Goal: Task Accomplishment & Management: Manage account settings

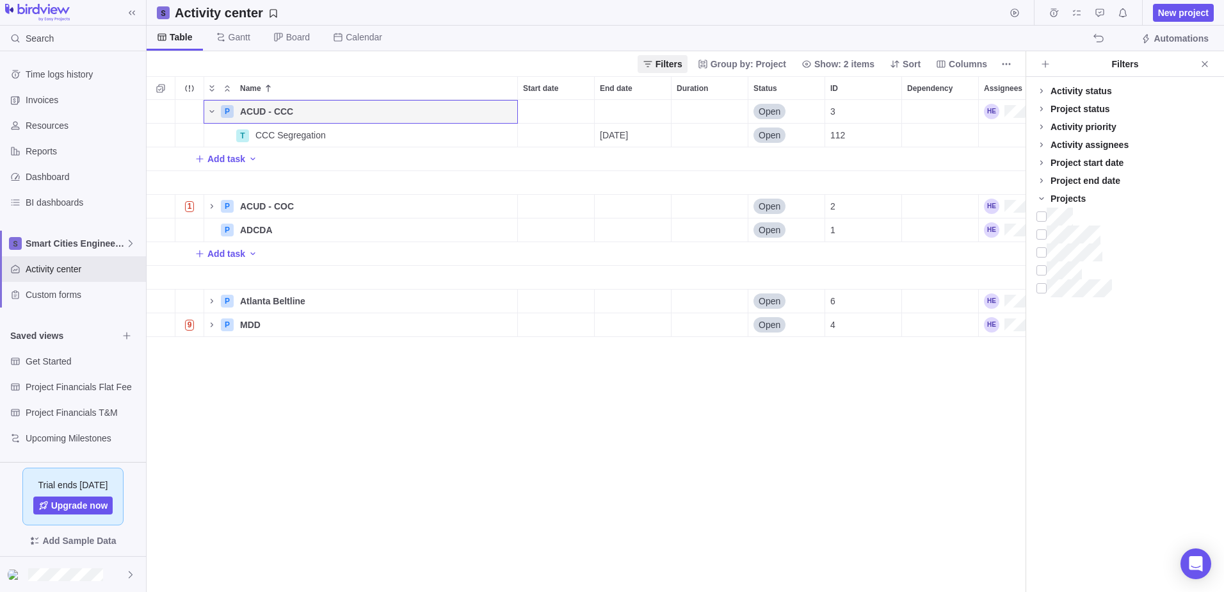
scroll to position [482, 870]
click at [506, 135] on icon "More actions" at bounding box center [506, 135] width 2 height 2
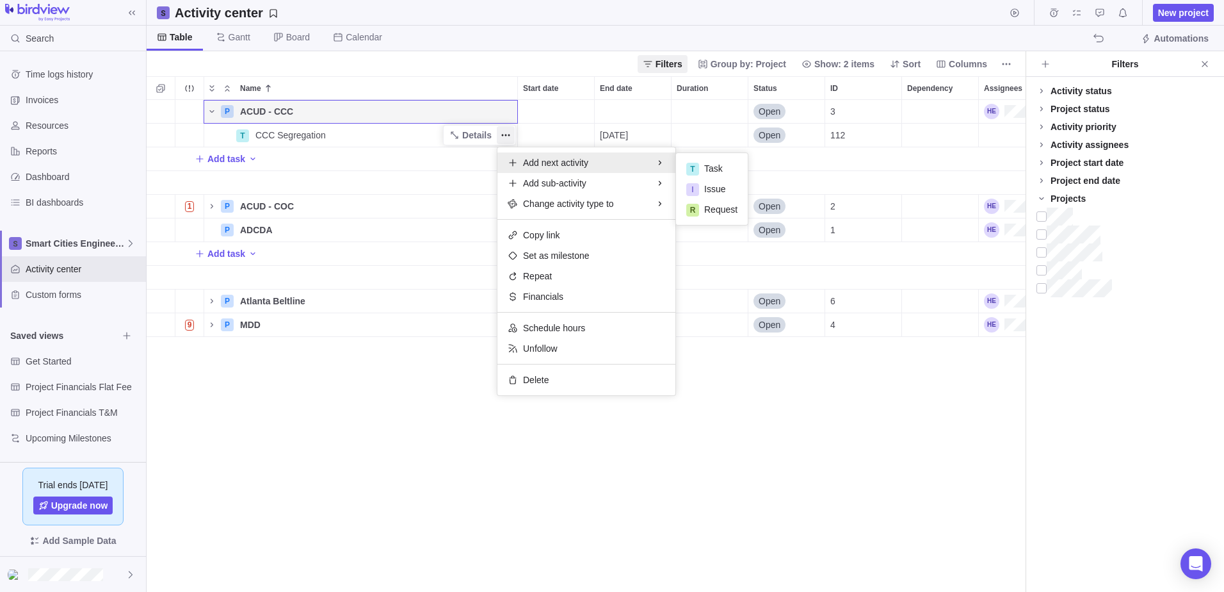
click at [441, 109] on div "P ACUD - CCC Details Open 3 T CCC Segregation Details [DATE] Open 112 Add task …" at bounding box center [586, 346] width 879 height 492
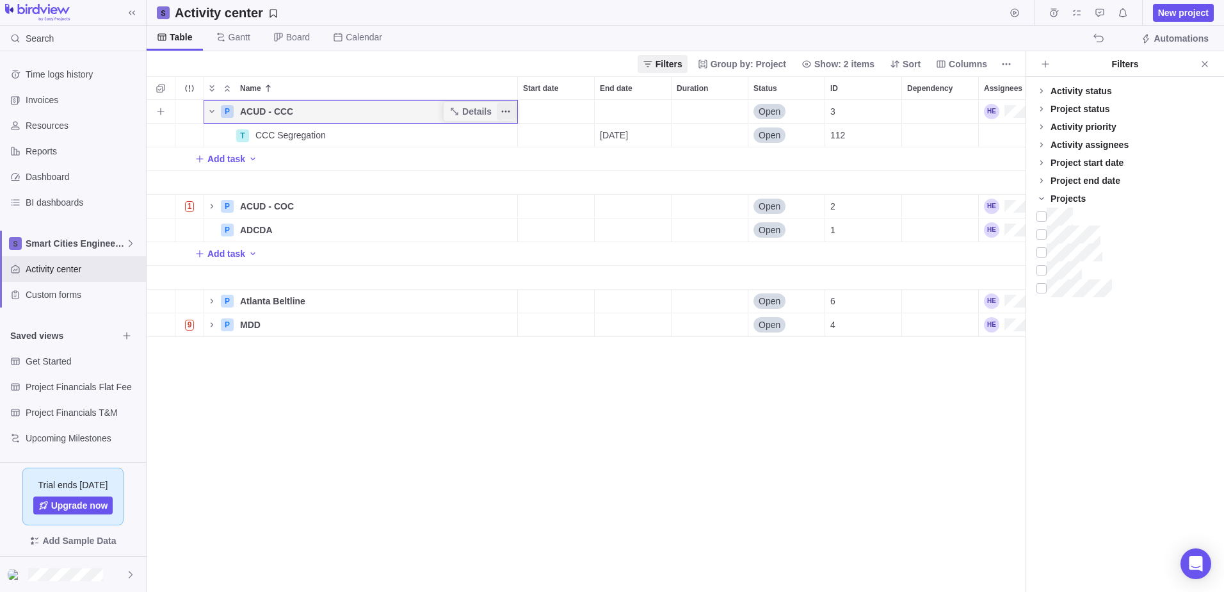
click at [503, 106] on icon "More actions" at bounding box center [506, 111] width 10 height 10
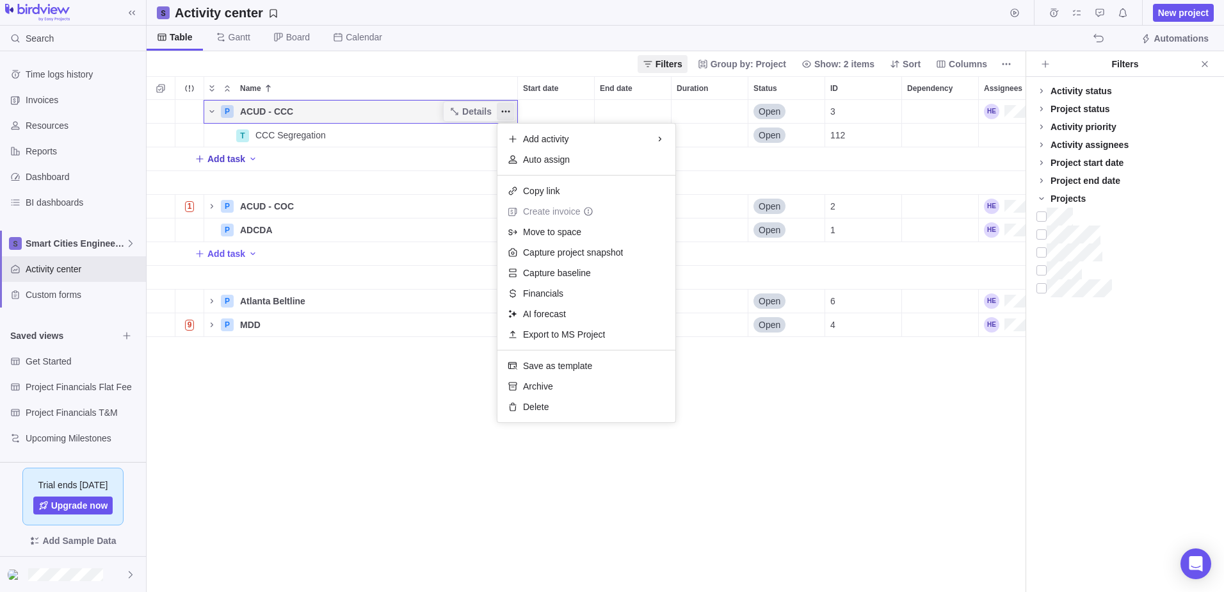
drag, startPoint x: 192, startPoint y: 158, endPoint x: 201, endPoint y: 161, distance: 9.5
click at [196, 158] on div "P ACUD - CCC Details Open 3 T CCC Segregation Details [DATE] Open 112 Add task …" at bounding box center [586, 346] width 879 height 492
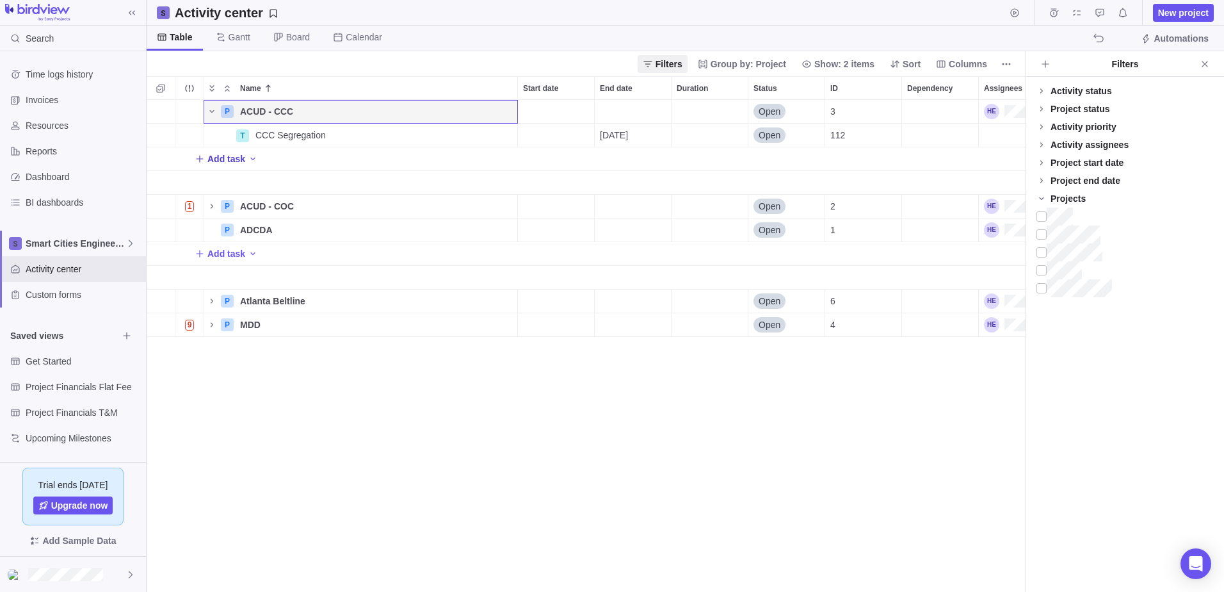
click at [201, 161] on icon "Add New" at bounding box center [200, 159] width 10 height 10
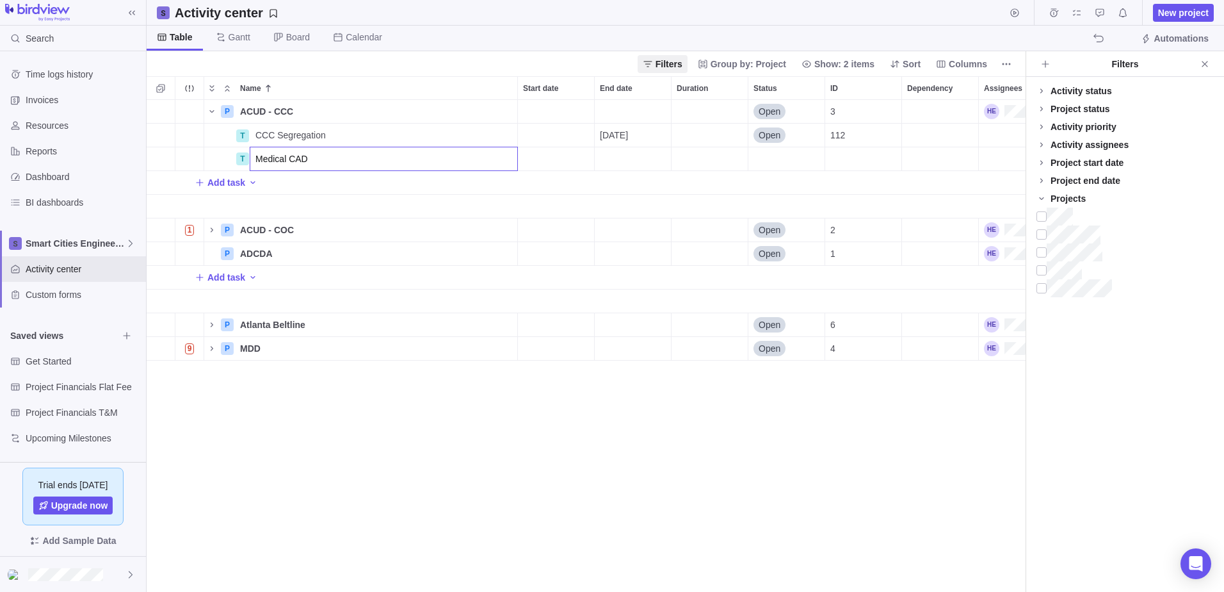
type input "Medical CAD"
click at [209, 231] on div "P ACUD - CCC Details Open 3 T CCC Segregation Details [DATE] Open 112 T Medical…" at bounding box center [586, 346] width 879 height 492
click at [213, 229] on icon "Name" at bounding box center [212, 230] width 10 height 10
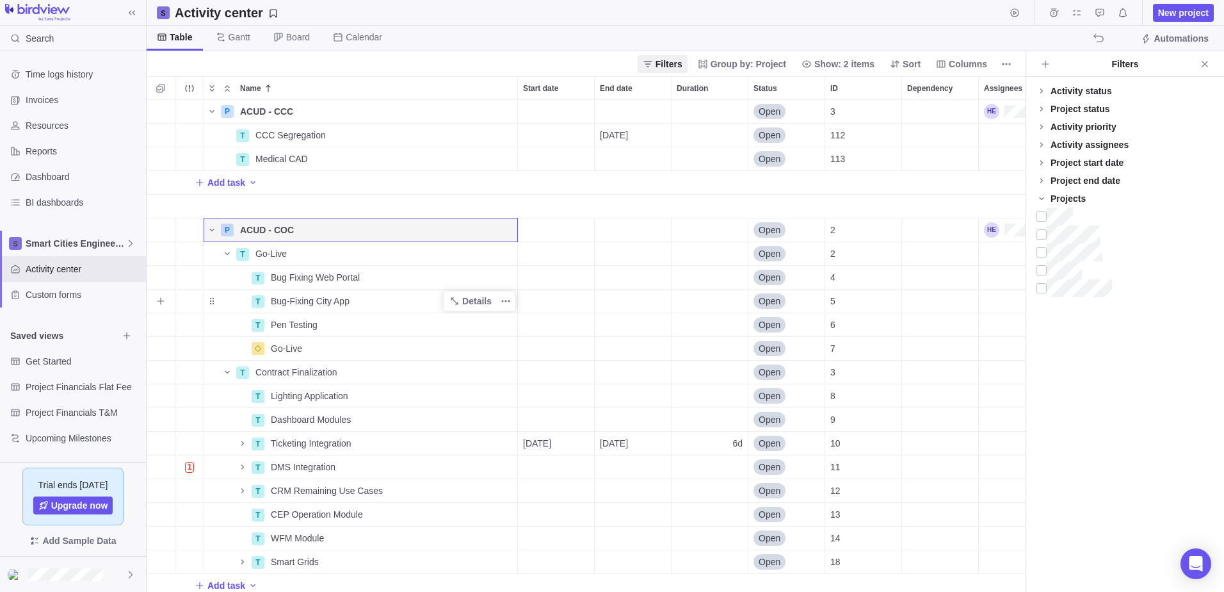
scroll to position [128, 0]
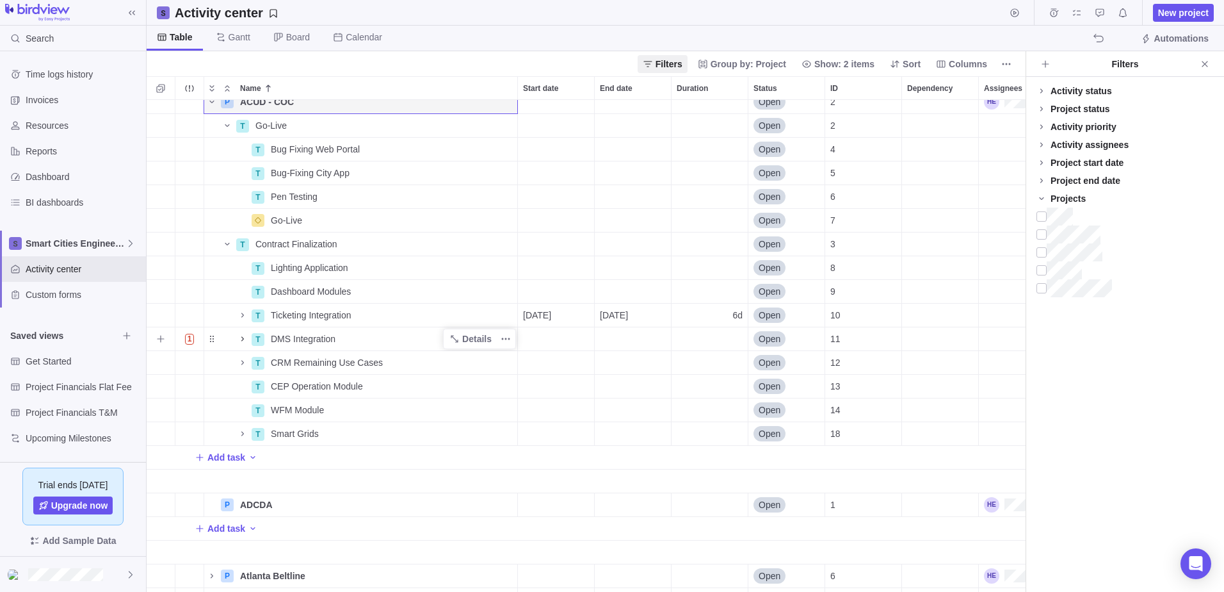
click at [243, 336] on icon "Name" at bounding box center [243, 339] width 10 height 10
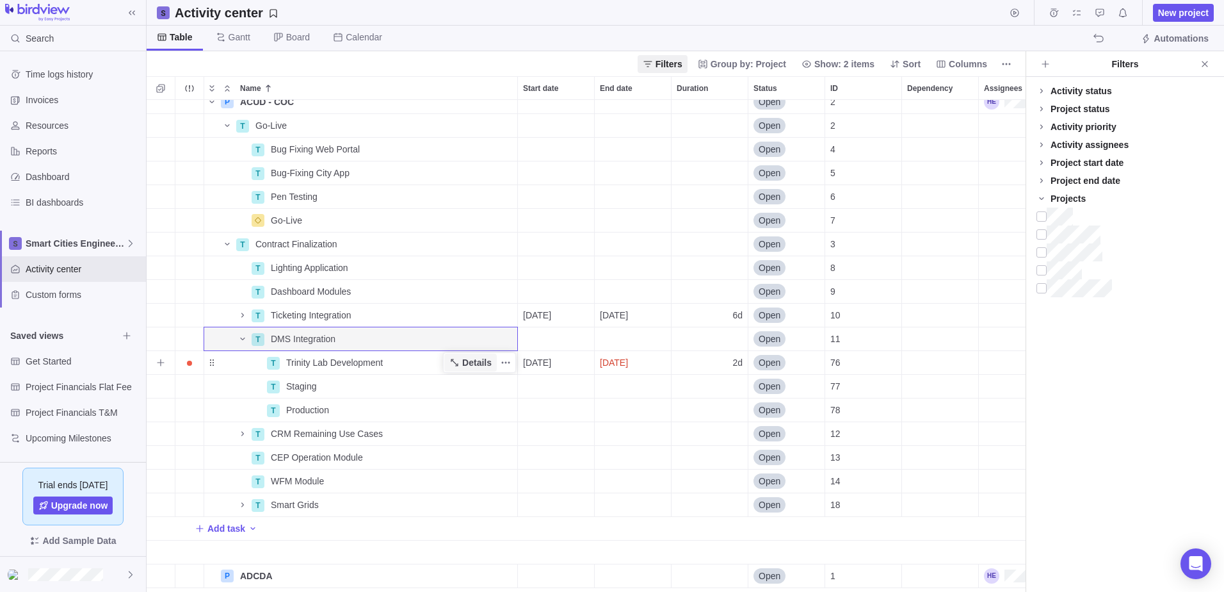
click at [462, 364] on span "Details" at bounding box center [470, 362] width 53 height 18
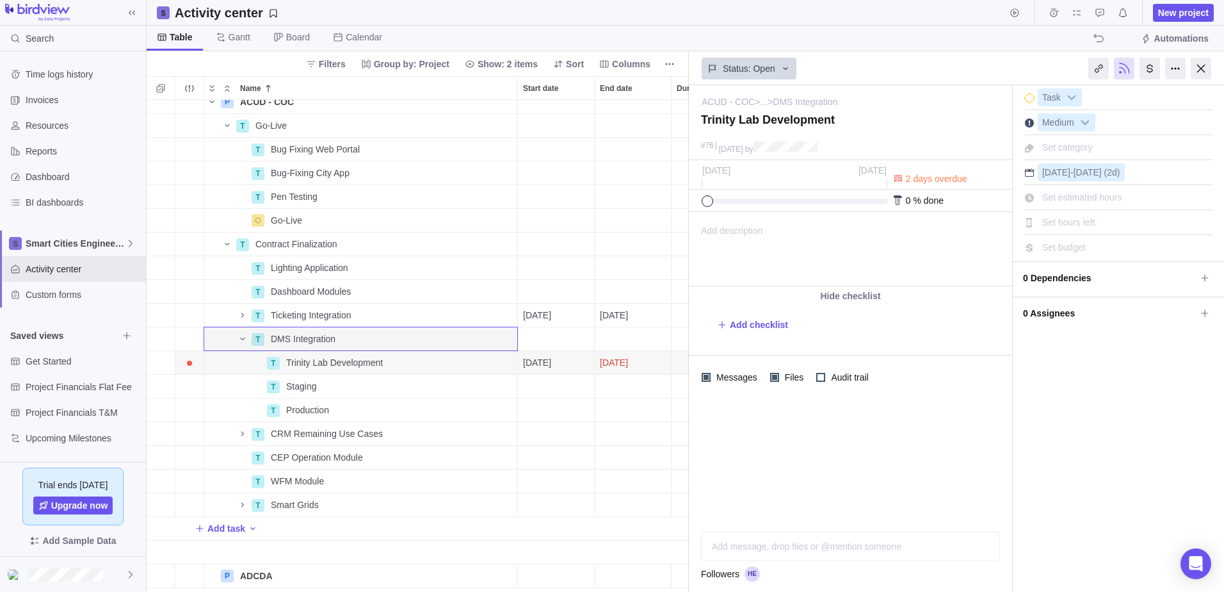
click at [785, 539] on div "Add message, drop files or @mention someone" at bounding box center [851, 546] width 298 height 28
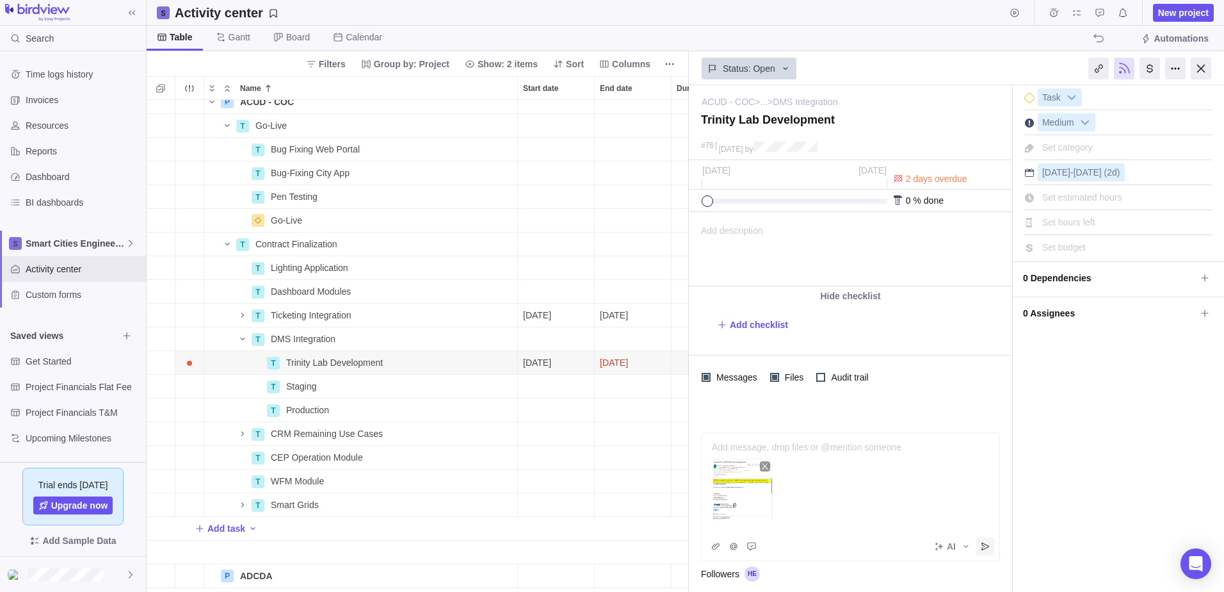
click at [987, 546] on icon "Post" at bounding box center [985, 546] width 10 height 10
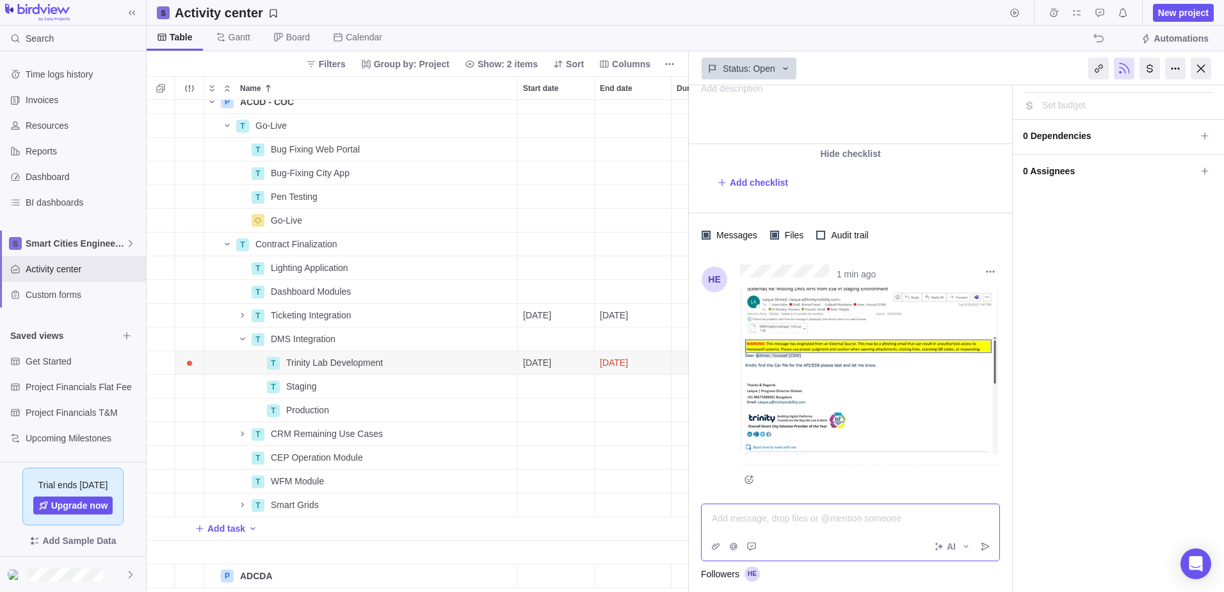
scroll to position [144, 0]
click at [863, 515] on div at bounding box center [851, 518] width 277 height 13
click at [980, 545] on icon "Post" at bounding box center [985, 546] width 10 height 10
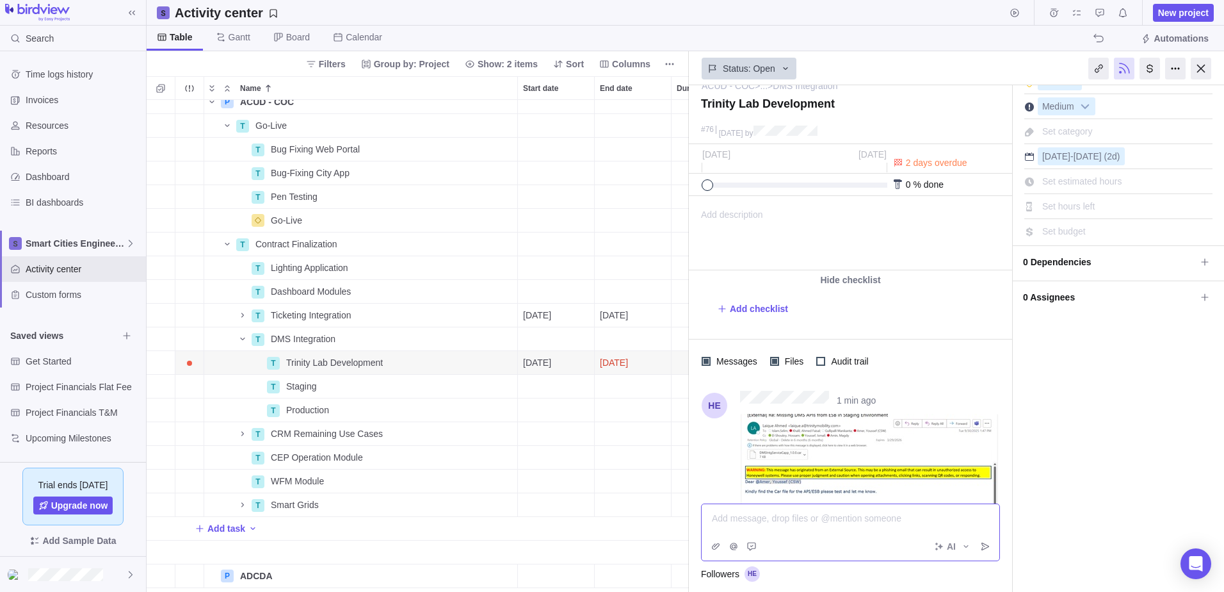
scroll to position [0, 0]
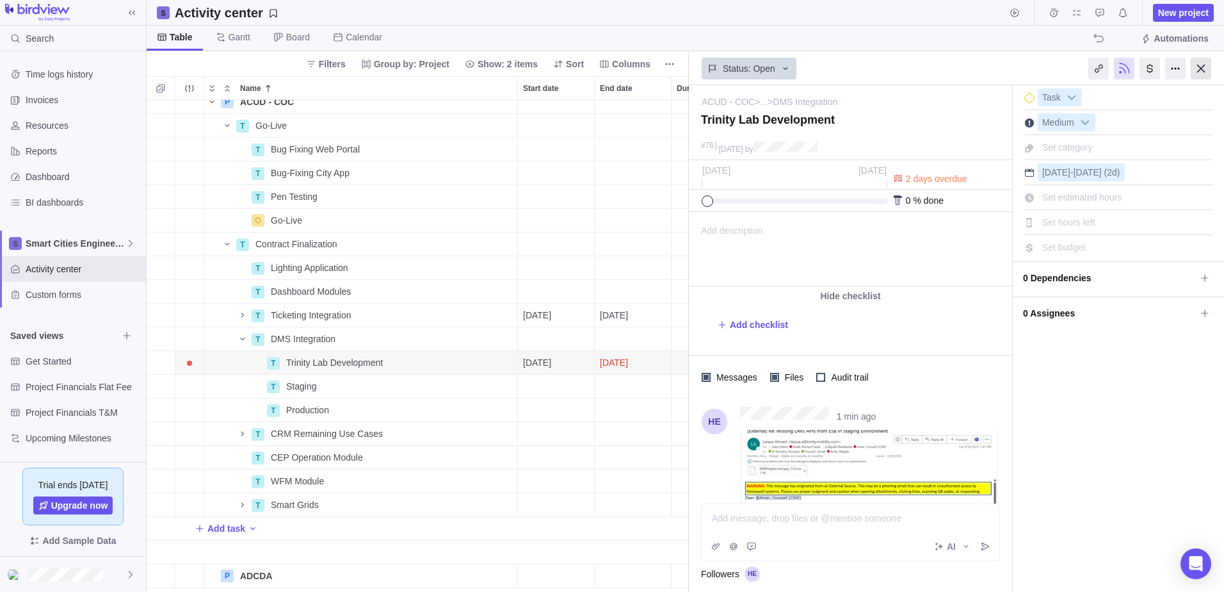
click at [1200, 70] on div at bounding box center [1201, 69] width 20 height 22
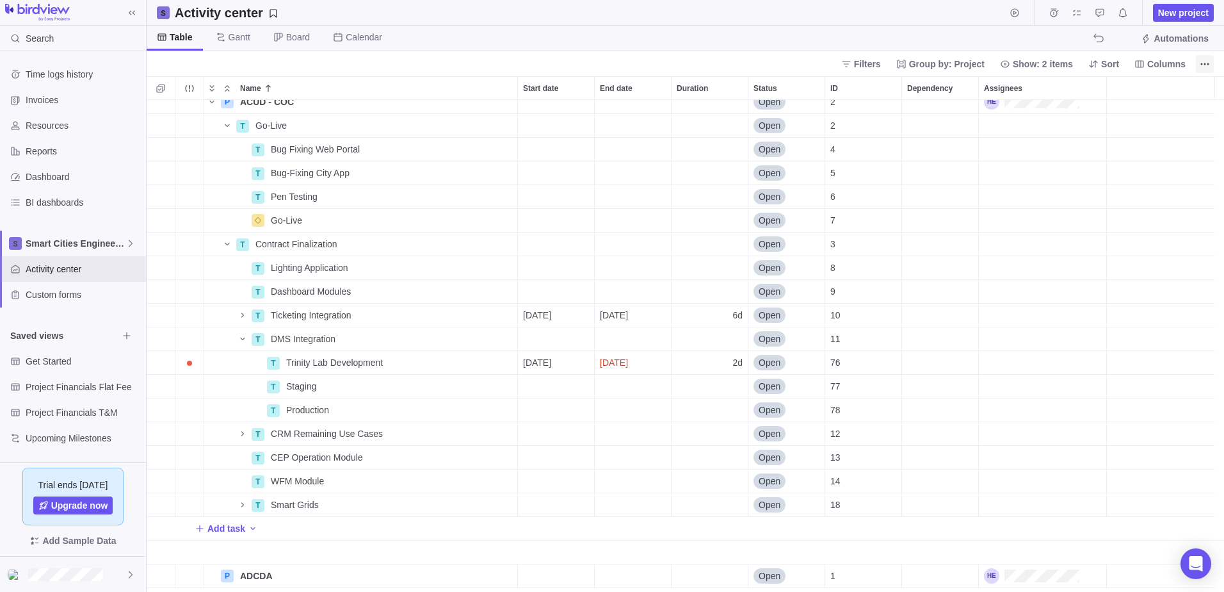
click at [1202, 62] on icon "More actions" at bounding box center [1205, 64] width 10 height 10
click at [1180, 55] on body "Search Time logs history Invoices Resources Reports Dashboard BI dashboards Sma…" at bounding box center [612, 296] width 1224 height 592
click at [1153, 62] on span "Columns" at bounding box center [1166, 64] width 38 height 13
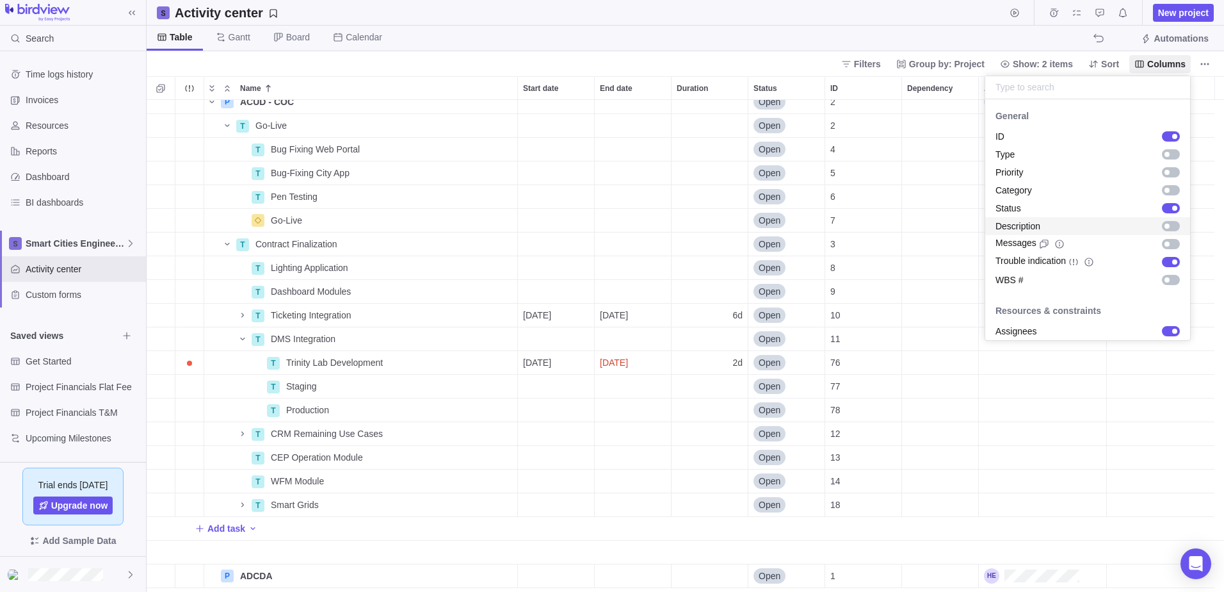
click at [1033, 229] on span "Description" at bounding box center [1018, 226] width 45 height 13
click at [958, 587] on body "Search Time logs history Invoices Resources Reports Dashboard BI dashboards Sma…" at bounding box center [612, 296] width 1224 height 592
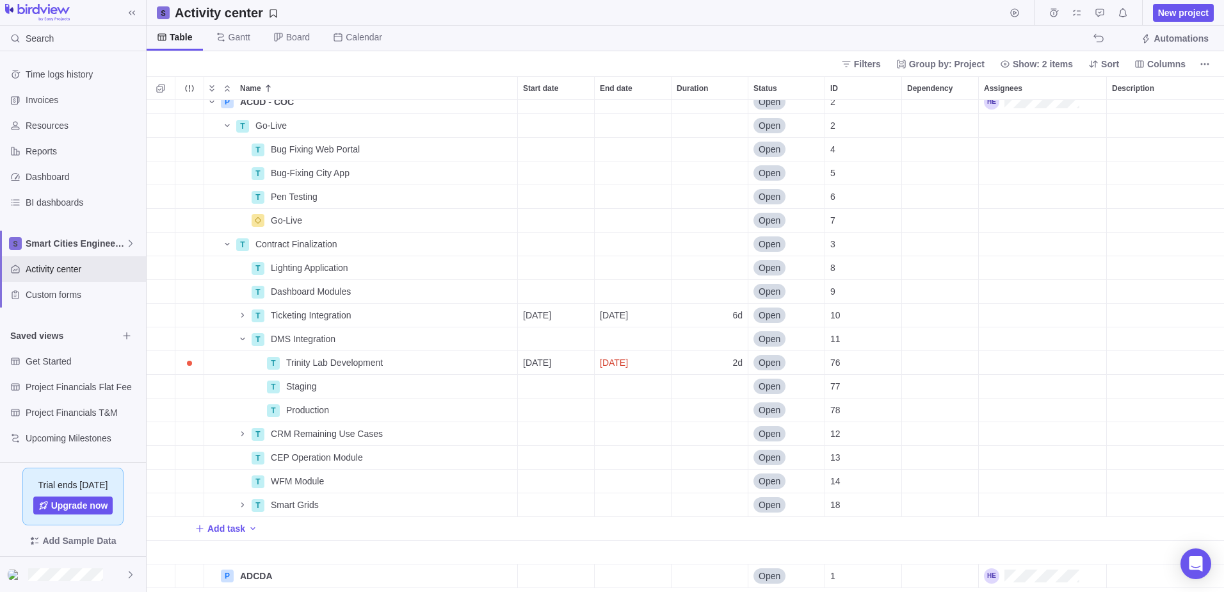
scroll to position [0, 35]
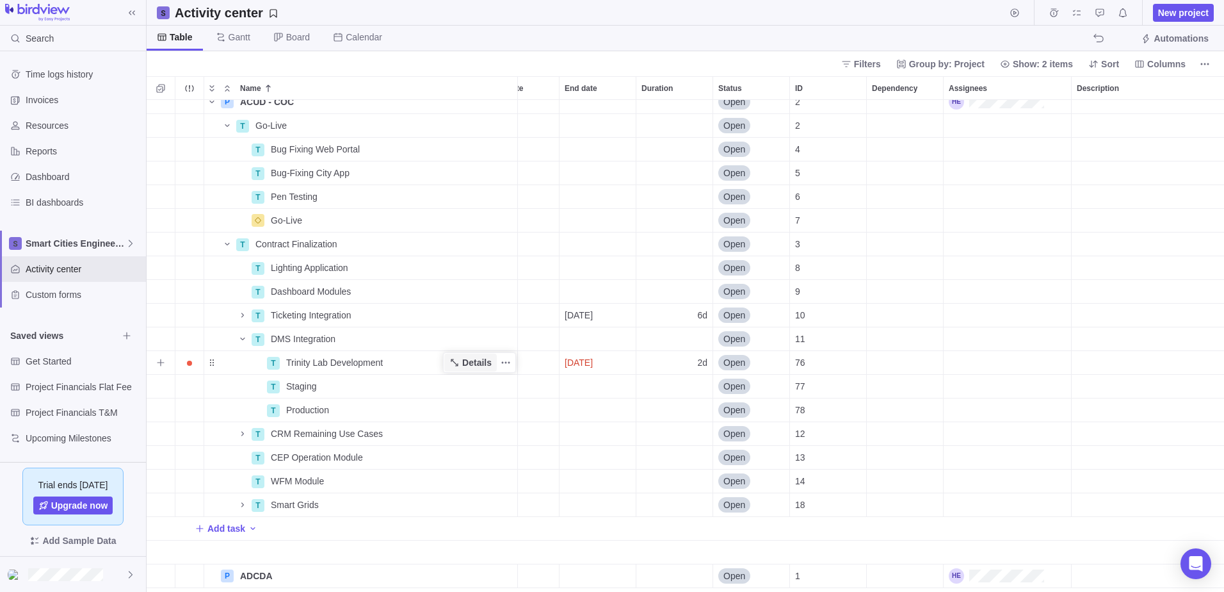
click at [465, 368] on span "Details" at bounding box center [476, 362] width 29 height 13
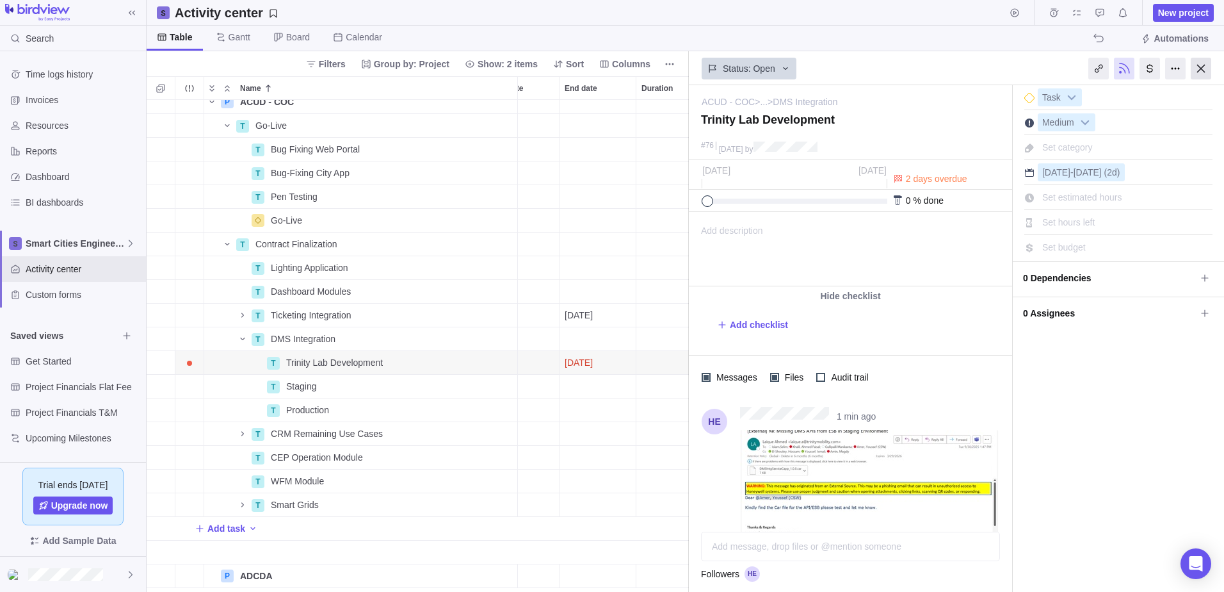
click at [1203, 65] on div at bounding box center [1201, 69] width 20 height 22
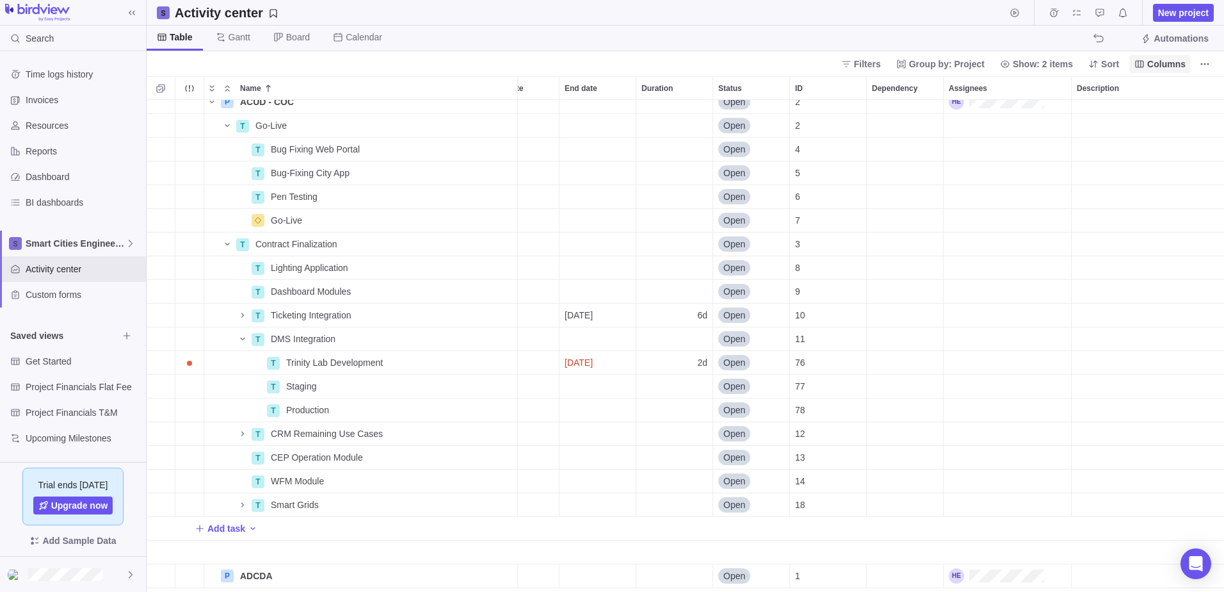
click at [1152, 62] on span "Columns" at bounding box center [1166, 64] width 38 height 13
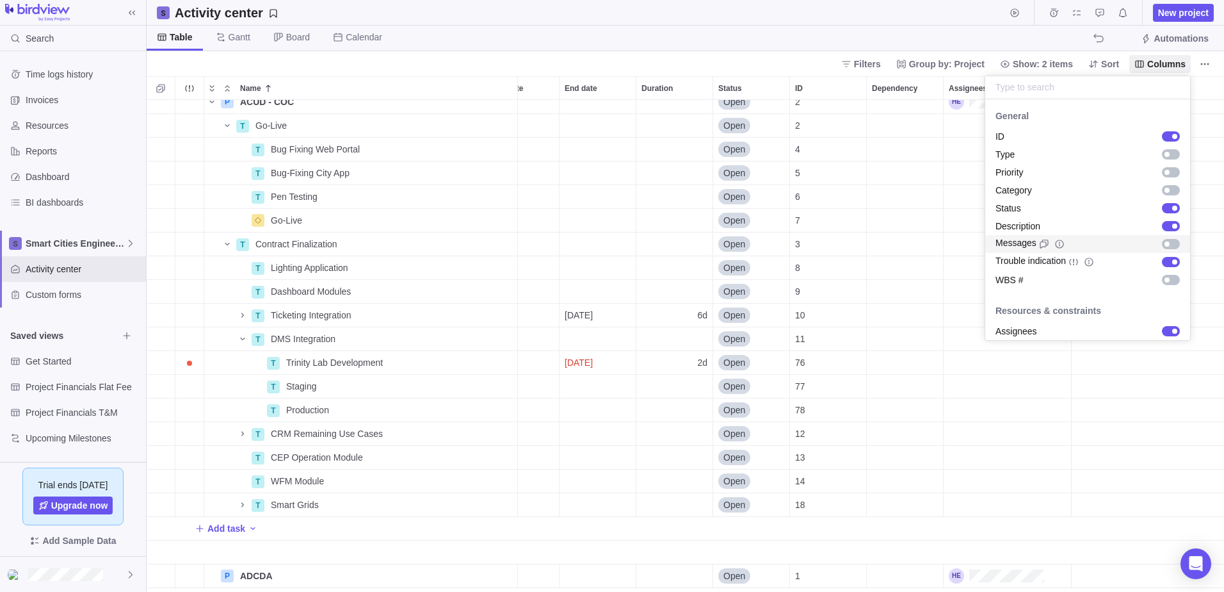
click at [1165, 243] on div "grid" at bounding box center [1171, 244] width 18 height 10
click at [1162, 224] on div "grid" at bounding box center [1171, 226] width 18 height 10
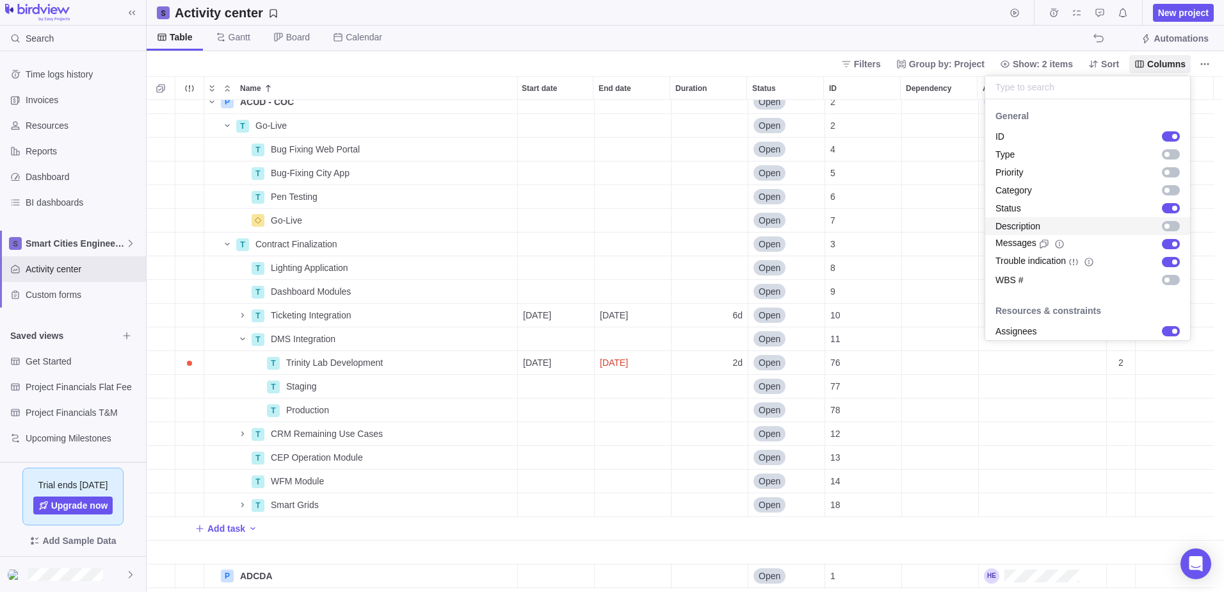
scroll to position [128, 0]
click at [985, 364] on body "Search Time logs history Invoices Resources Reports Dashboard BI dashboards Sma…" at bounding box center [612, 296] width 1224 height 592
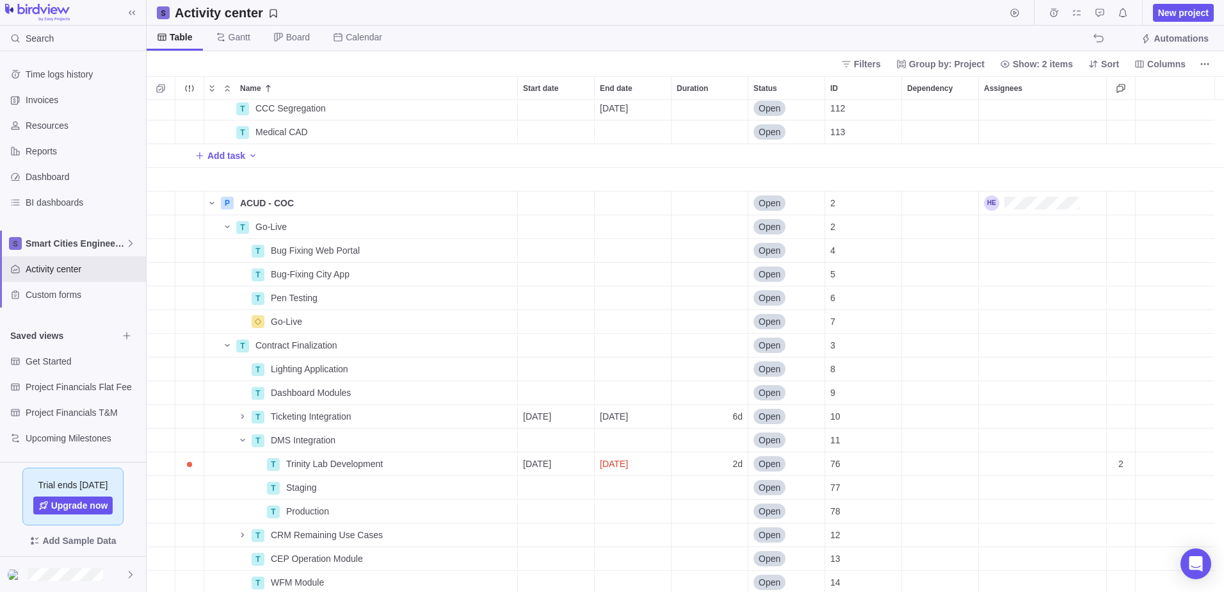
scroll to position [0, 0]
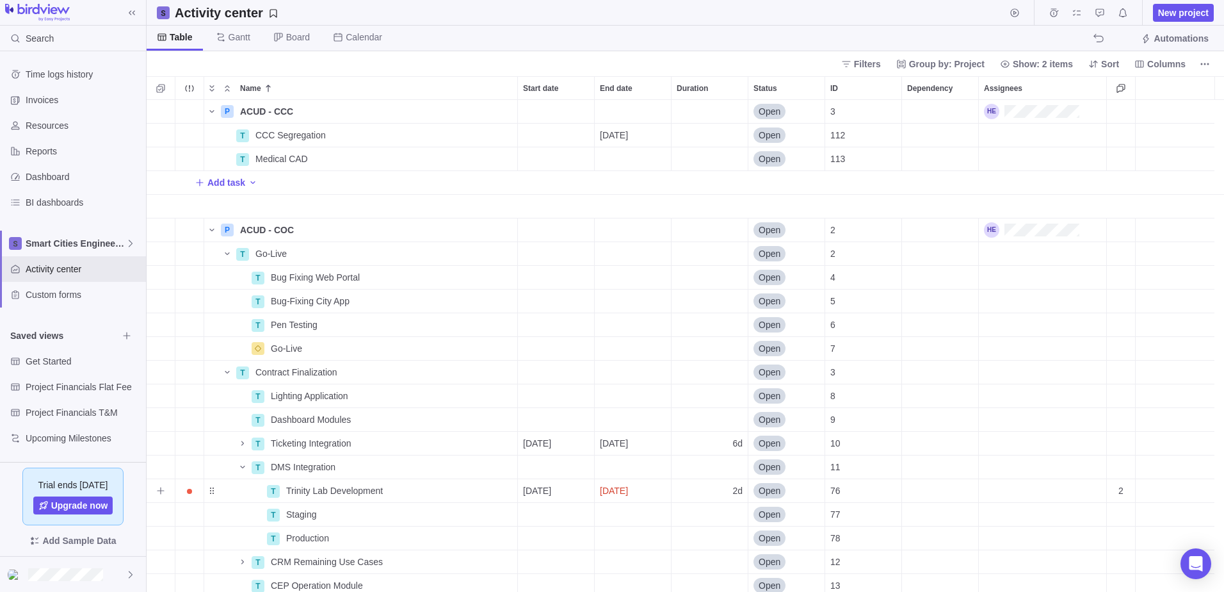
click at [764, 485] on span "Open" at bounding box center [770, 490] width 22 height 13
click at [784, 463] on span "Closed" at bounding box center [778, 461] width 28 height 13
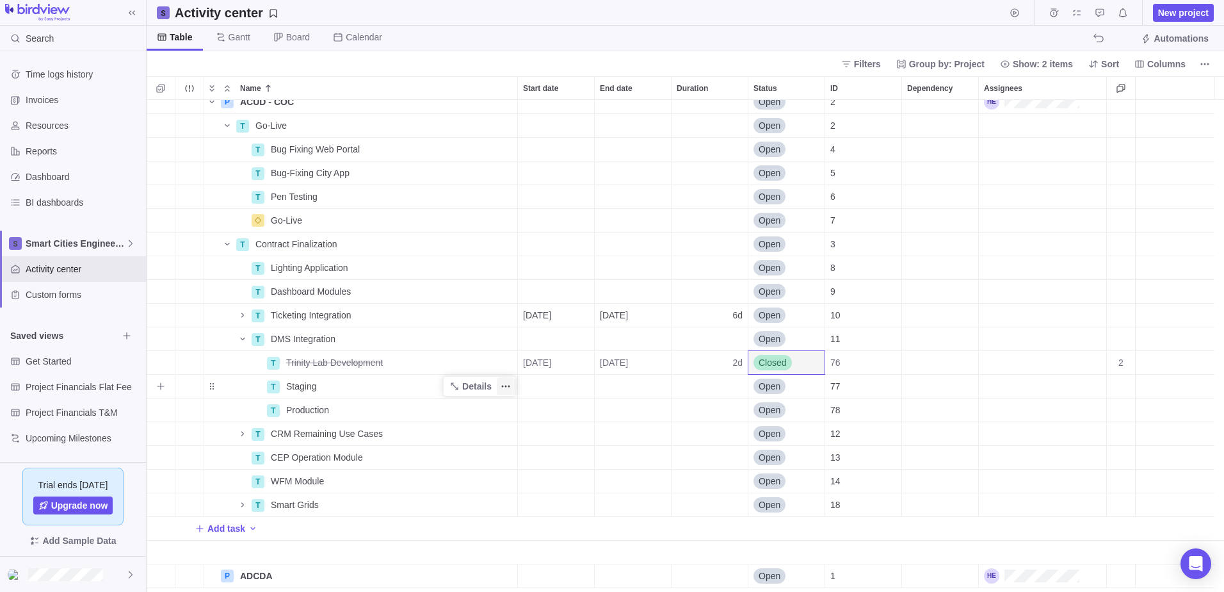
click at [504, 386] on icon "More actions" at bounding box center [506, 386] width 10 height 10
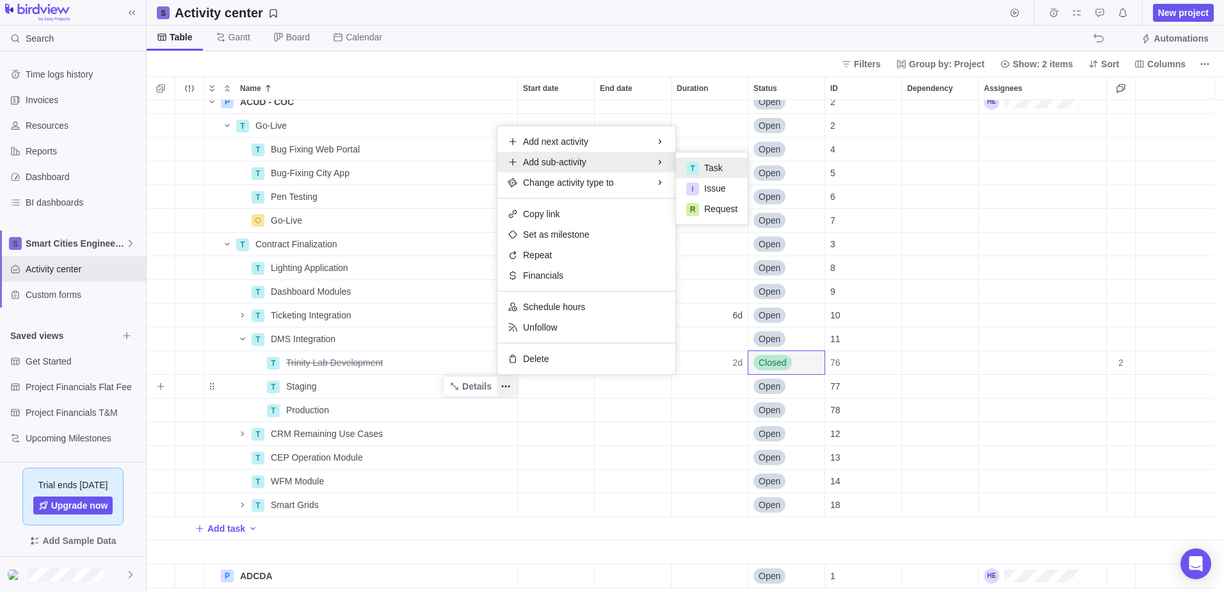
click at [700, 168] on div "T Task" at bounding box center [712, 168] width 72 height 20
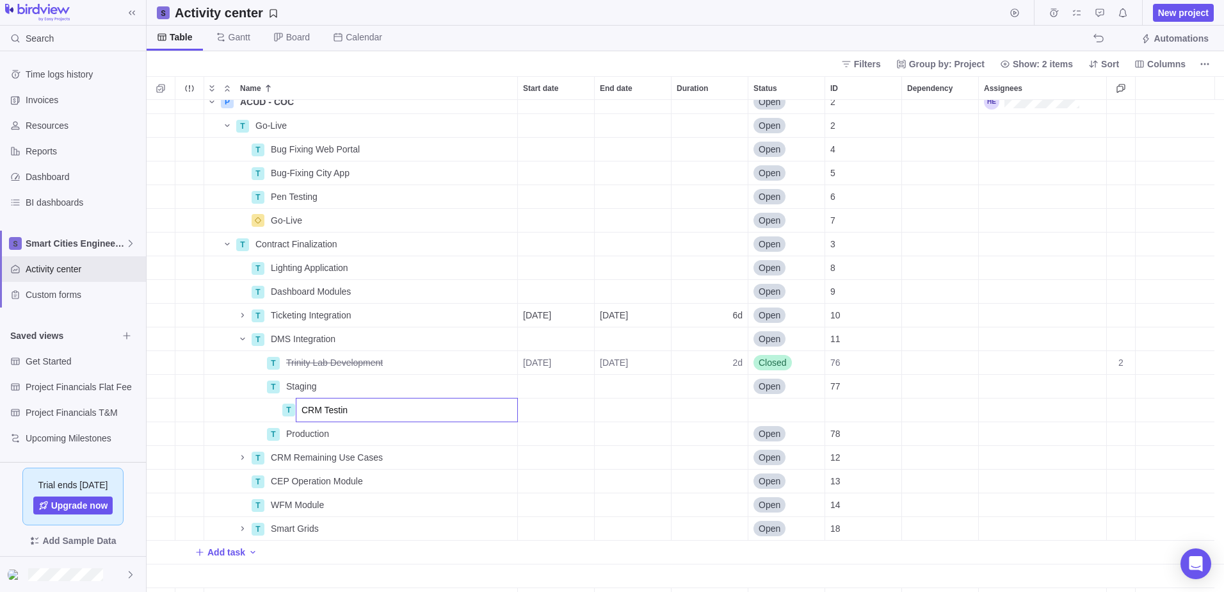
type input "CRM Testing"
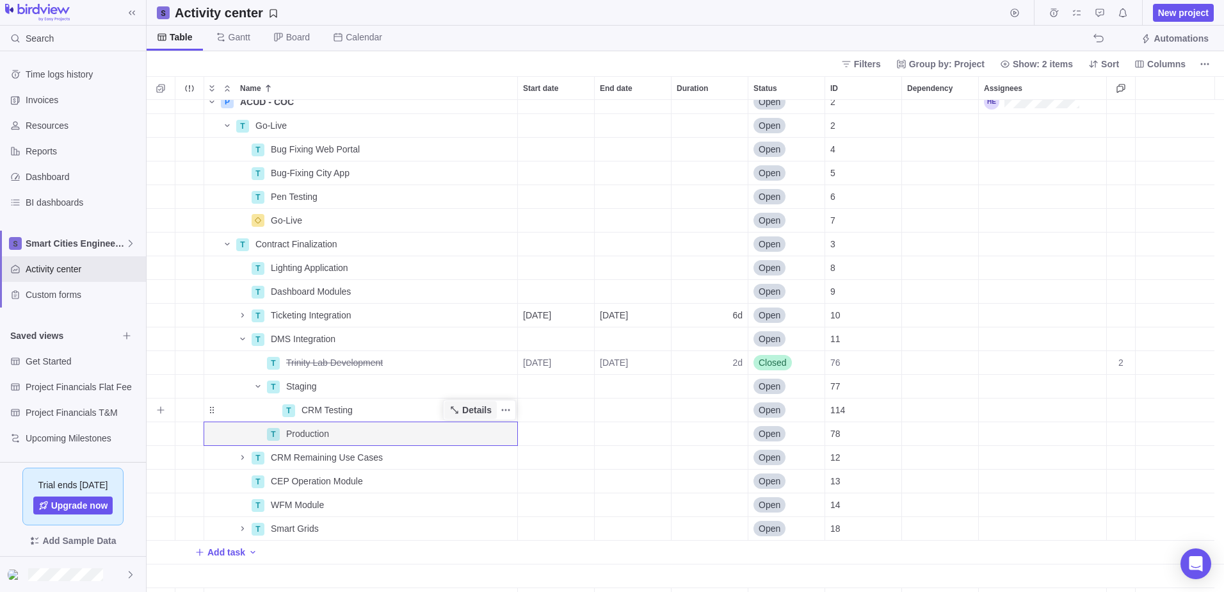
click at [476, 408] on span "Details" at bounding box center [476, 409] width 29 height 13
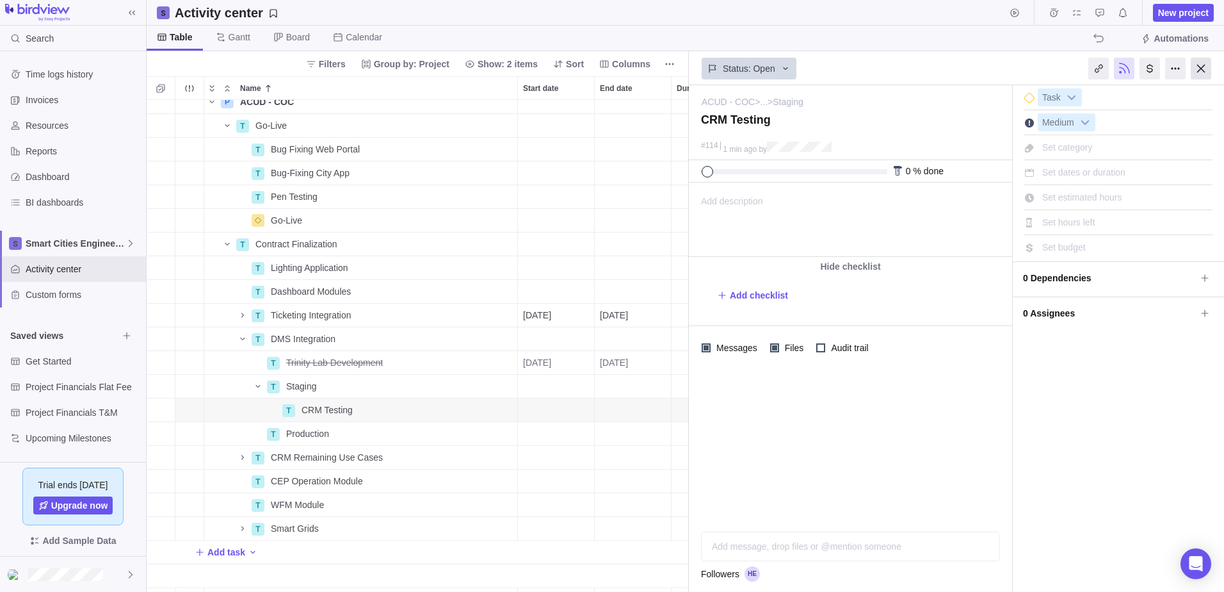
click at [1206, 62] on div at bounding box center [1201, 69] width 20 height 22
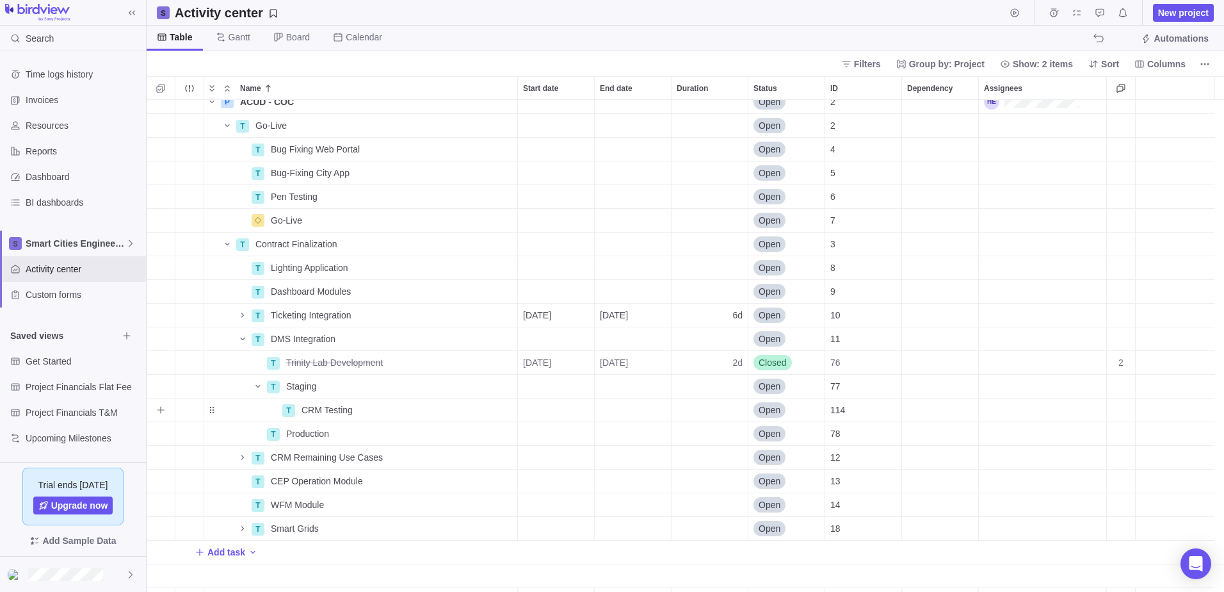
click at [555, 410] on div "Start date" at bounding box center [556, 409] width 76 height 23
click at [529, 274] on table "Su Mo Tu We Th Fr Sa 1 2 3 4 5 6 7 8 9 10 11 12 13 14 15 16 17 18 19 20 21 22 2…" at bounding box center [610, 287] width 183 height 158
click at [531, 274] on table "Su Mo Tu We Th Fr Sa 1 2 3 4 5 6 7 8 9 10 11 12 13 14 15 16 17 18 19 20 21 22 2…" at bounding box center [610, 287] width 183 height 158
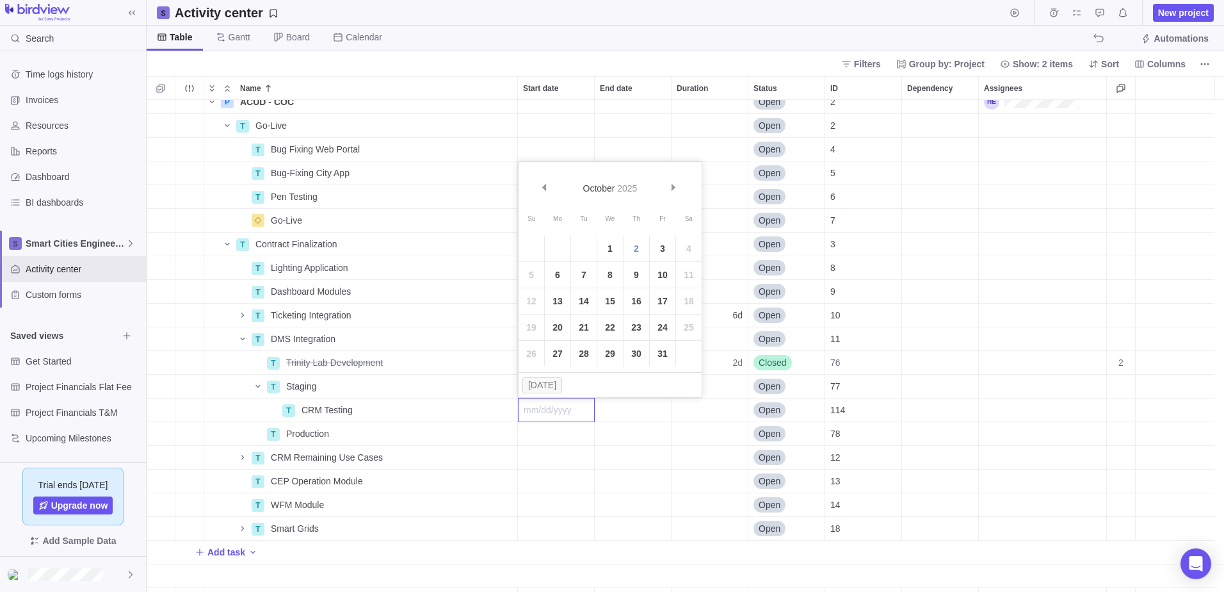
click at [532, 275] on table "Su Mo Tu We Th Fr Sa 1 2 3 4 5 6 7 8 9 10 11 12 13 14 15 16 17 18 19 20 21 22 2…" at bounding box center [610, 287] width 183 height 158
click at [556, 275] on link "6" at bounding box center [558, 275] width 26 height 26
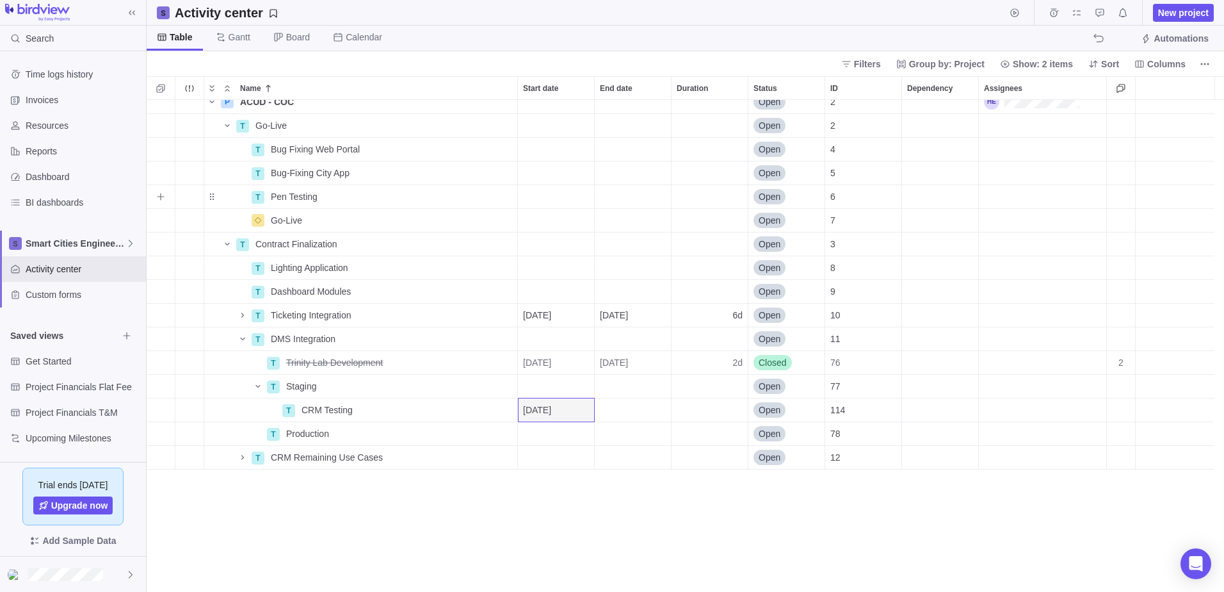
scroll to position [0, 0]
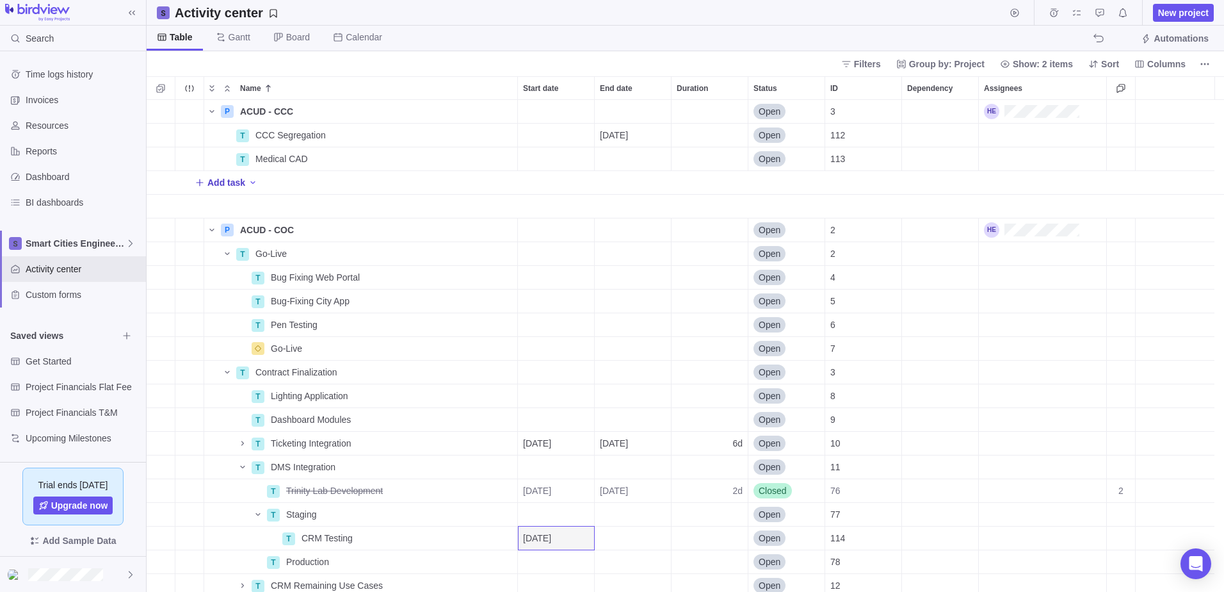
click at [199, 182] on icon "Add New" at bounding box center [199, 182] width 7 height 7
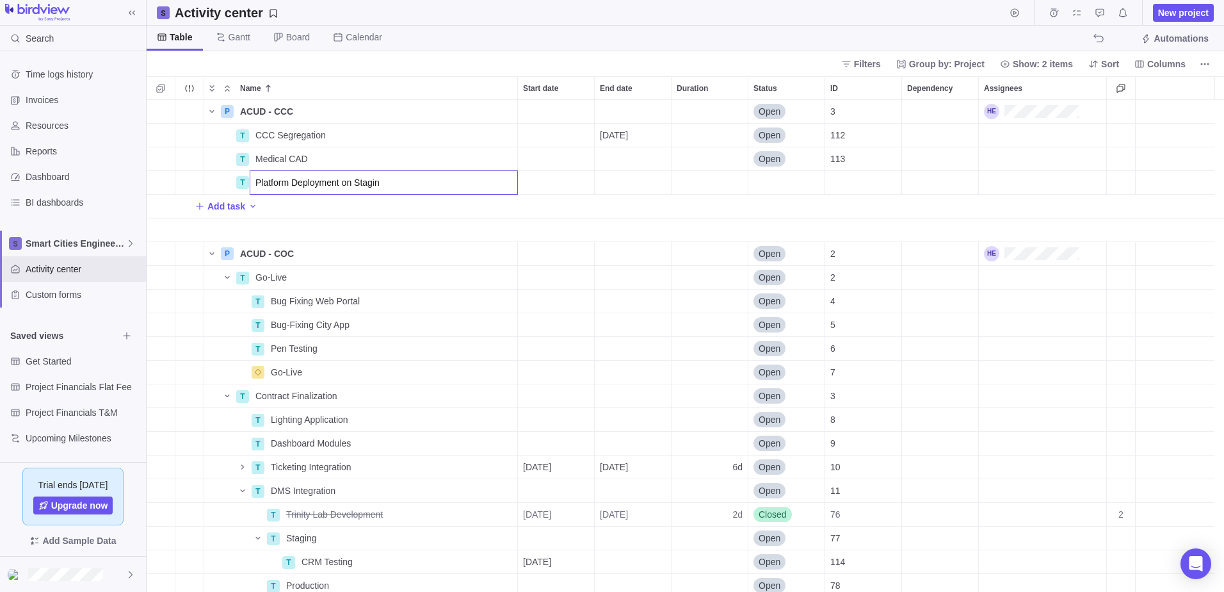
type input "Platform Deployment on Staging"
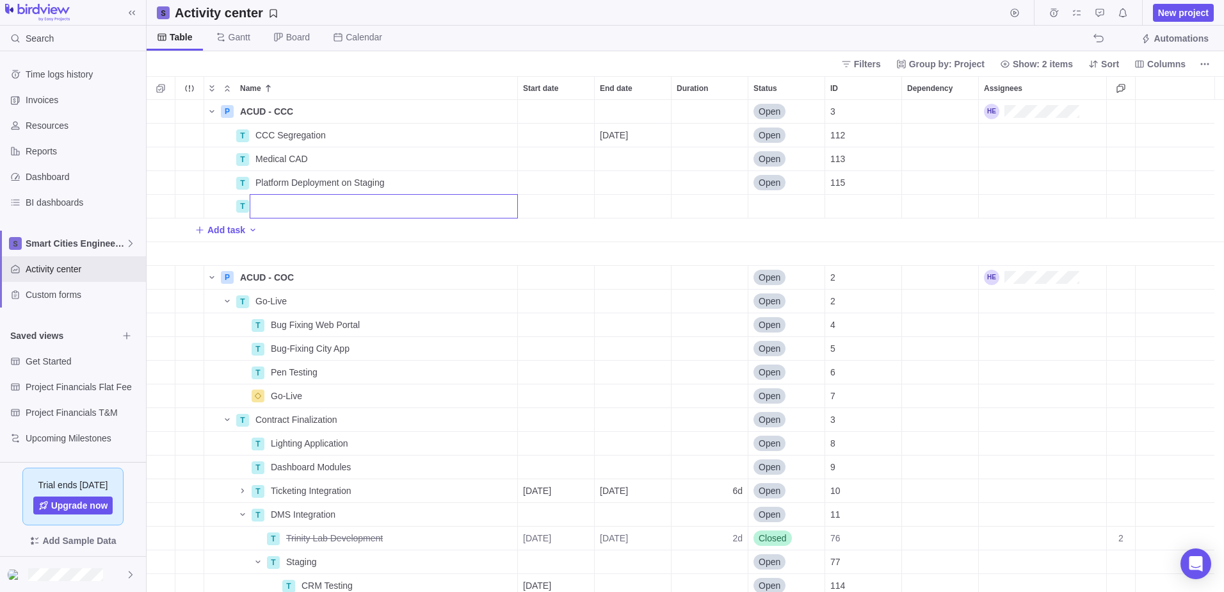
click at [617, 175] on div "P ACUD - CCC Details Open 3 T CCC Segregation Details [DATE] Open 112 T Medical…" at bounding box center [686, 346] width 1078 height 492
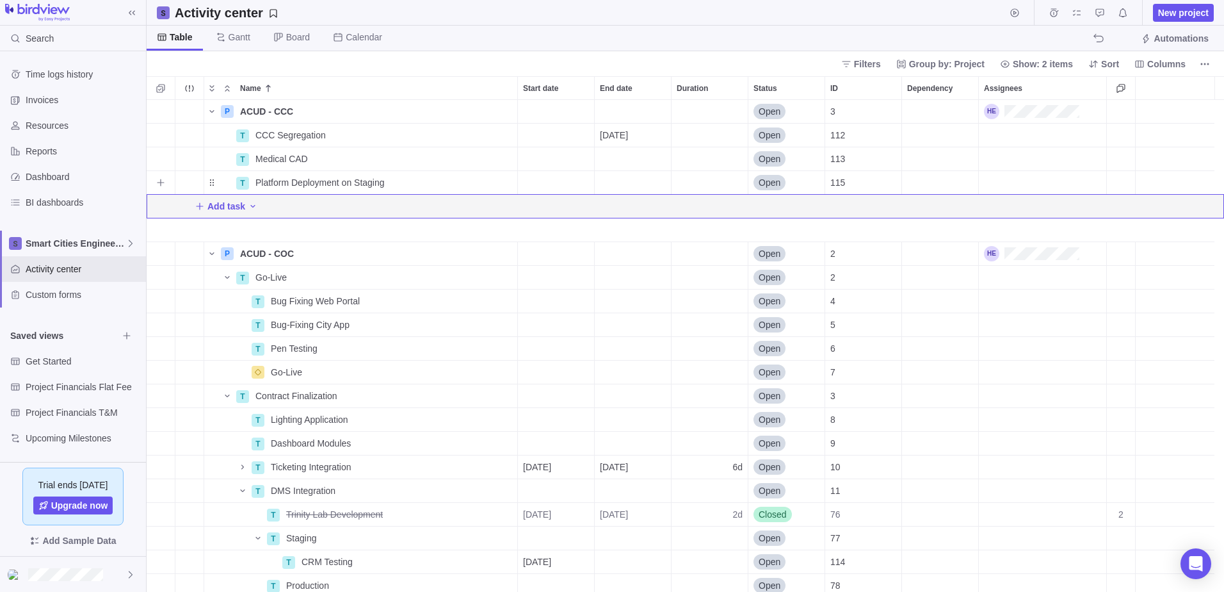
click at [774, 179] on span "Open" at bounding box center [770, 182] width 22 height 13
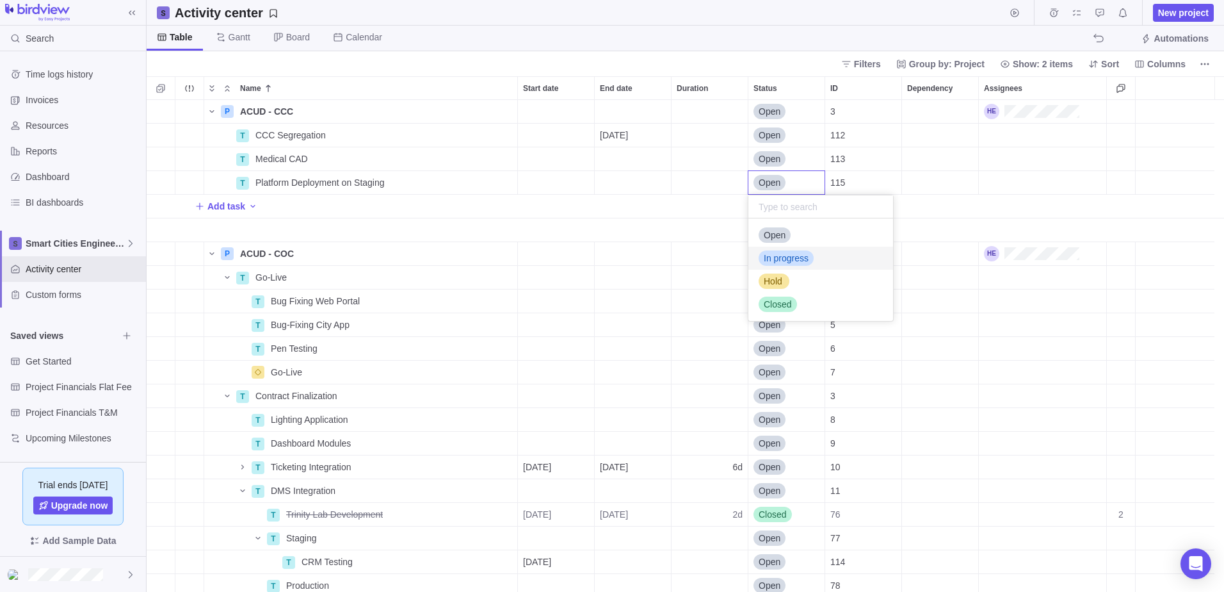
click at [785, 255] on span "In progress" at bounding box center [786, 258] width 45 height 13
click at [467, 181] on span "Details" at bounding box center [476, 182] width 29 height 13
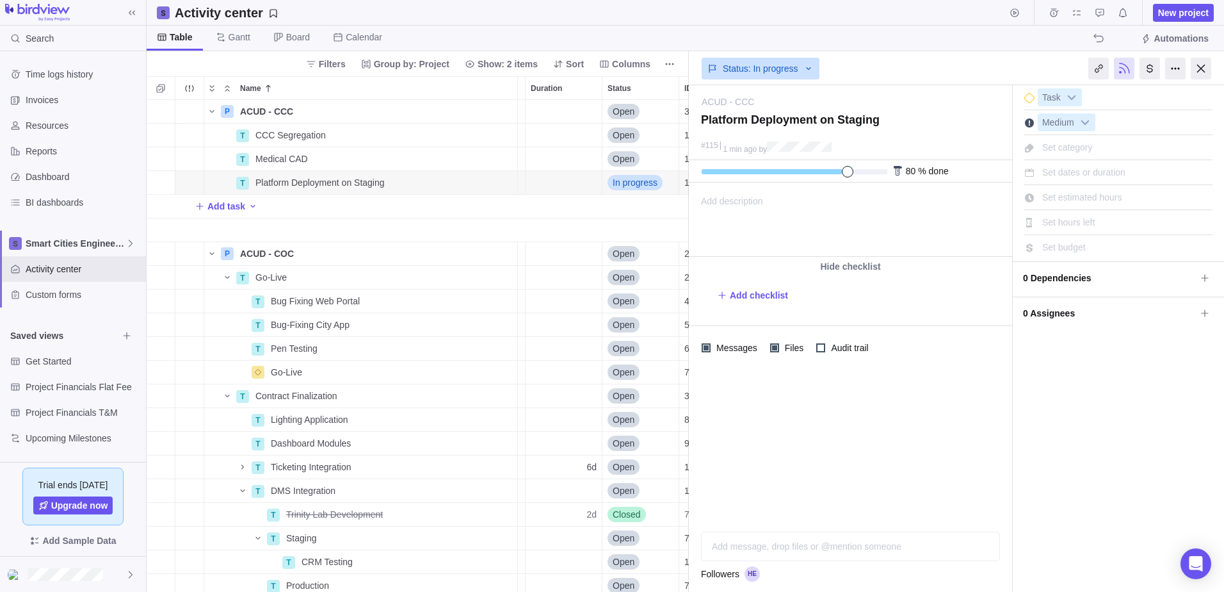
drag, startPoint x: 770, startPoint y: 177, endPoint x: 846, endPoint y: 184, distance: 75.9
click at [846, 184] on div "Activity was completed on its planned end date [DATE] due [DATE] 80 % done 0 h …" at bounding box center [850, 208] width 323 height 97
click at [771, 544] on div "Add message, drop files or @mention someone AI" at bounding box center [850, 532] width 299 height 58
click at [987, 542] on icon "Post" at bounding box center [985, 546] width 10 height 10
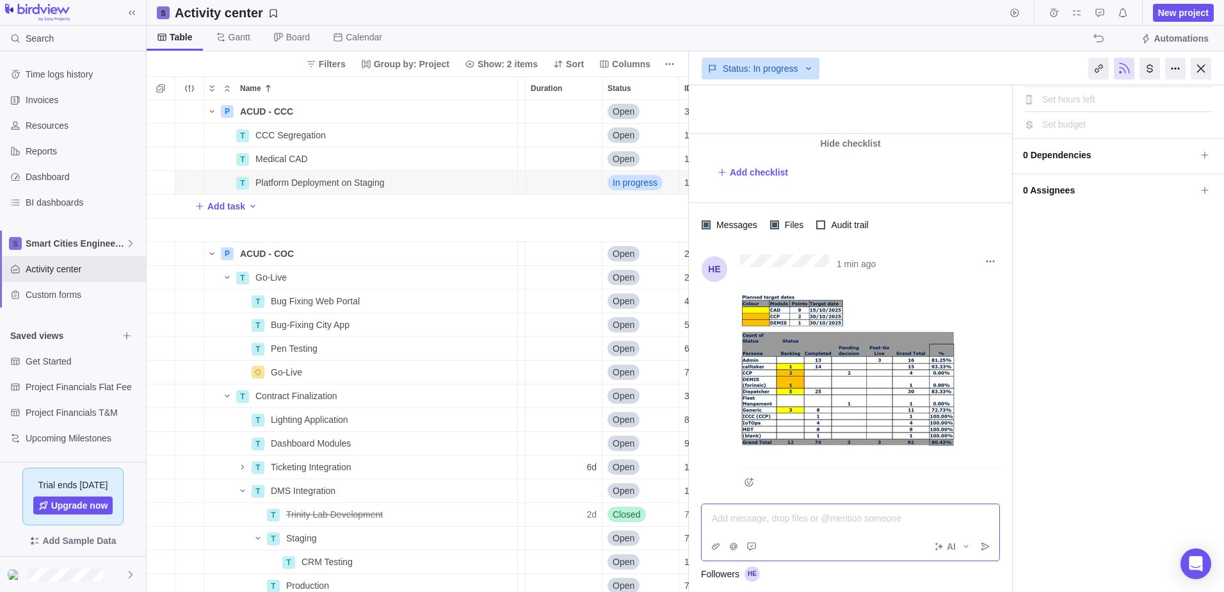
scroll to position [127, 0]
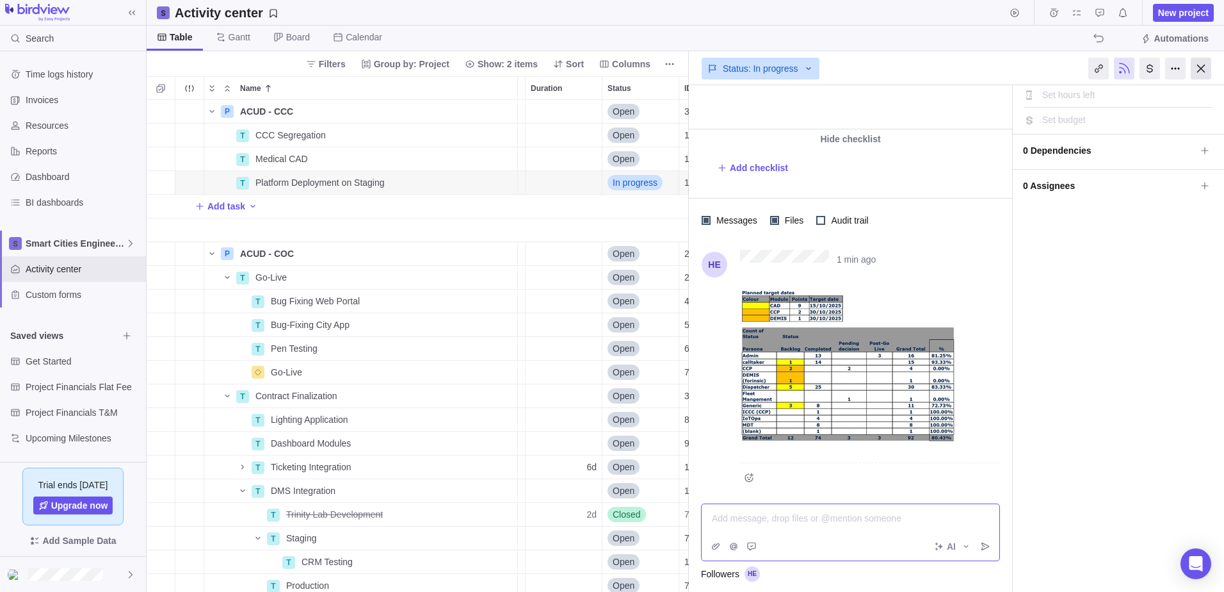
click at [1203, 66] on div at bounding box center [1201, 69] width 20 height 22
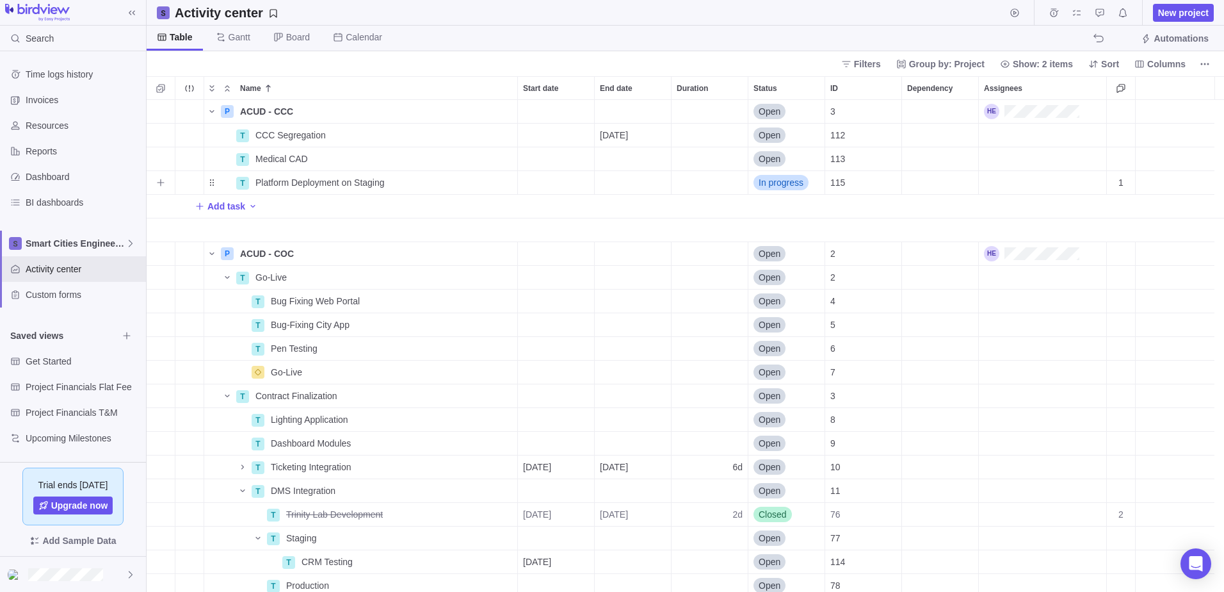
click at [640, 181] on div "End date" at bounding box center [633, 182] width 76 height 23
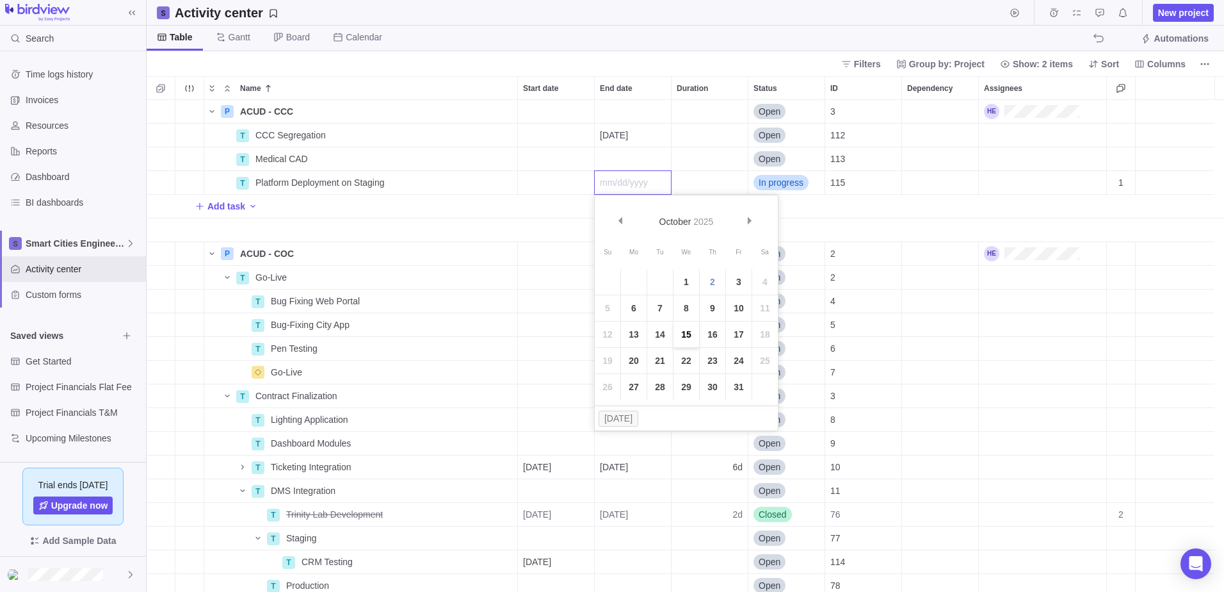
click at [682, 336] on link "15" at bounding box center [687, 334] width 26 height 26
click at [682, 336] on div "Duration" at bounding box center [710, 325] width 77 height 24
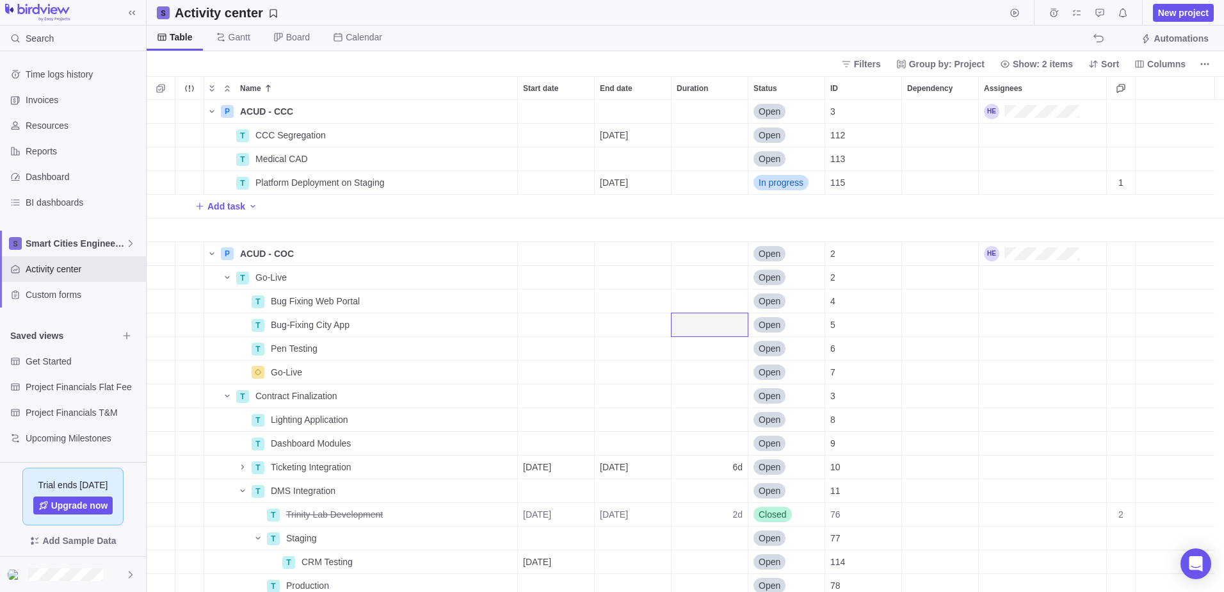
click at [530, 204] on div "Add task" at bounding box center [686, 206] width 1078 height 23
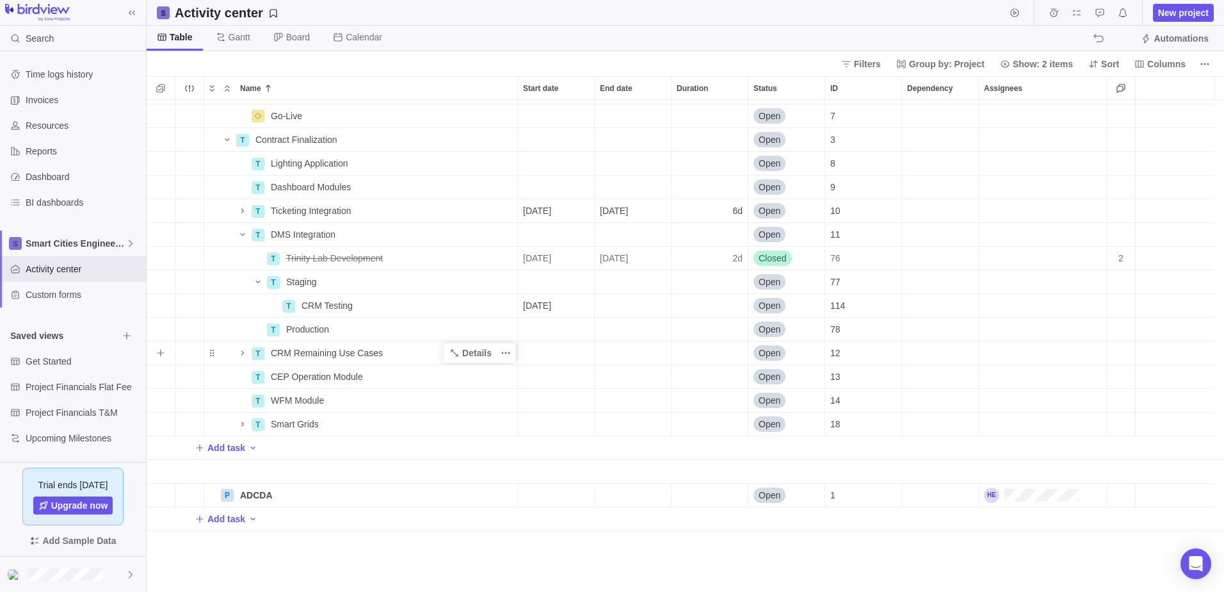
scroll to position [128, 0]
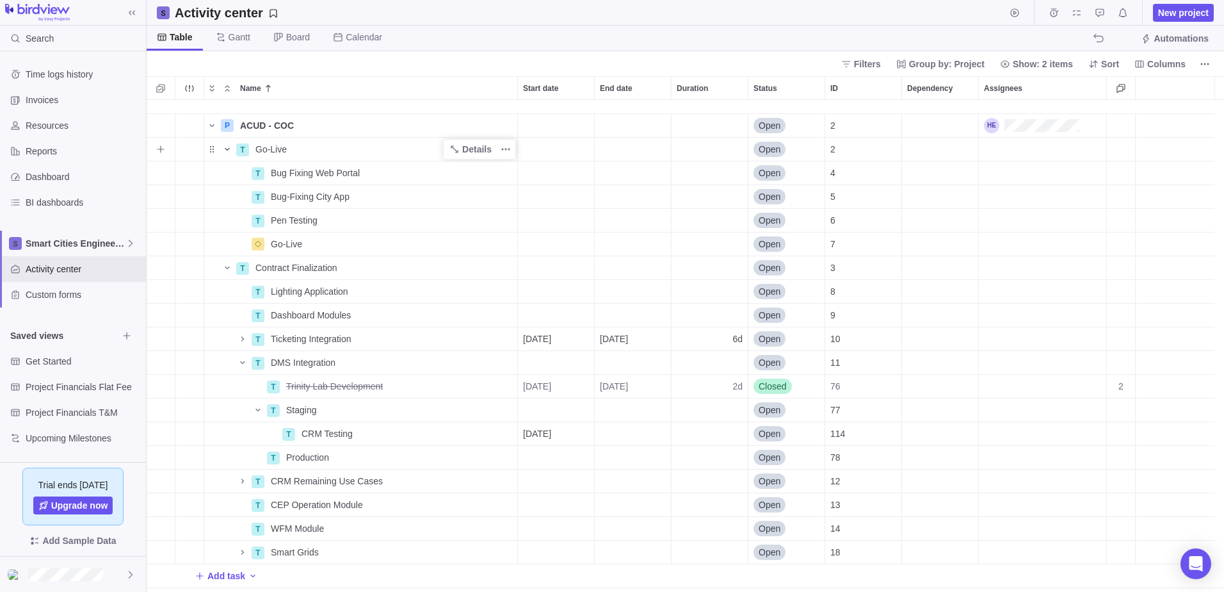
click at [229, 147] on icon "Name" at bounding box center [227, 149] width 10 height 10
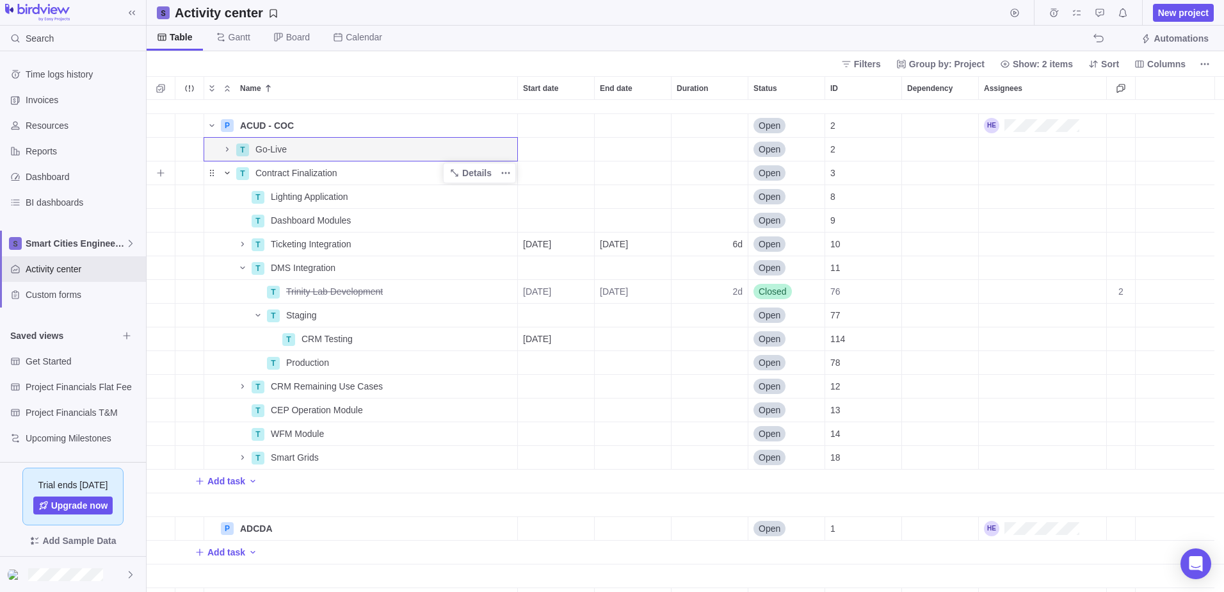
click at [229, 169] on icon "Name" at bounding box center [227, 173] width 10 height 10
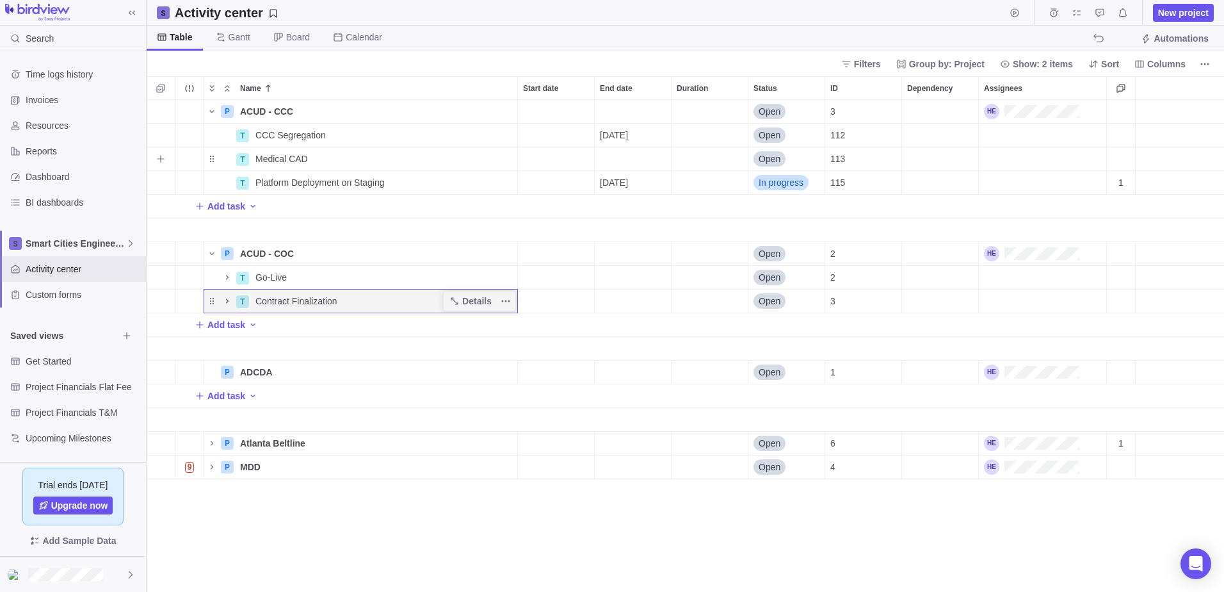
scroll to position [0, 0]
click at [228, 296] on icon "Name" at bounding box center [227, 301] width 10 height 10
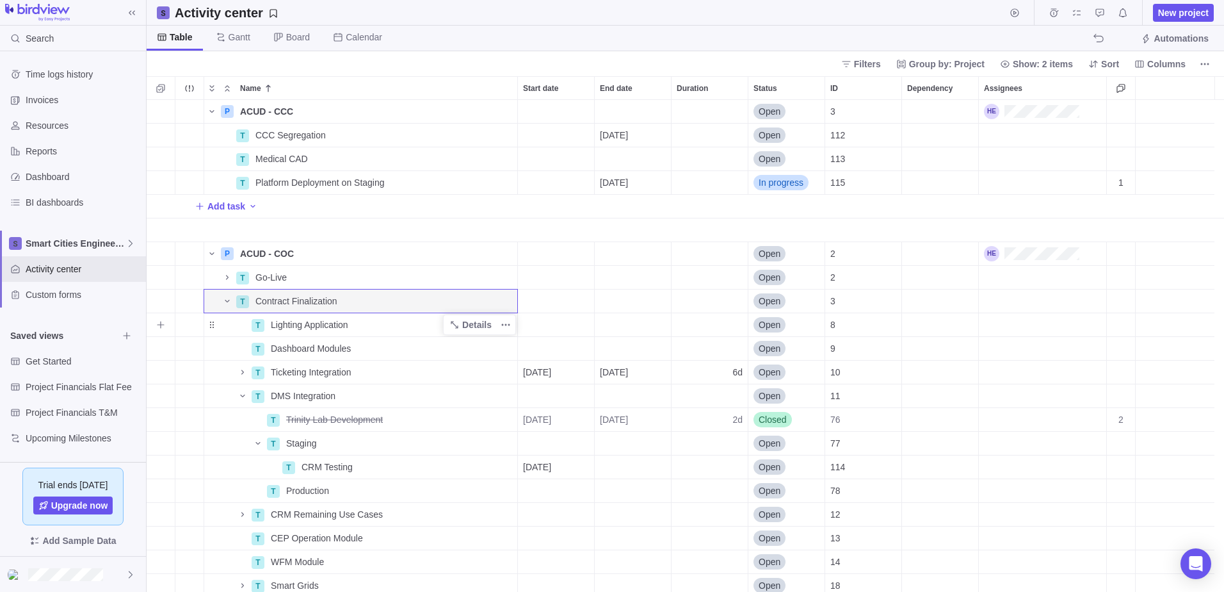
click at [336, 326] on span "Lighting Application" at bounding box center [309, 324] width 77 height 13
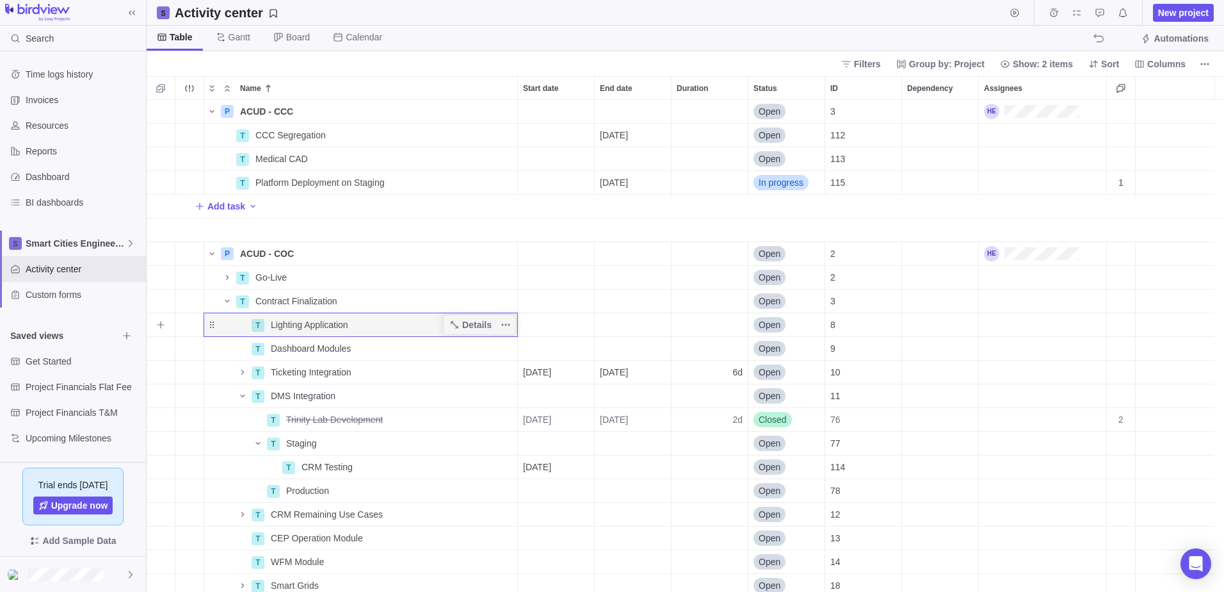
click at [781, 321] on span "Open" at bounding box center [770, 324] width 22 height 13
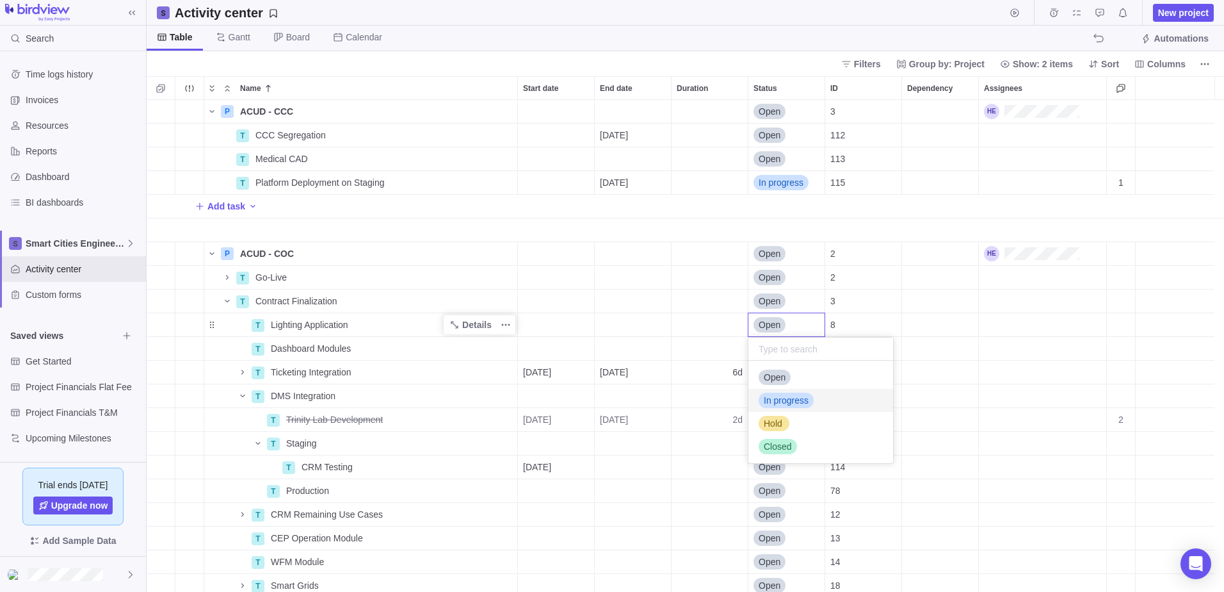
click at [791, 399] on span "In progress" at bounding box center [786, 400] width 45 height 13
click at [469, 326] on span "Details" at bounding box center [476, 324] width 29 height 13
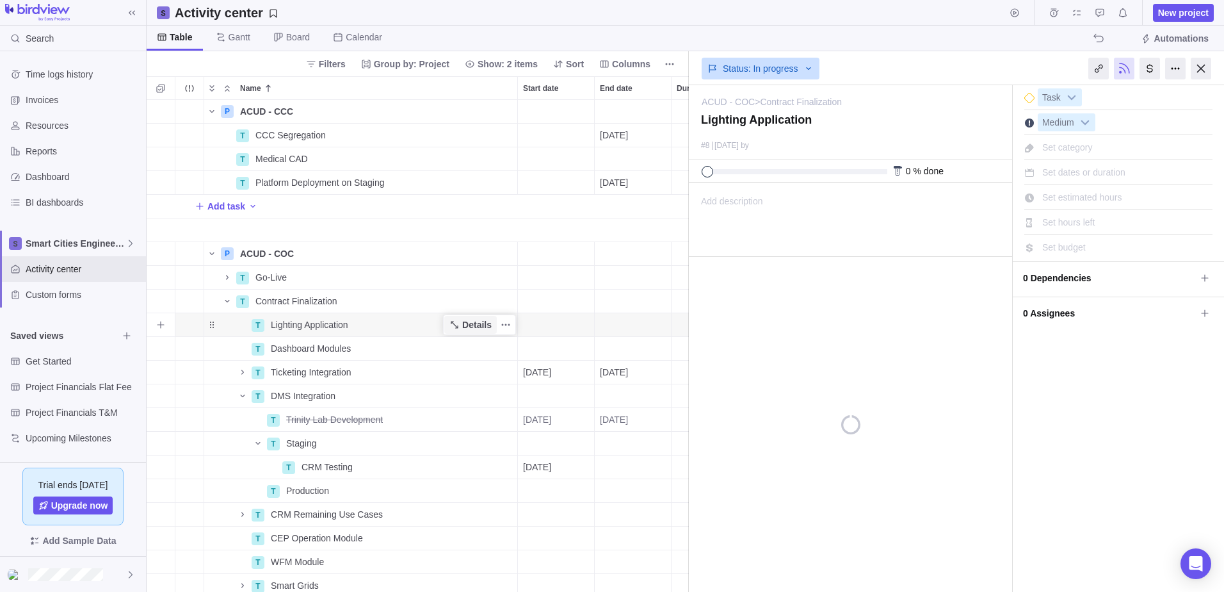
scroll to position [0, 146]
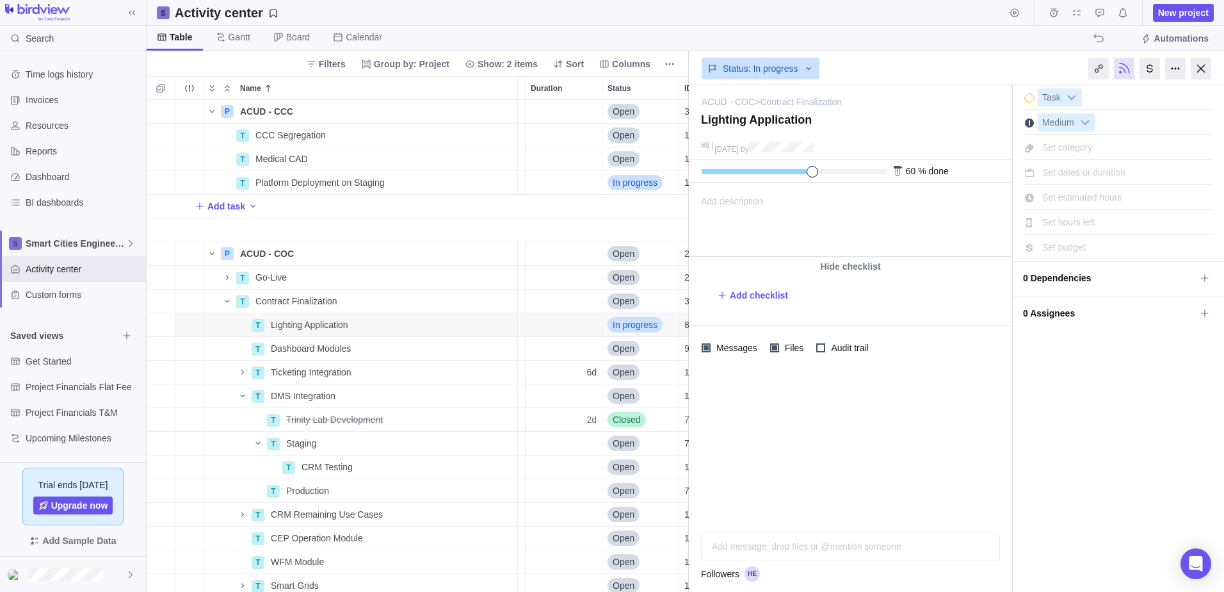
drag, startPoint x: 709, startPoint y: 172, endPoint x: 809, endPoint y: 181, distance: 101.0
click at [809, 181] on div "60 % done" at bounding box center [850, 171] width 323 height 22
click at [772, 553] on div "Add message, drop files or @mention someone" at bounding box center [851, 546] width 298 height 28
click at [980, 548] on span "Post" at bounding box center [986, 546] width 18 height 18
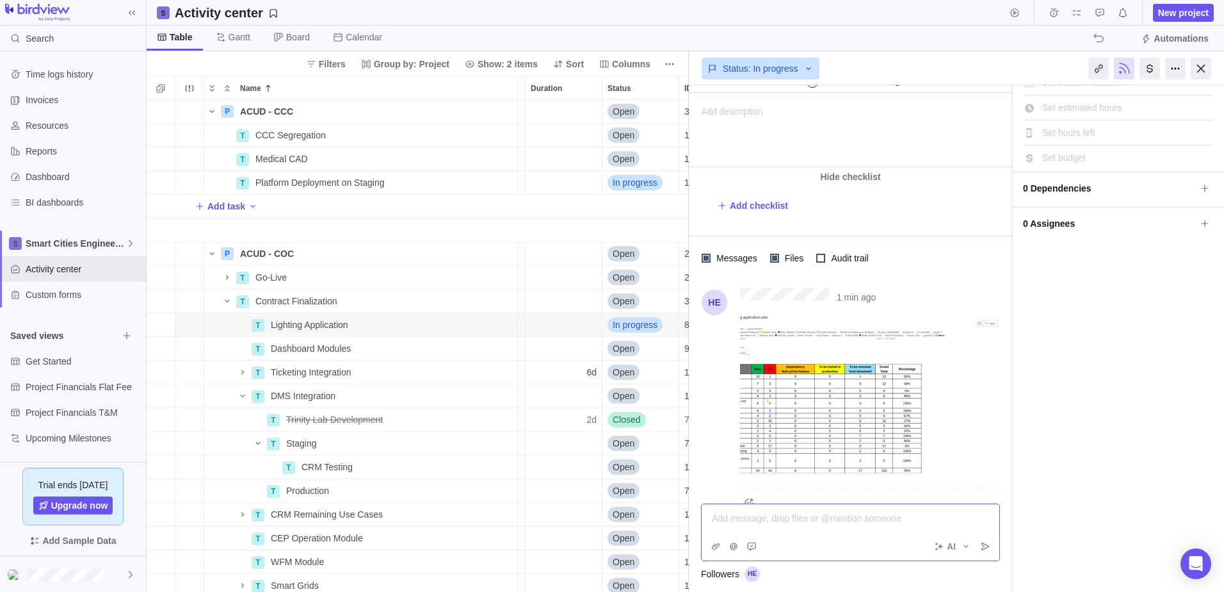
scroll to position [115, 0]
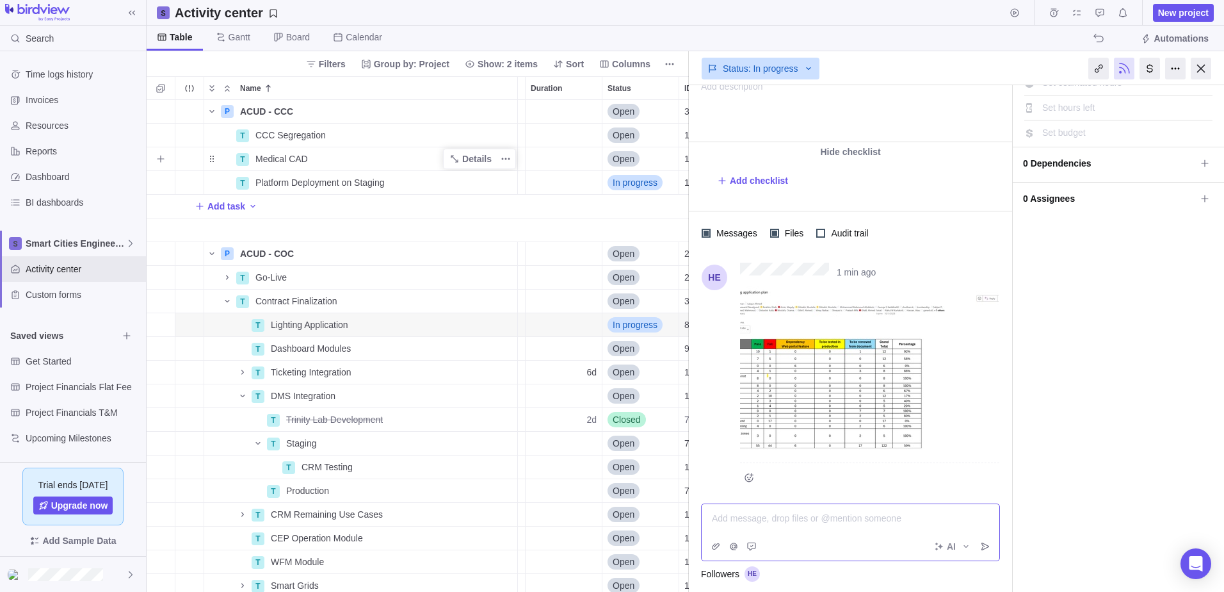
click at [286, 166] on div "Medical CAD" at bounding box center [383, 158] width 267 height 23
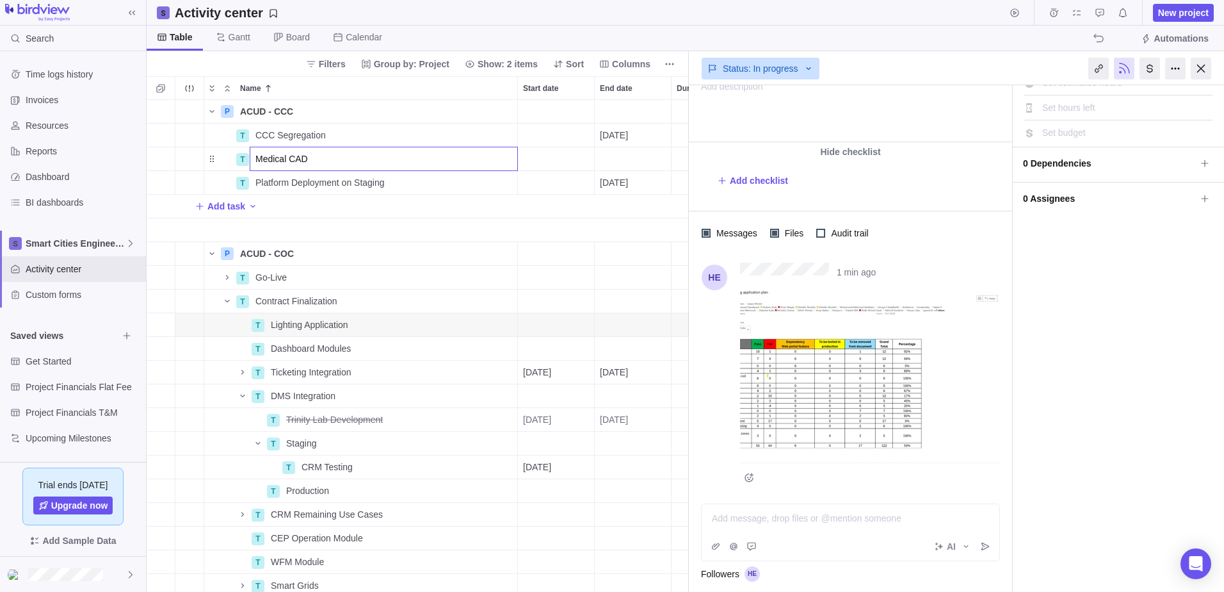
click at [1213, 69] on body "Search Time logs history Invoices Resources Reports Dashboard BI dashboards Sma…" at bounding box center [612, 296] width 1224 height 592
click at [1207, 65] on div at bounding box center [1201, 69] width 20 height 22
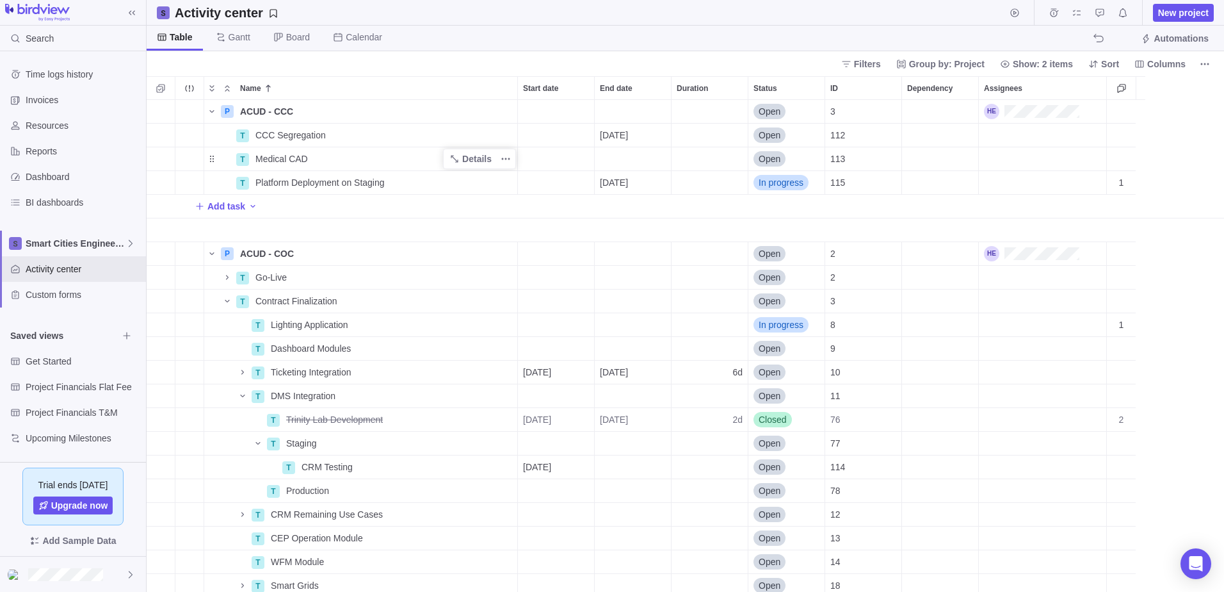
scroll to position [482, 1068]
click at [317, 158] on div "Medical CAD" at bounding box center [383, 158] width 267 height 23
click at [466, 158] on span "Details" at bounding box center [476, 158] width 29 height 13
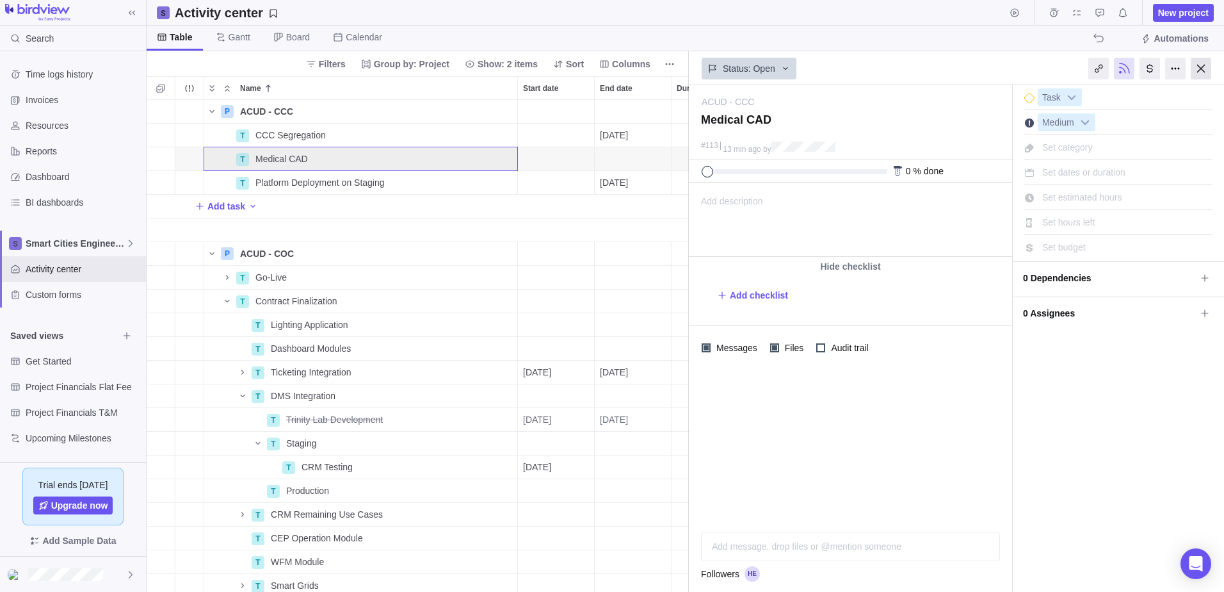
click at [1206, 70] on div at bounding box center [1201, 69] width 20 height 22
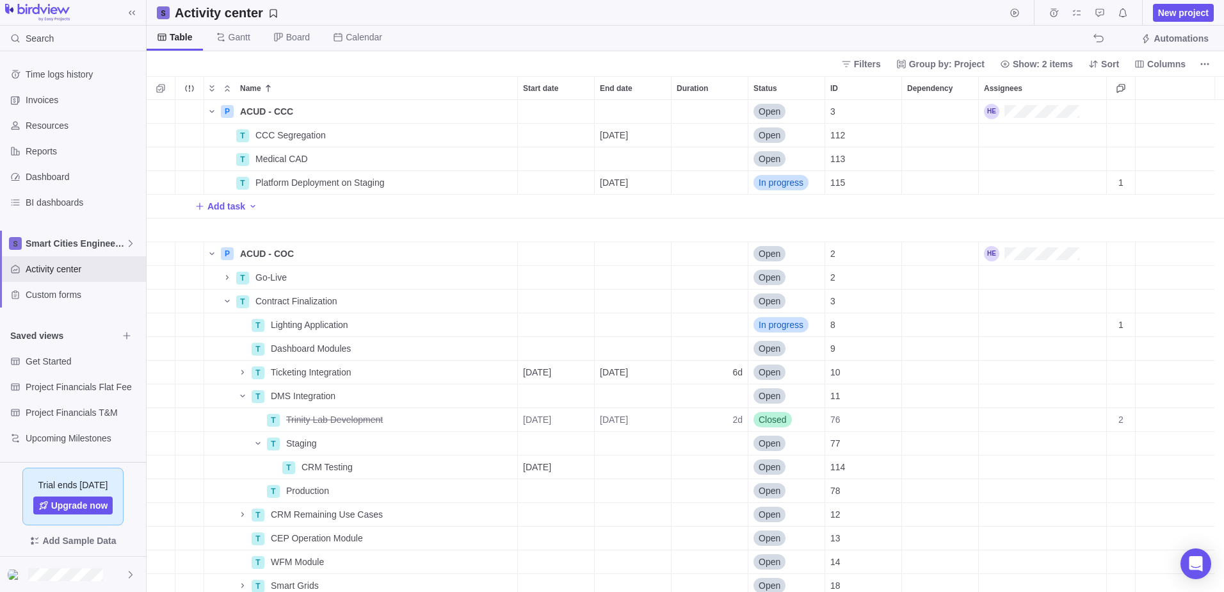
scroll to position [482, 1068]
click at [209, 252] on icon "Name" at bounding box center [212, 253] width 10 height 10
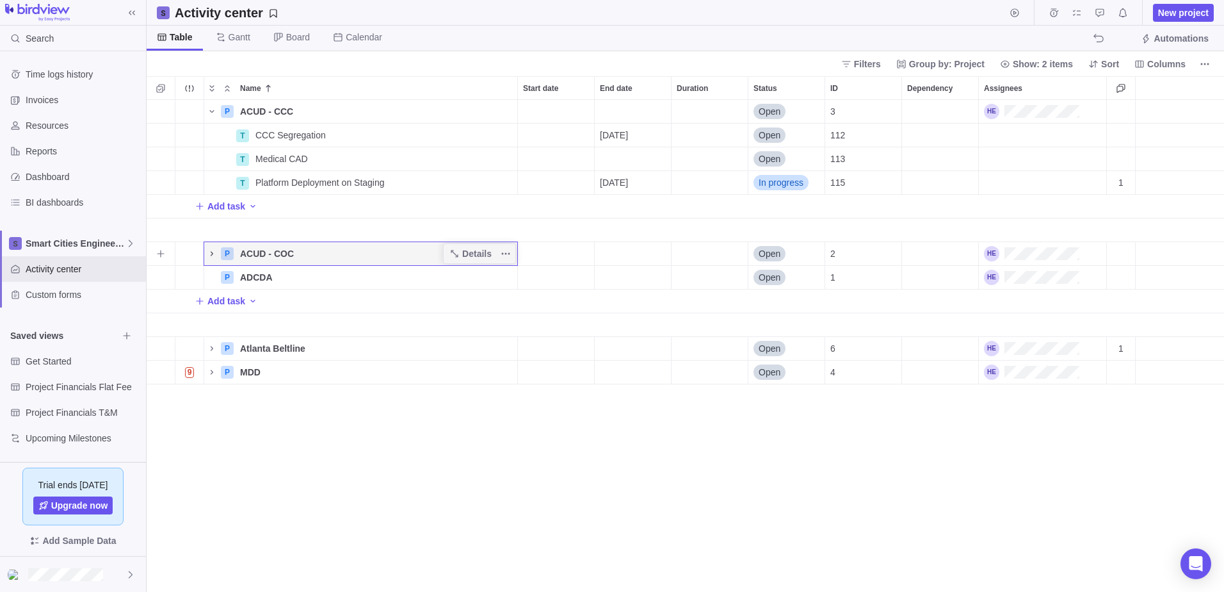
click at [209, 252] on icon "Name" at bounding box center [212, 253] width 10 height 10
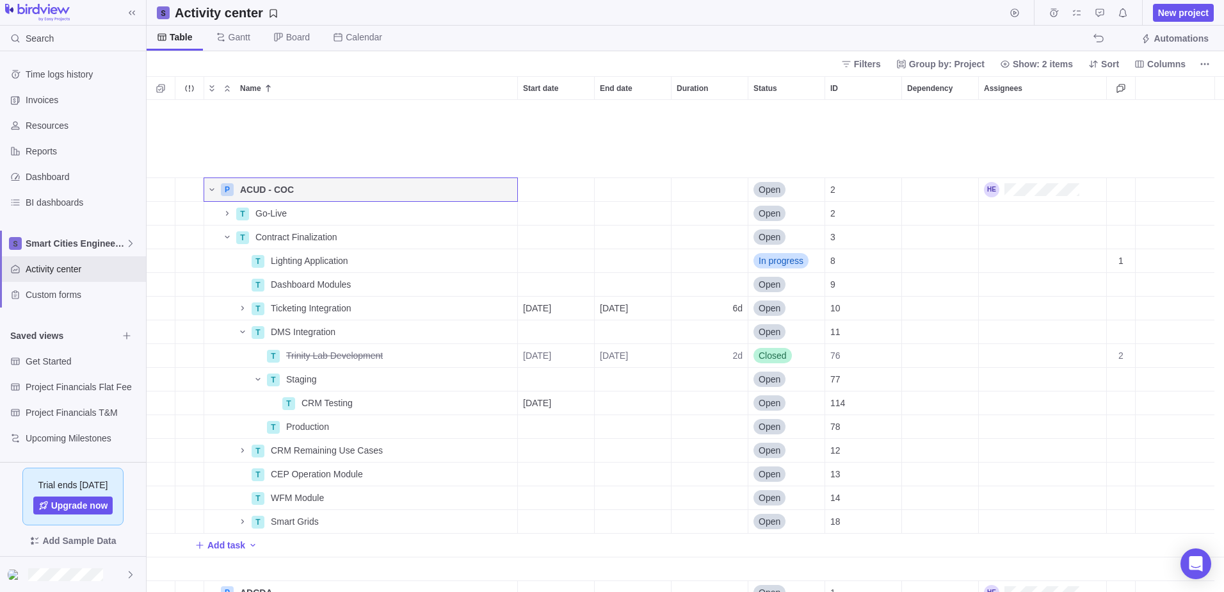
scroll to position [128, 0]
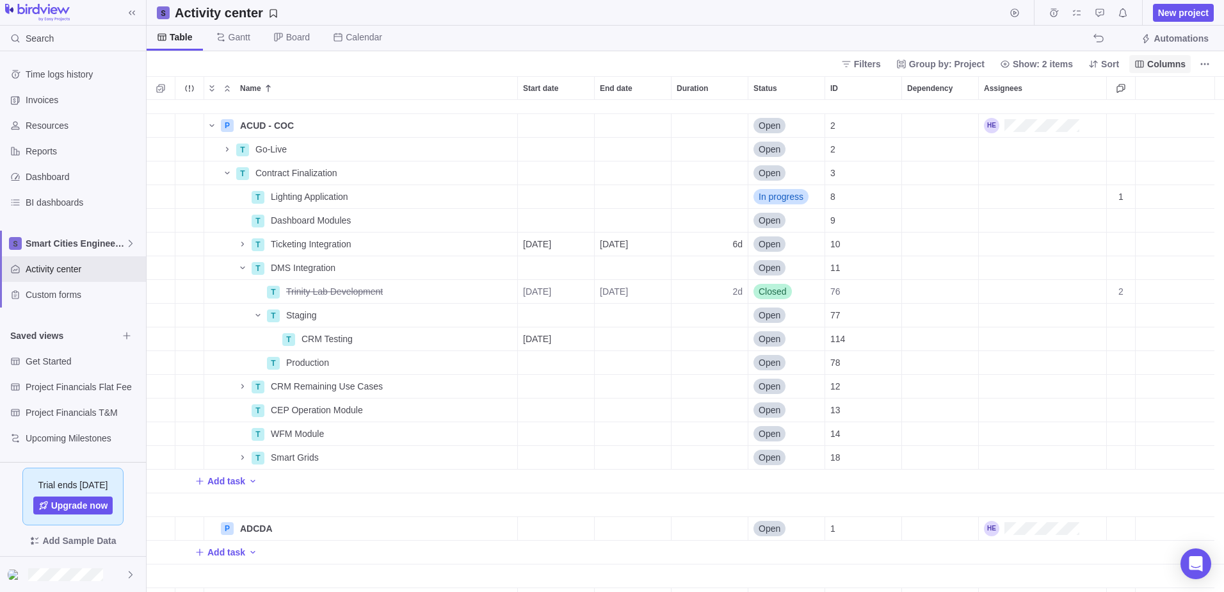
click at [1157, 58] on span "Columns" at bounding box center [1166, 64] width 38 height 13
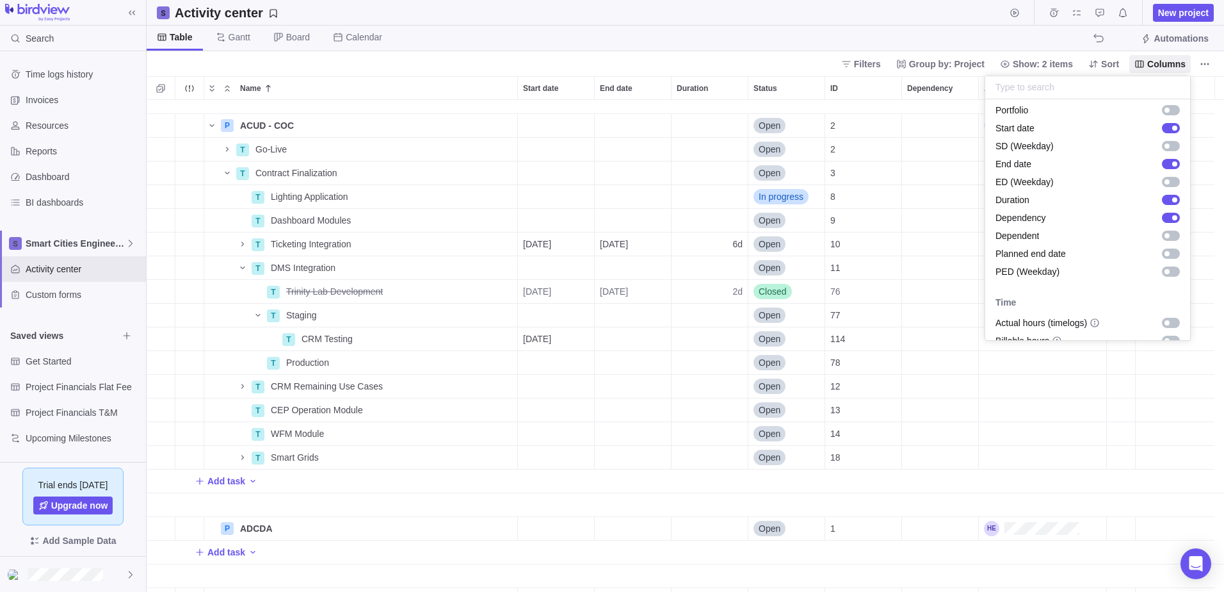
scroll to position [288, 0]
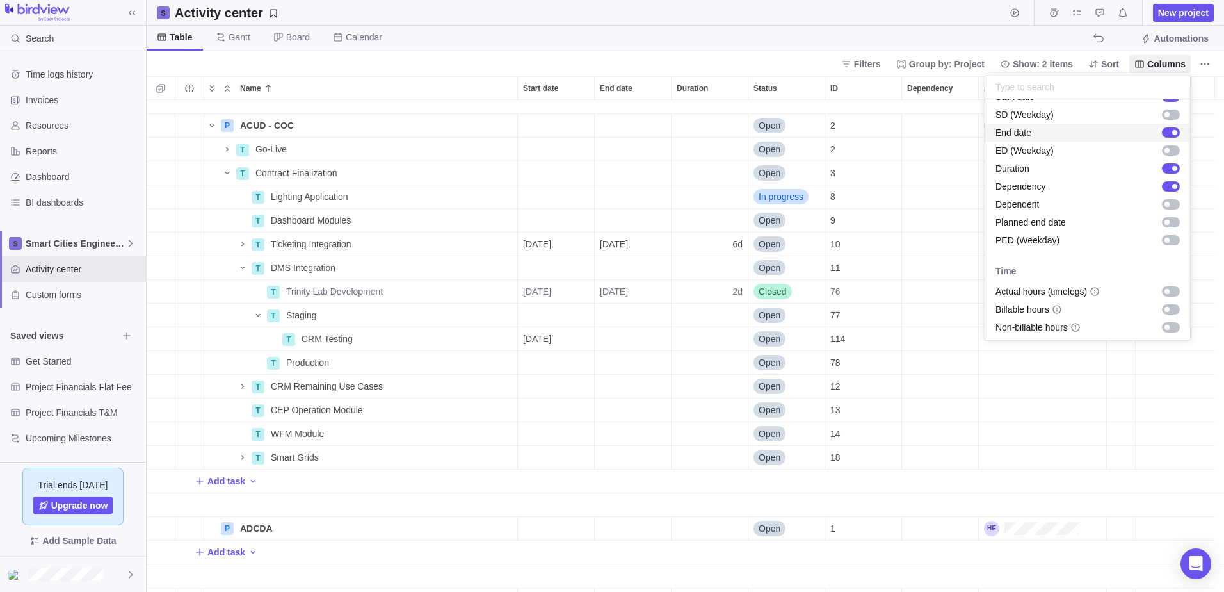
click at [312, 266] on body "Search Time logs history Invoices Resources Reports Dashboard BI dashboards Sma…" at bounding box center [612, 296] width 1224 height 592
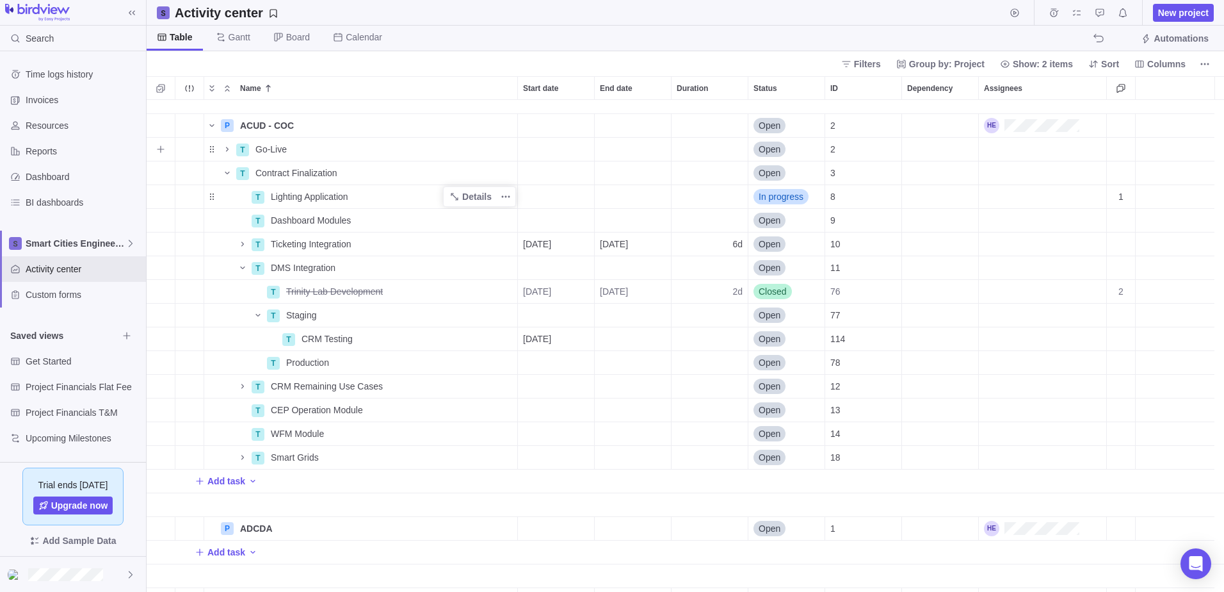
scroll to position [0, 0]
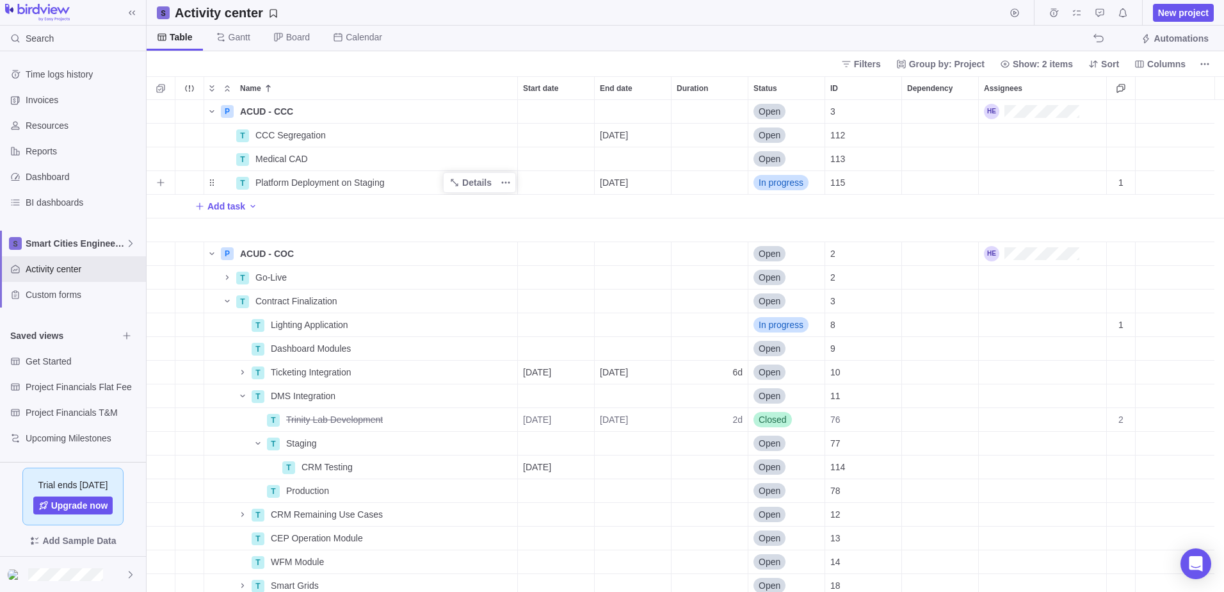
click at [386, 186] on div "Platform Deployment on Staging" at bounding box center [383, 182] width 267 height 23
click at [480, 182] on span "Details" at bounding box center [476, 182] width 29 height 13
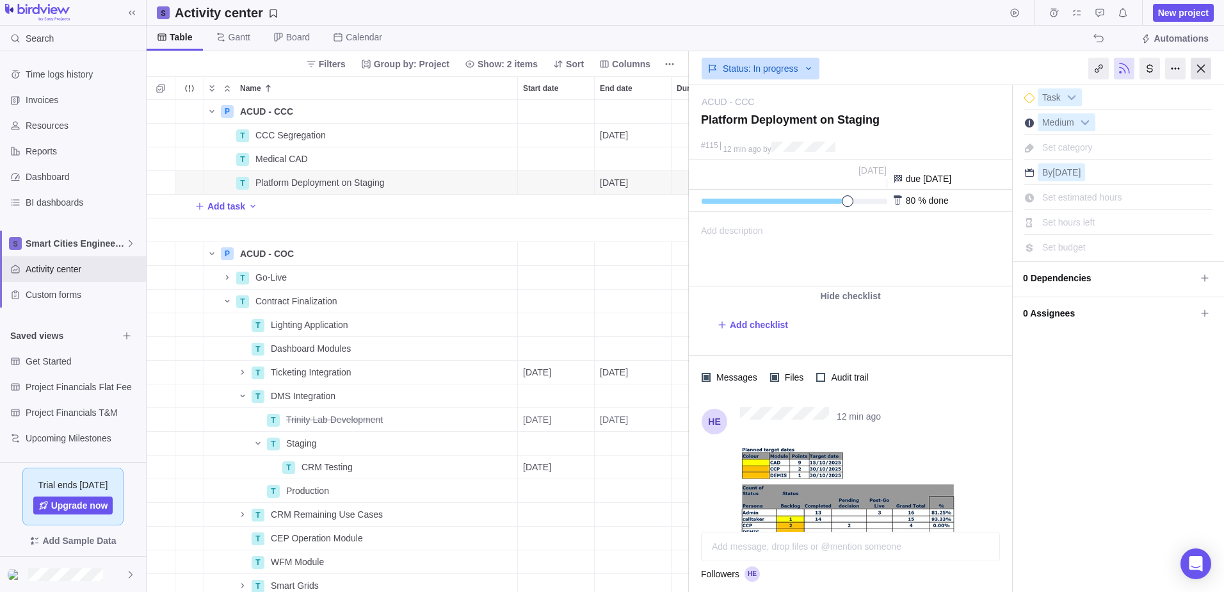
click at [1207, 66] on div at bounding box center [1201, 69] width 20 height 22
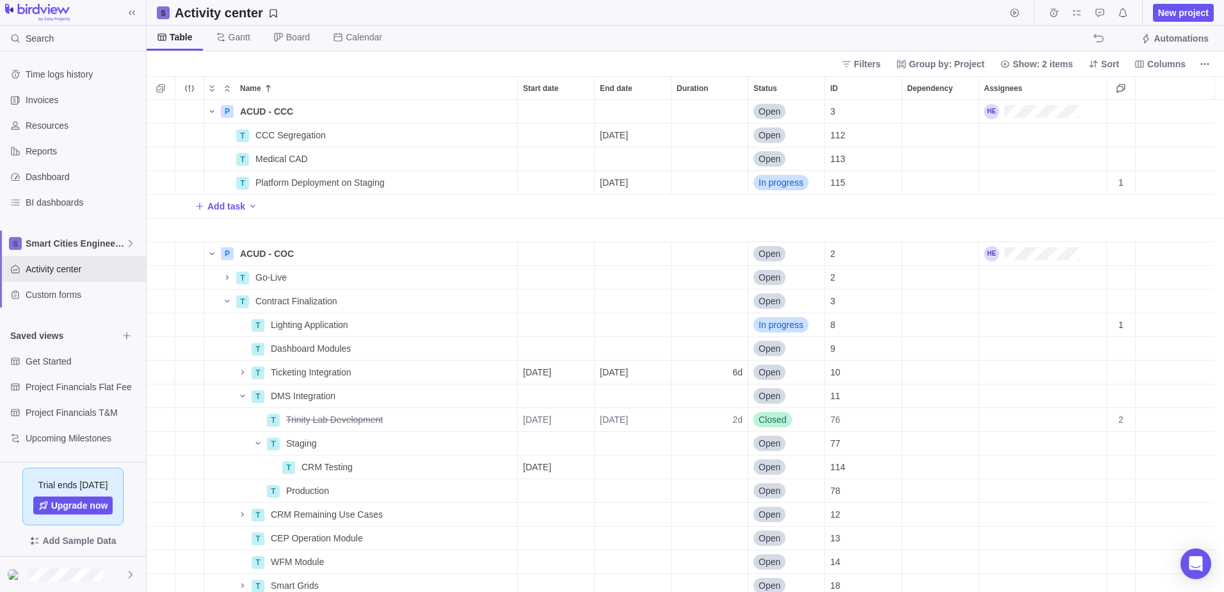
scroll to position [482, 1068]
click at [356, 420] on span "Trinity Lab Development" at bounding box center [334, 419] width 97 height 13
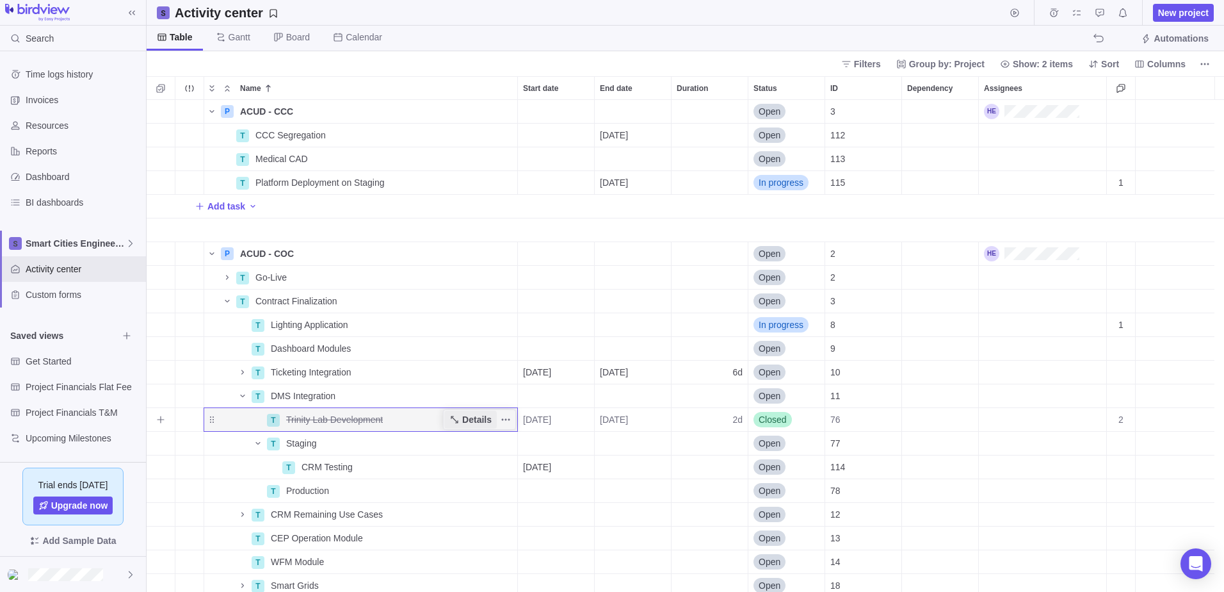
click at [469, 422] on span "Details" at bounding box center [476, 419] width 29 height 13
click at [471, 418] on span "Details" at bounding box center [476, 419] width 29 height 13
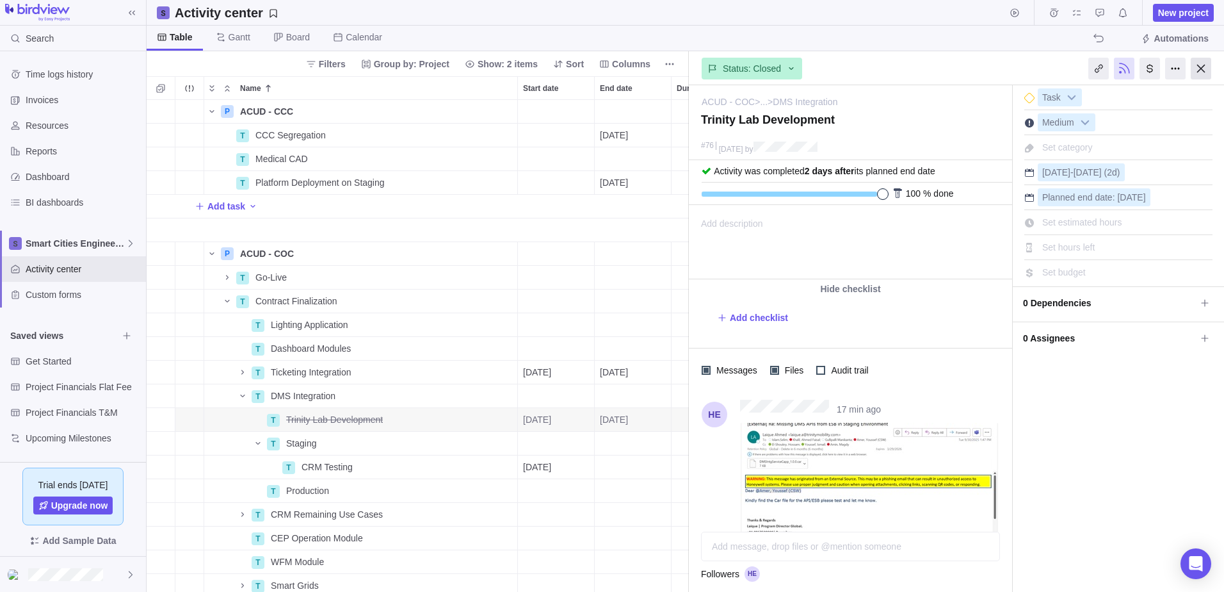
click at [1201, 66] on div at bounding box center [1201, 69] width 20 height 22
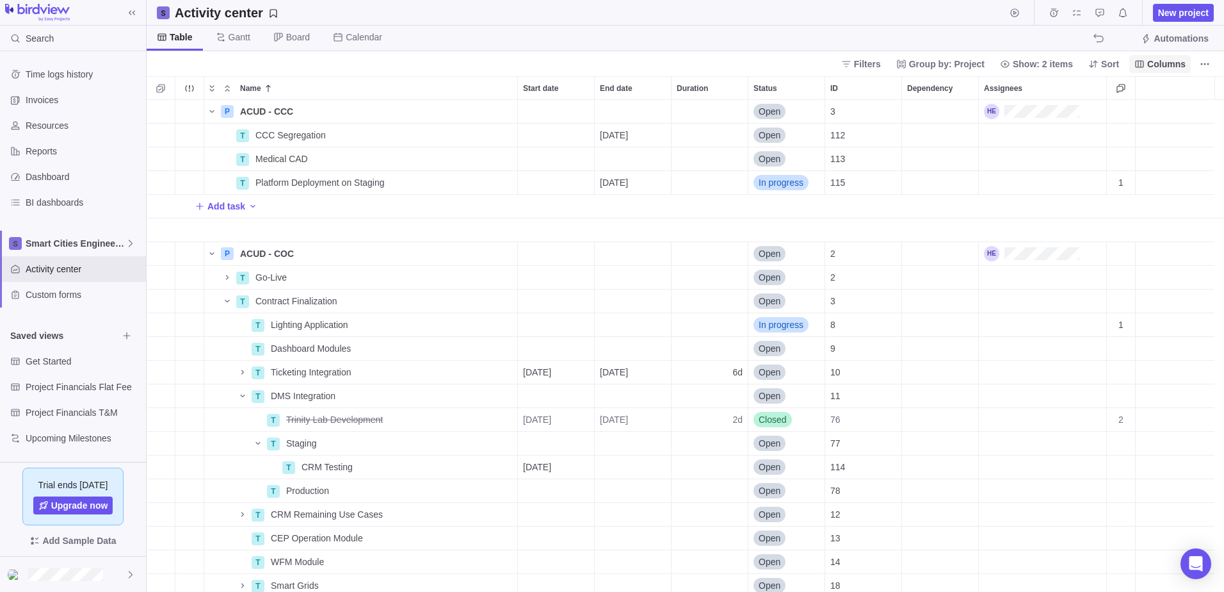
click at [1142, 63] on icon at bounding box center [1140, 63] width 8 height 7
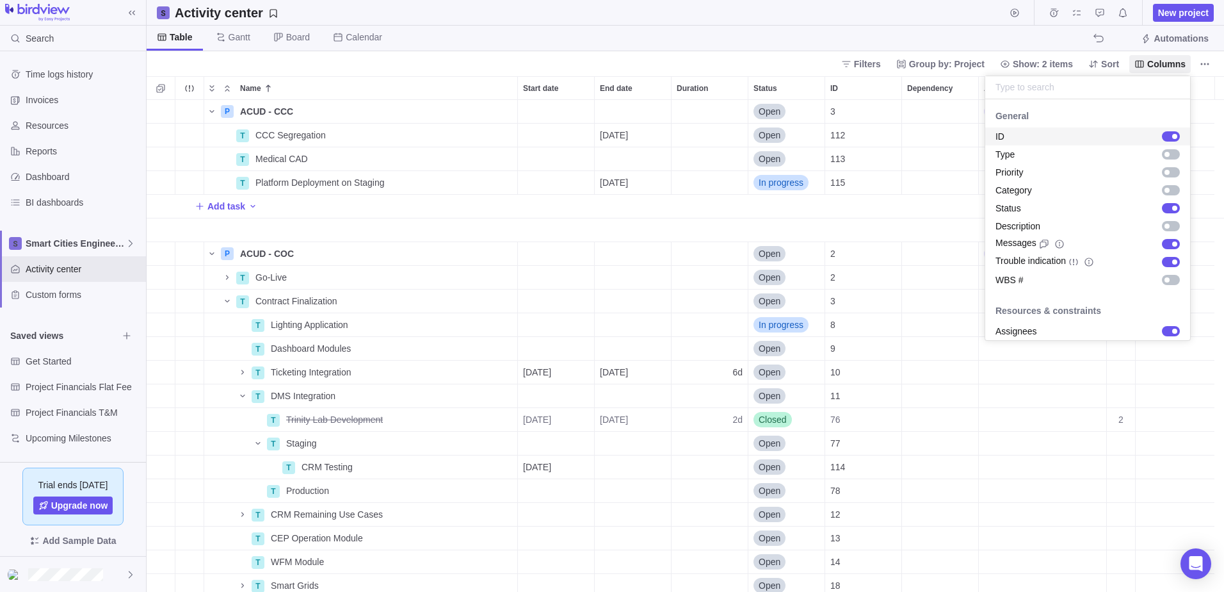
click at [793, 22] on body "Search Time logs history Invoices Resources Reports Dashboard BI dashboards Sma…" at bounding box center [612, 296] width 1224 height 592
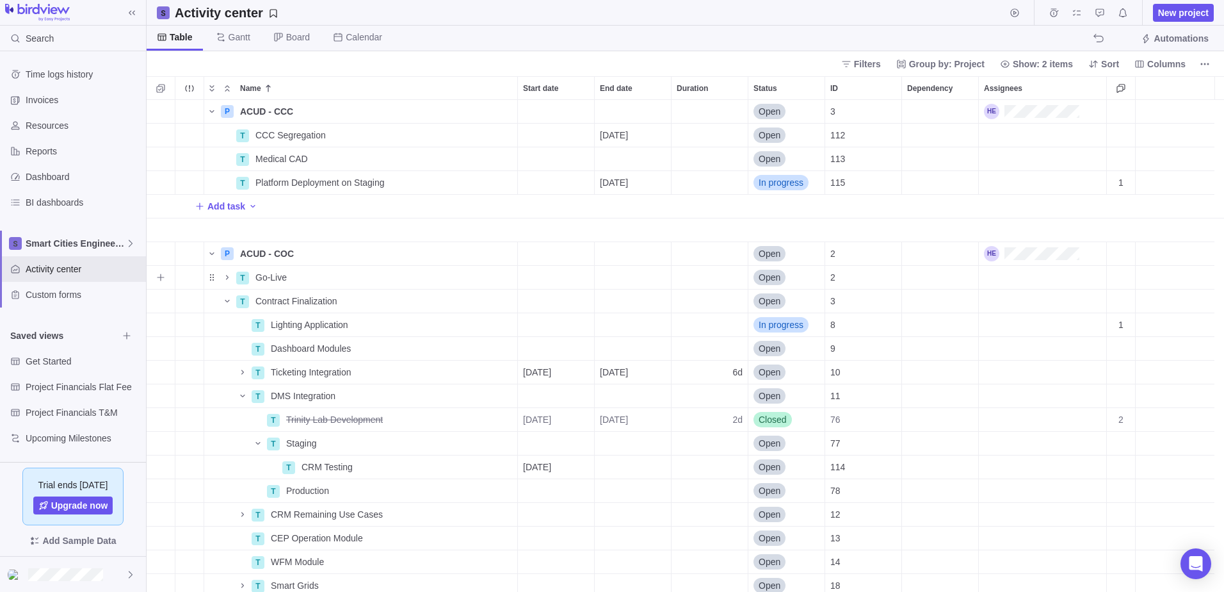
scroll to position [172, 0]
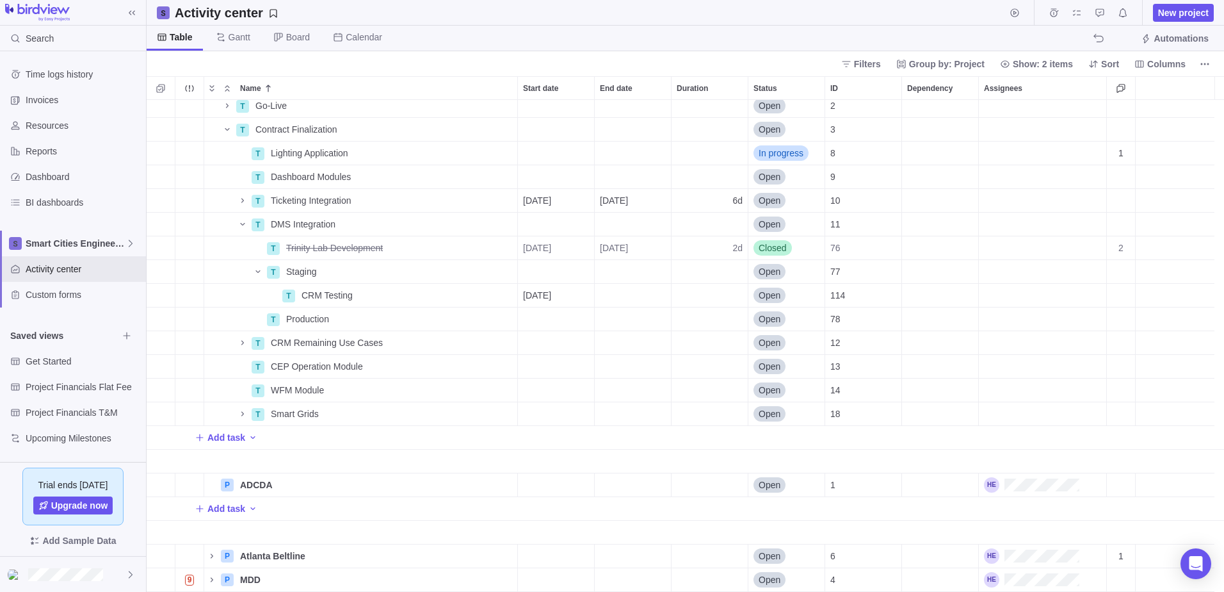
drag, startPoint x: 606, startPoint y: 591, endPoint x: 829, endPoint y: 591, distance: 223.5
click at [829, 591] on html "Search Time logs history Invoices Resources Reports Dashboard BI dashboards Sma…" at bounding box center [612, 296] width 1224 height 592
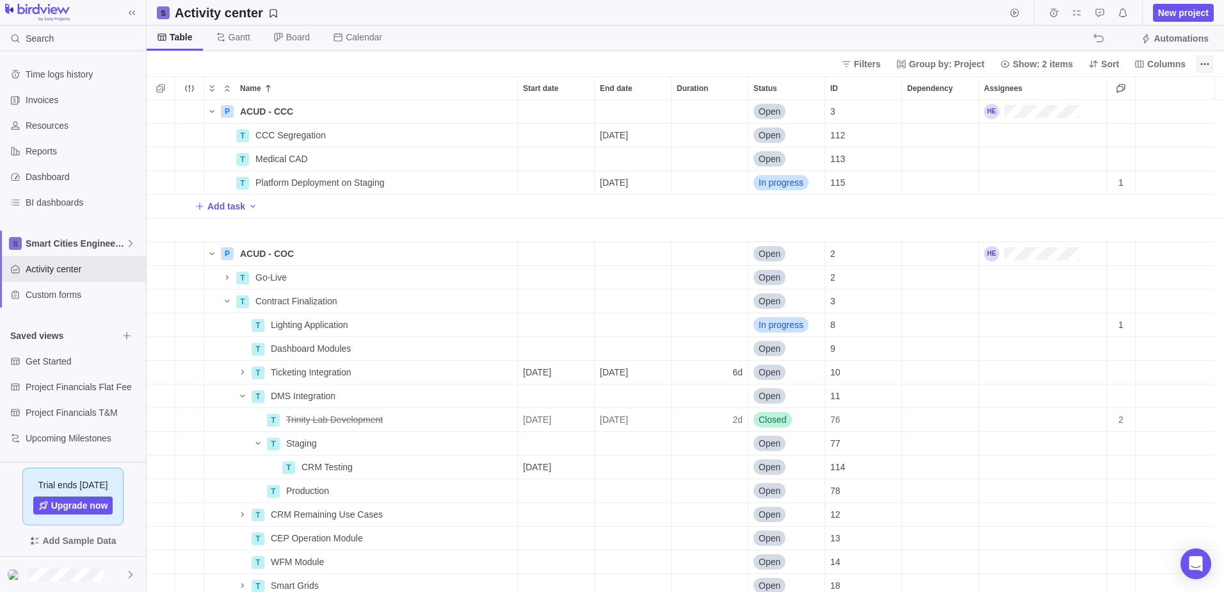
click at [1204, 65] on icon "More actions" at bounding box center [1205, 64] width 10 height 10
click at [1164, 63] on span "Columns" at bounding box center [1166, 64] width 38 height 13
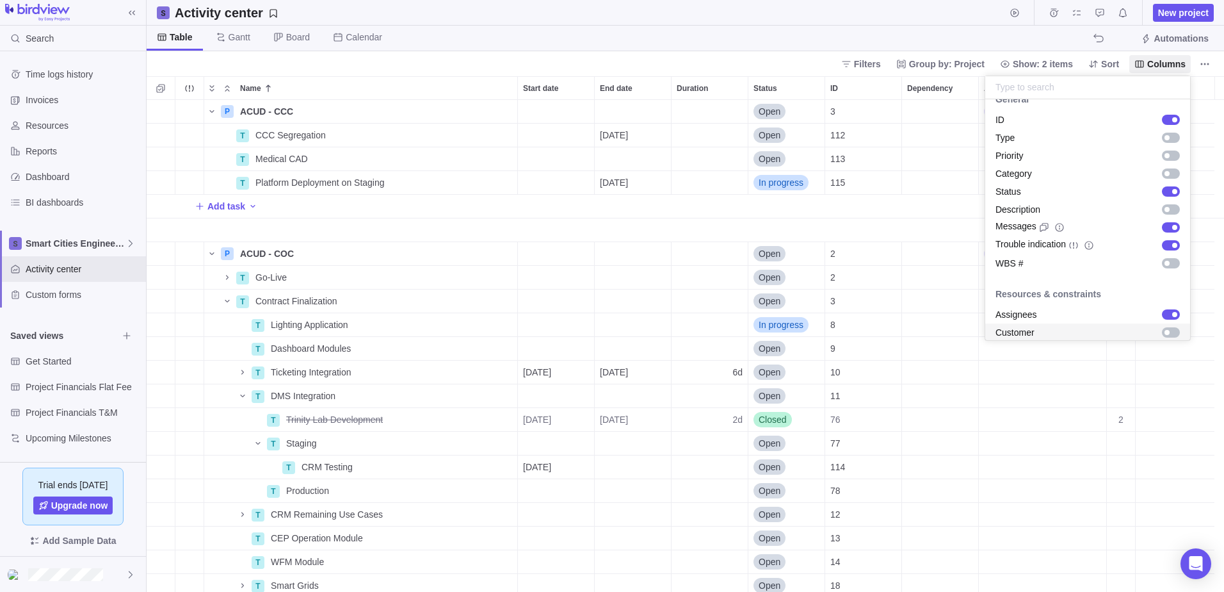
scroll to position [18, 0]
click at [1123, 384] on body "Search Time logs history Invoices Resources Reports Dashboard BI dashboards Sma…" at bounding box center [612, 296] width 1224 height 592
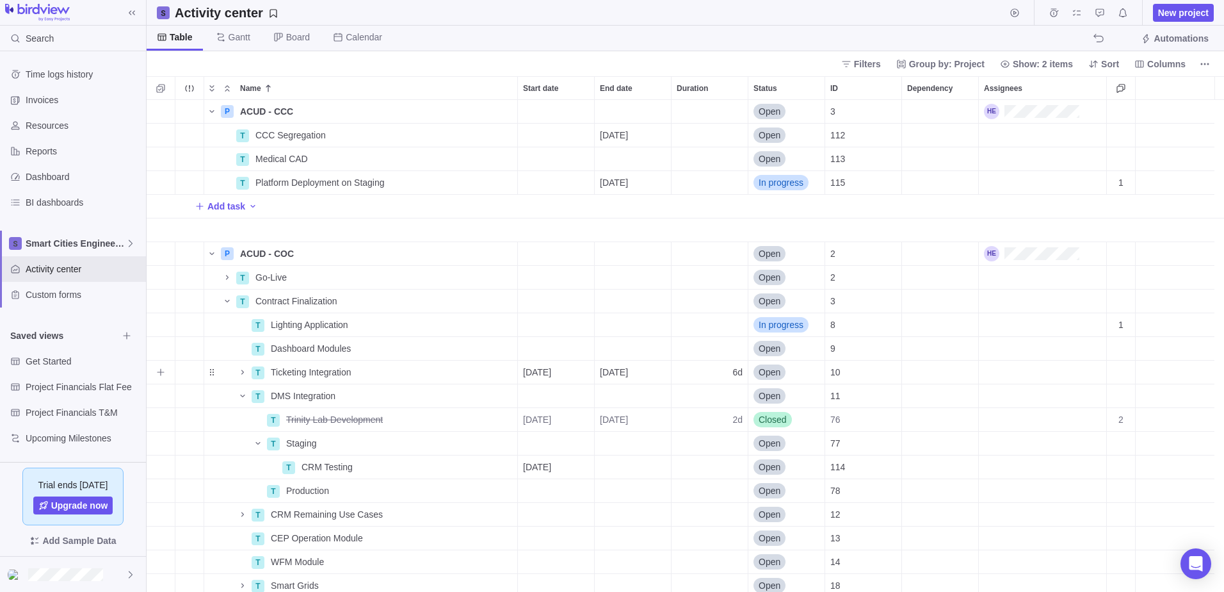
click at [1122, 364] on div "Messages" at bounding box center [1121, 373] width 29 height 24
click at [1057, 67] on span "Show: 2 items" at bounding box center [1043, 64] width 60 height 13
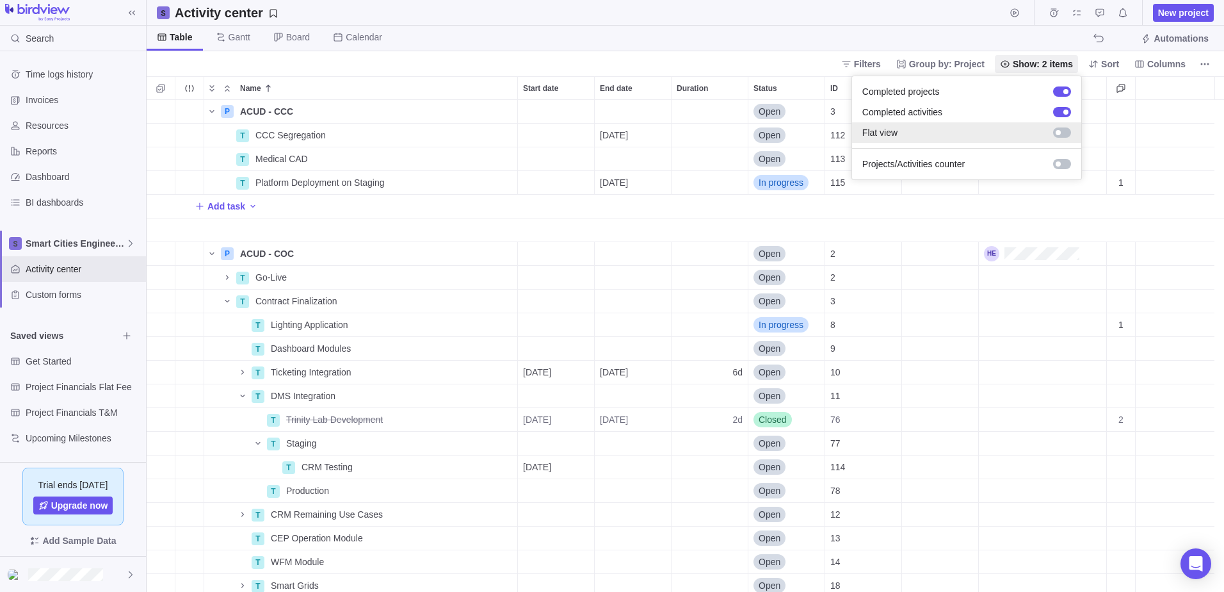
click at [1065, 133] on div at bounding box center [1062, 132] width 18 height 10
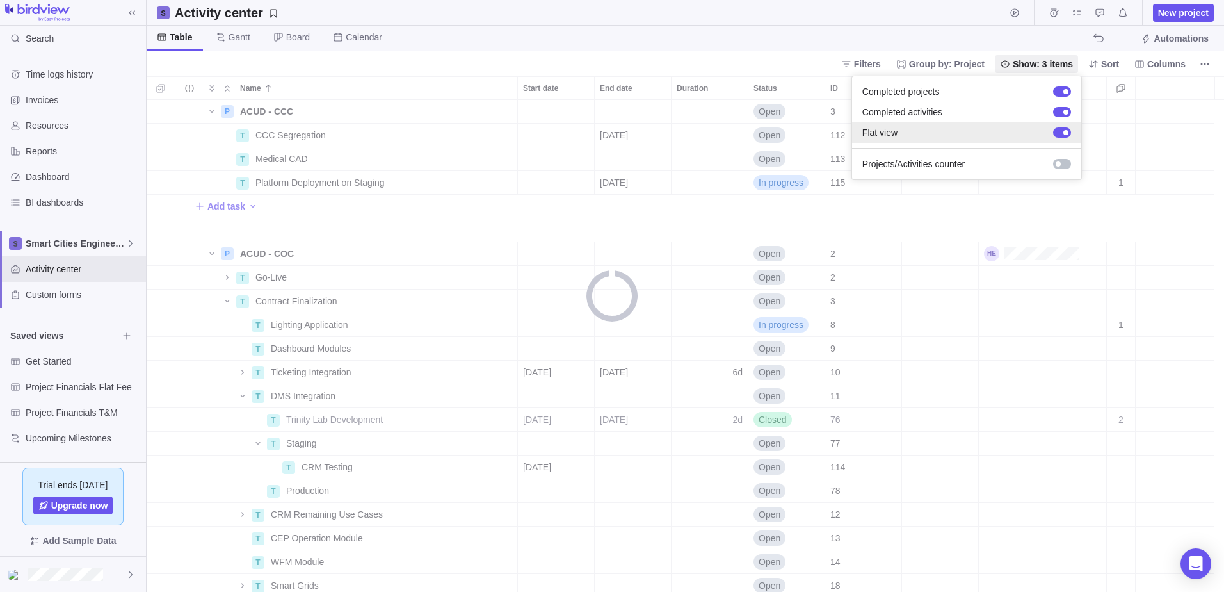
click at [1056, 128] on div at bounding box center [1062, 132] width 18 height 10
click at [804, 26] on body "Search Time logs history Invoices Resources Reports Dashboard BI dashboards Sma…" at bounding box center [612, 296] width 1224 height 592
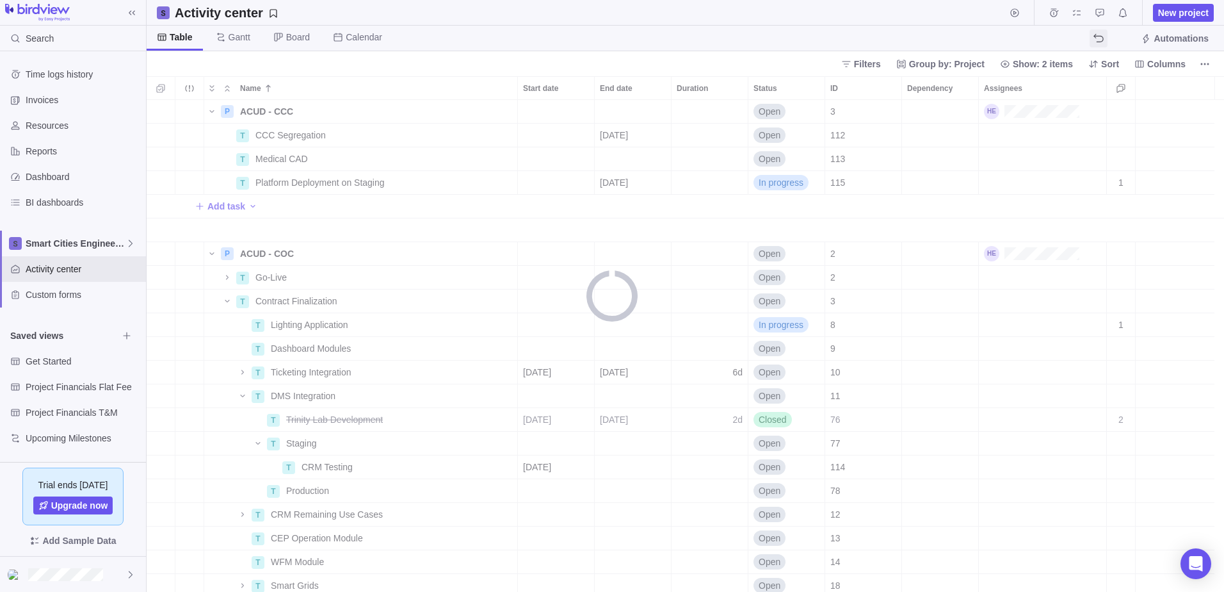
click at [1101, 41] on icon "The action will be undone: changing the activity status" at bounding box center [1099, 38] width 10 height 10
drag, startPoint x: 1039, startPoint y: 26, endPoint x: 1110, endPoint y: 40, distance: 72.3
click at [1141, 37] on div "Table [PERSON_NAME] Board Calendar Automations" at bounding box center [686, 39] width 1078 height 26
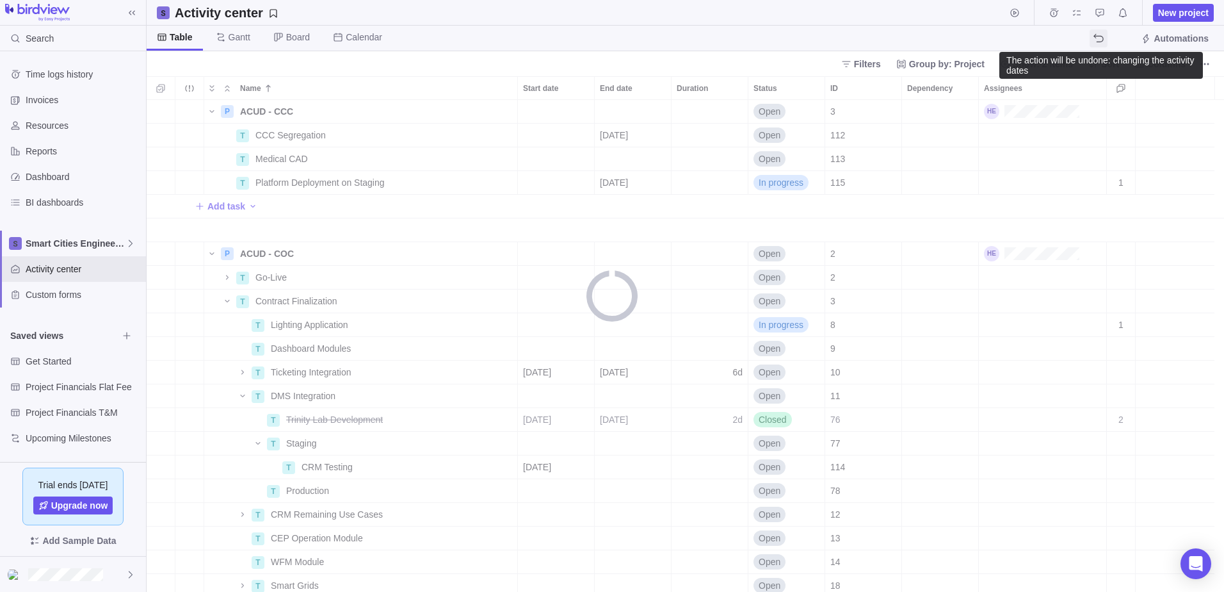
click at [1100, 37] on icon "The action will be undone: changing the activity dates" at bounding box center [1099, 38] width 10 height 10
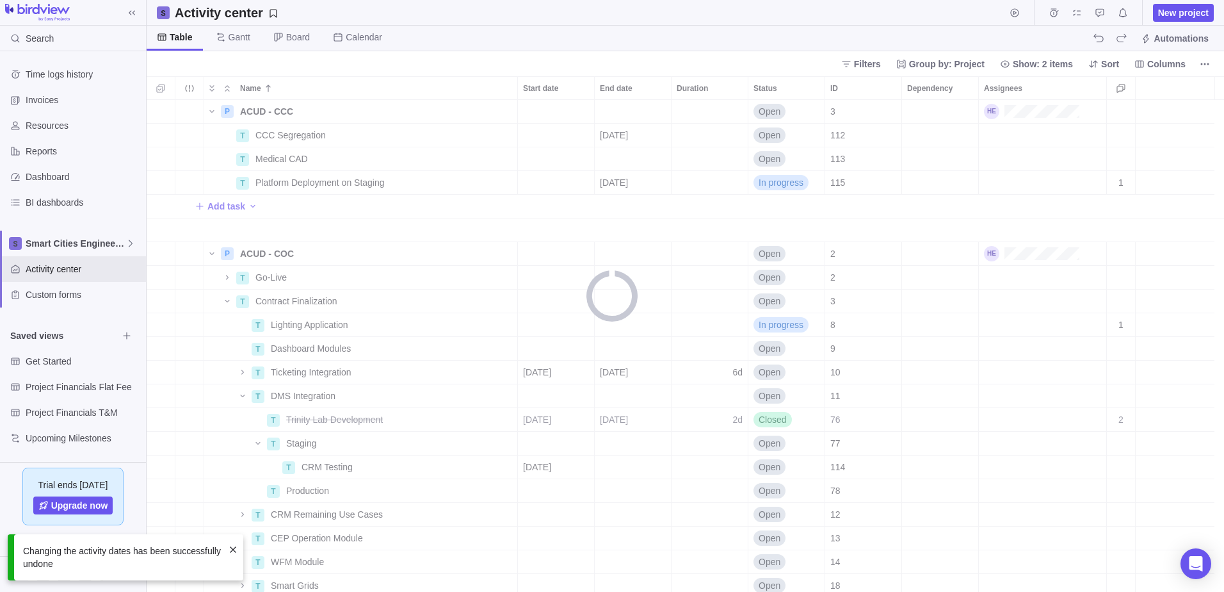
click at [229, 550] on span at bounding box center [233, 549] width 10 height 10
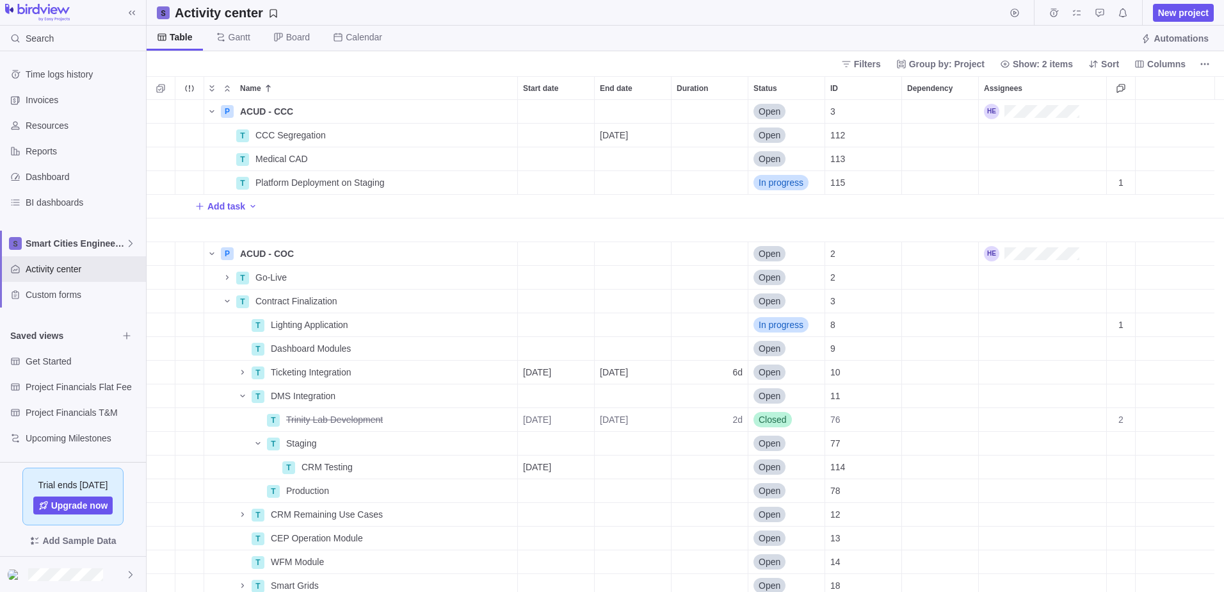
scroll to position [482, 1068]
click at [1122, 421] on span "2" at bounding box center [1121, 419] width 5 height 13
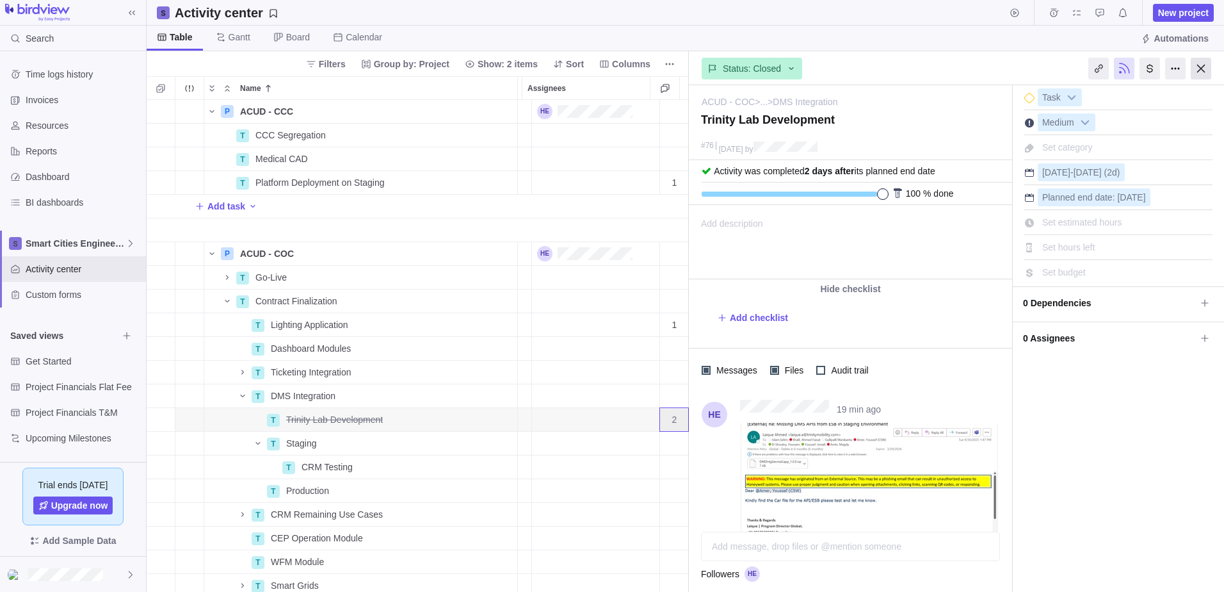
click at [1205, 69] on div at bounding box center [1201, 69] width 20 height 22
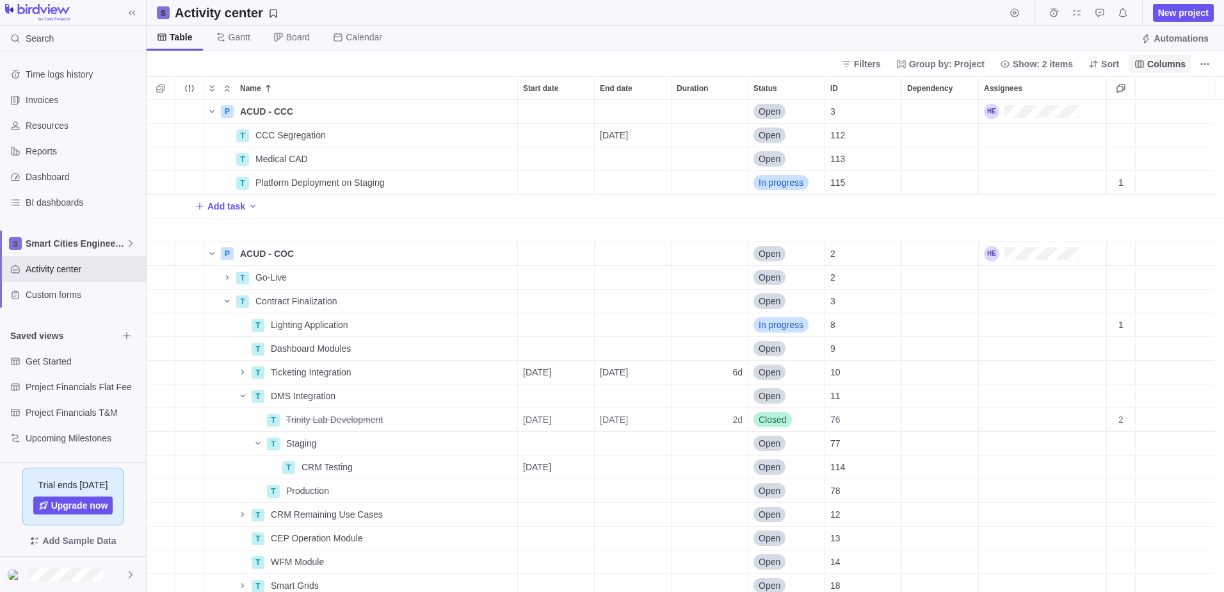
click at [1174, 61] on span "Columns" at bounding box center [1166, 64] width 38 height 13
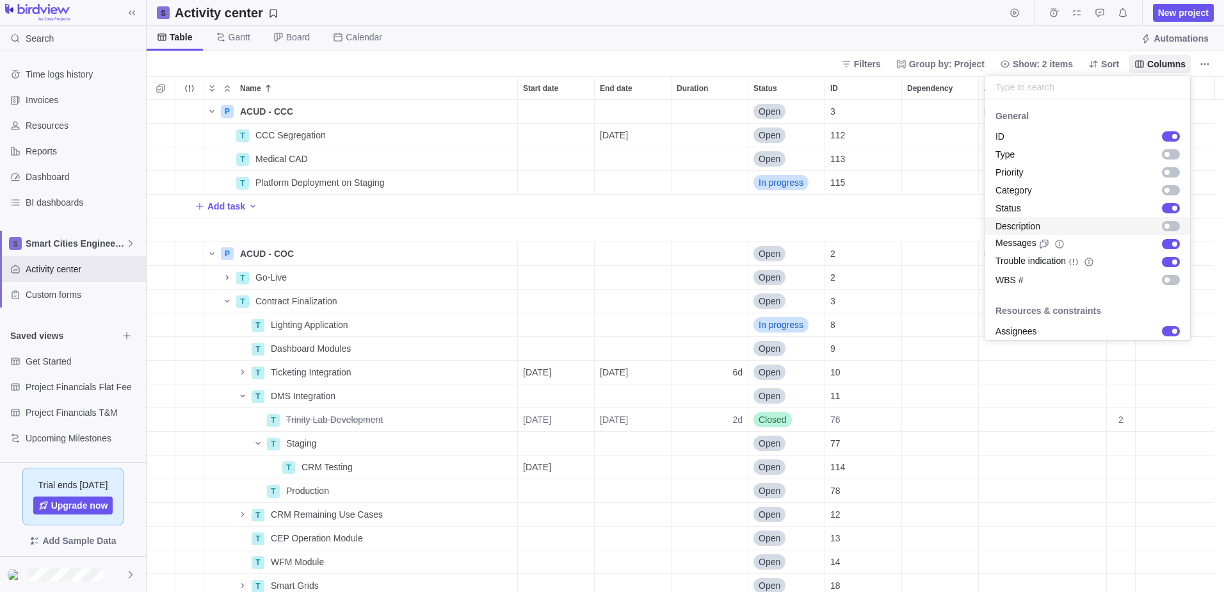
click at [1164, 227] on div "grid" at bounding box center [1171, 226] width 18 height 10
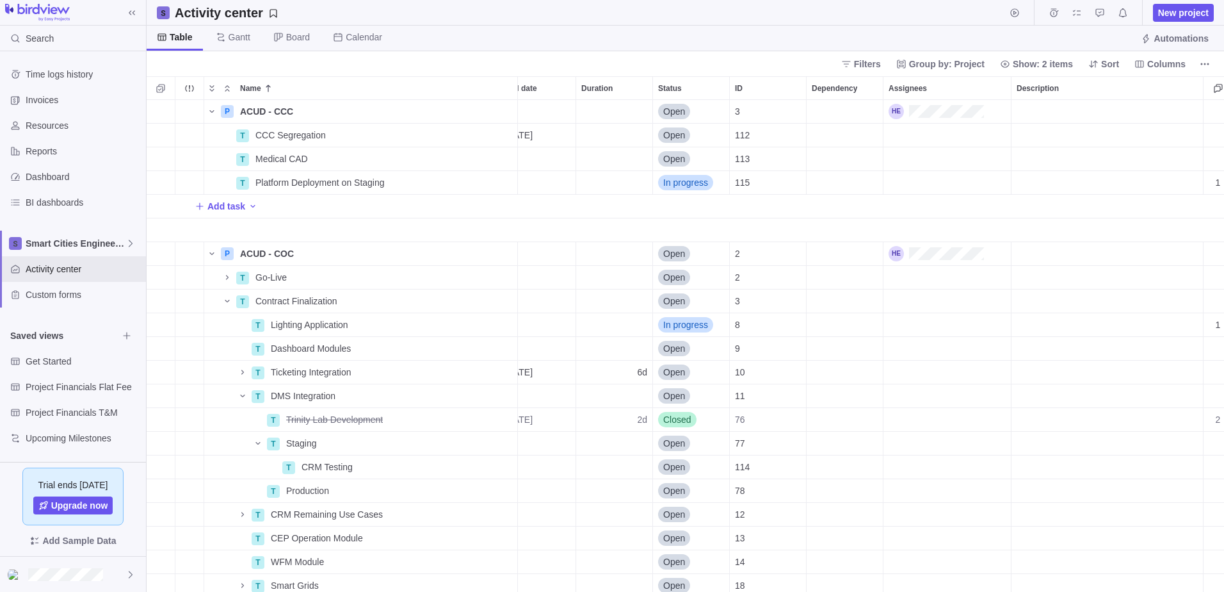
scroll to position [0, 74]
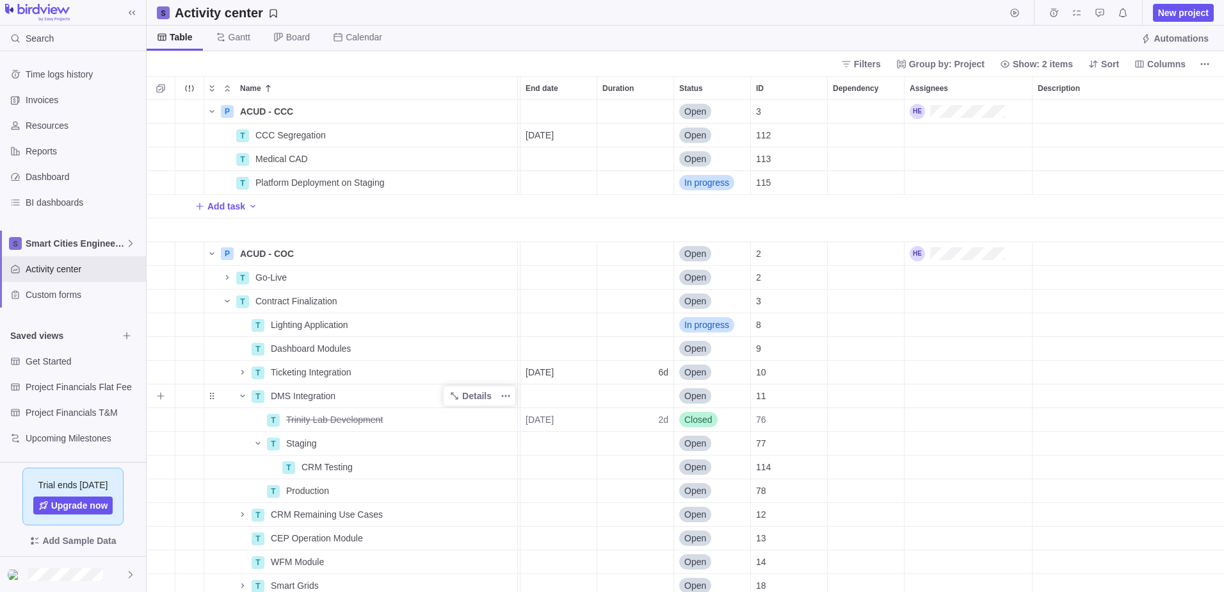
click at [325, 396] on span "DMS Integration" at bounding box center [303, 395] width 65 height 13
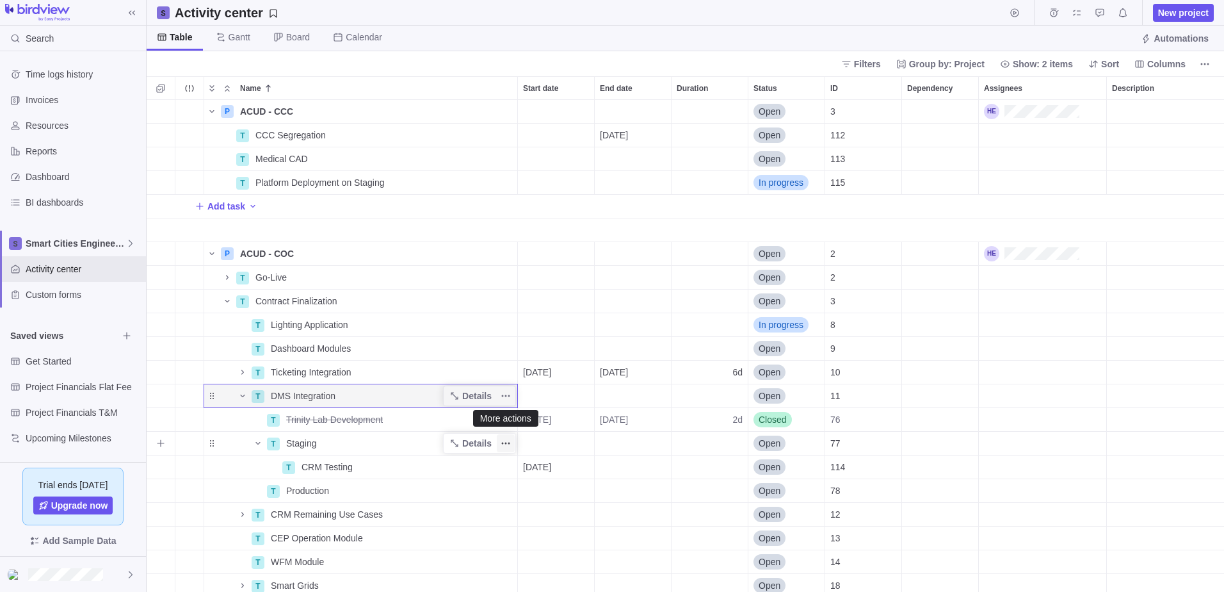
click at [505, 440] on icon "More actions" at bounding box center [506, 443] width 10 height 10
click at [256, 440] on icon "Name" at bounding box center [258, 443] width 10 height 10
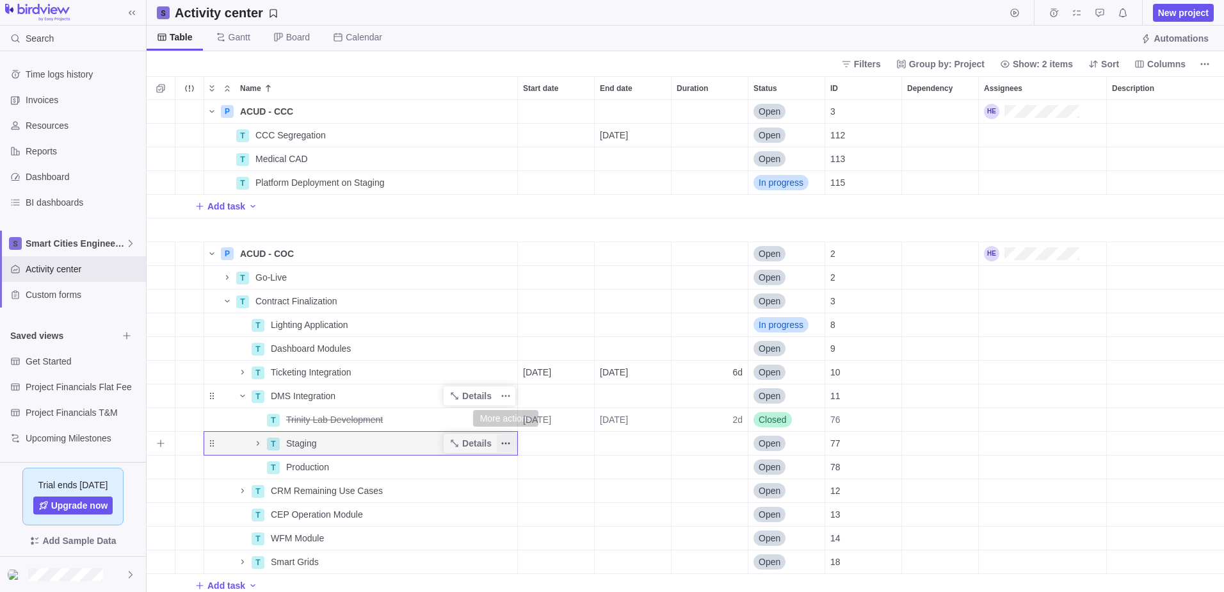
click at [505, 443] on icon "More actions" at bounding box center [506, 443] width 2 height 2
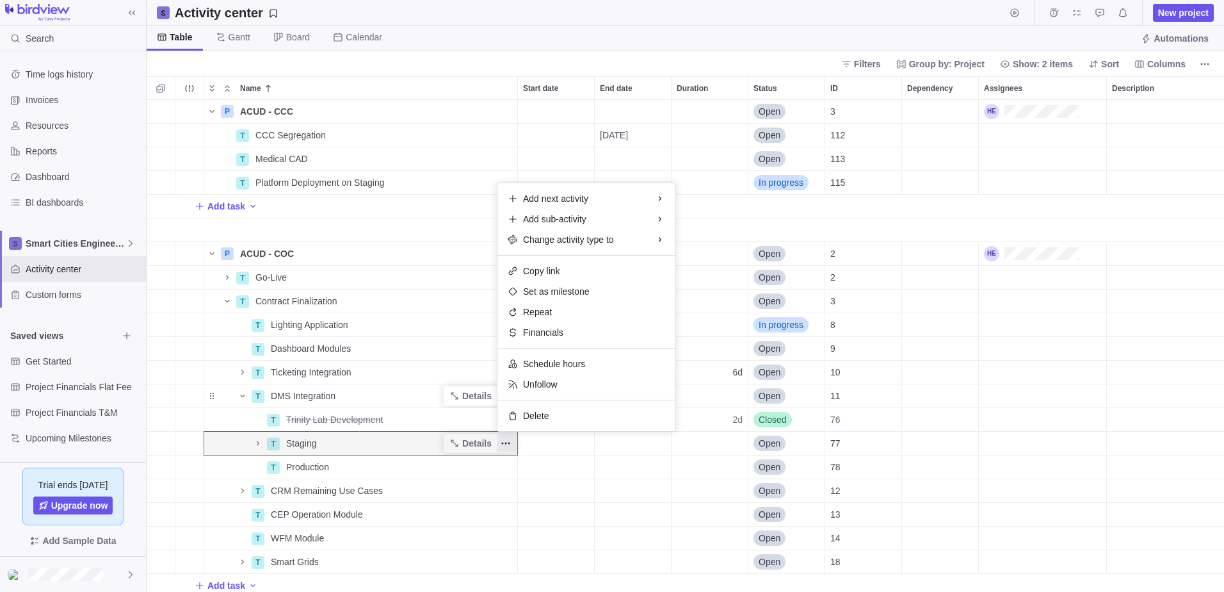
click at [623, 519] on div "P ACUD - CCC Details Open 3 T CCC Segregation Details 01/15/2026 Open 112 T Med…" at bounding box center [686, 346] width 1078 height 492
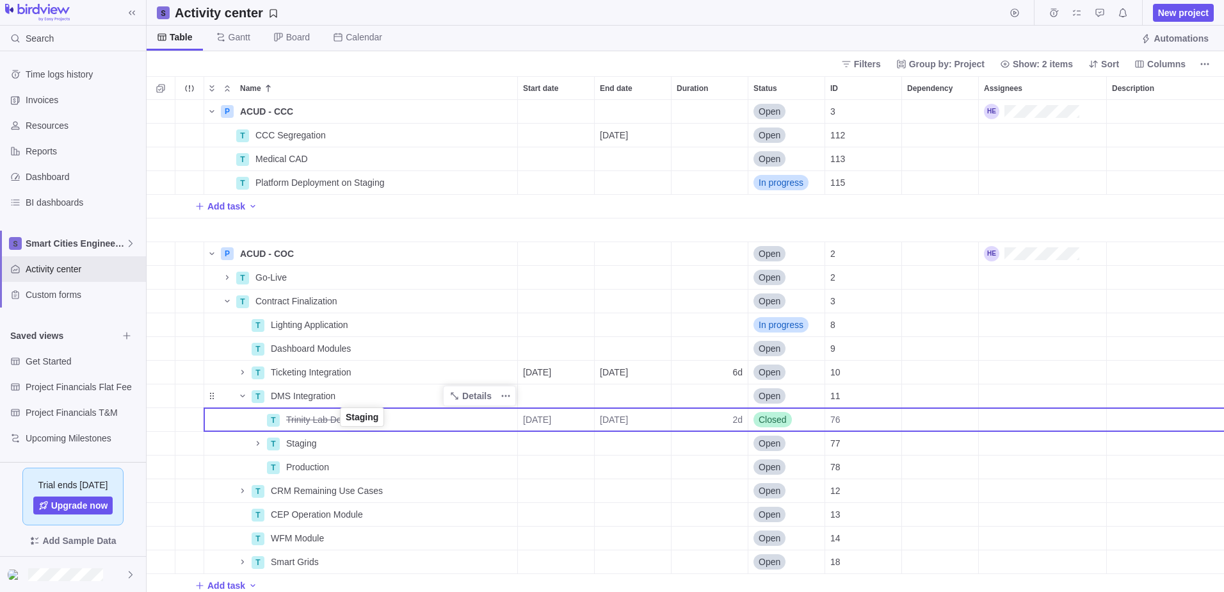
drag, startPoint x: 213, startPoint y: 446, endPoint x: 343, endPoint y: 421, distance: 131.6
drag, startPoint x: 209, startPoint y: 445, endPoint x: 338, endPoint y: 421, distance: 130.9
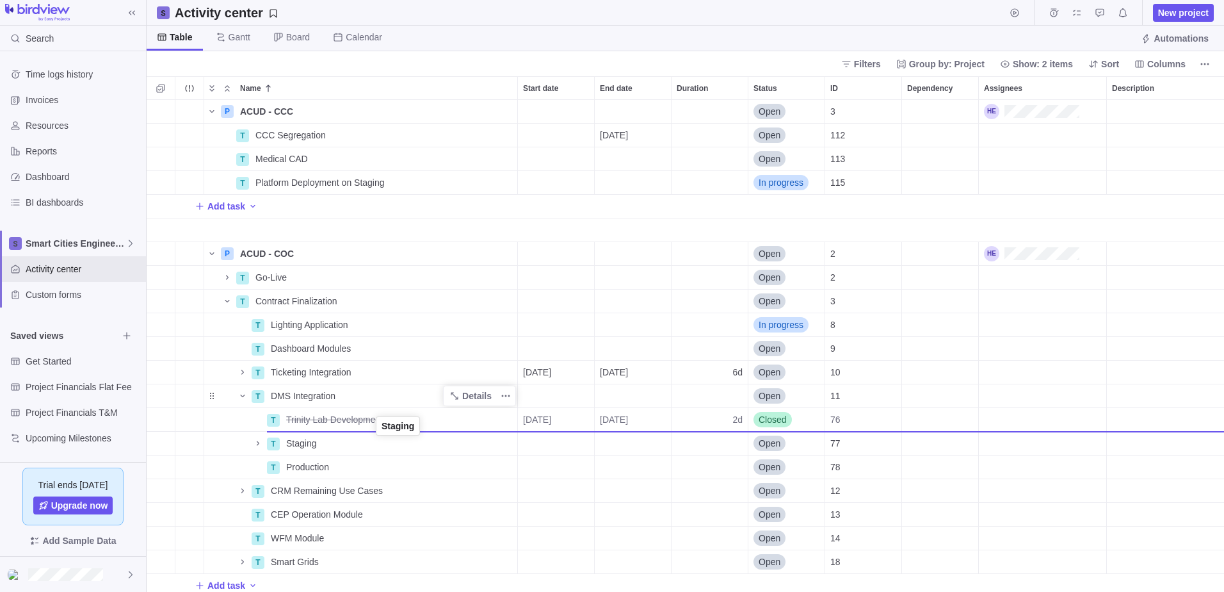
drag, startPoint x: 215, startPoint y: 444, endPoint x: 380, endPoint y: 429, distance: 165.9
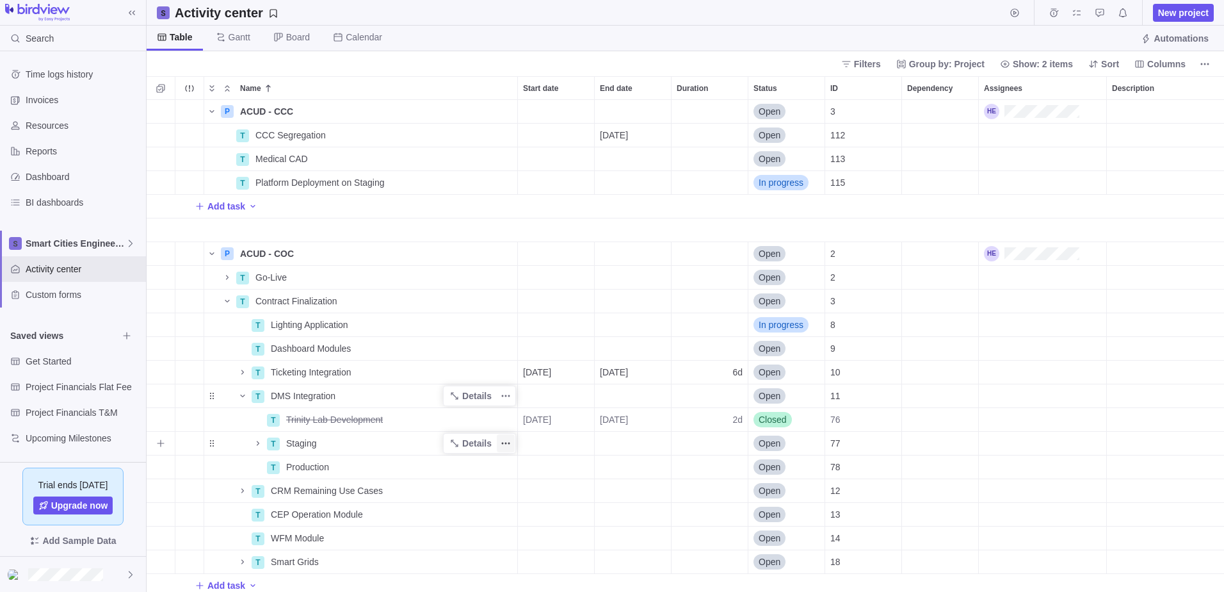
click at [507, 439] on icon "More actions" at bounding box center [506, 443] width 10 height 10
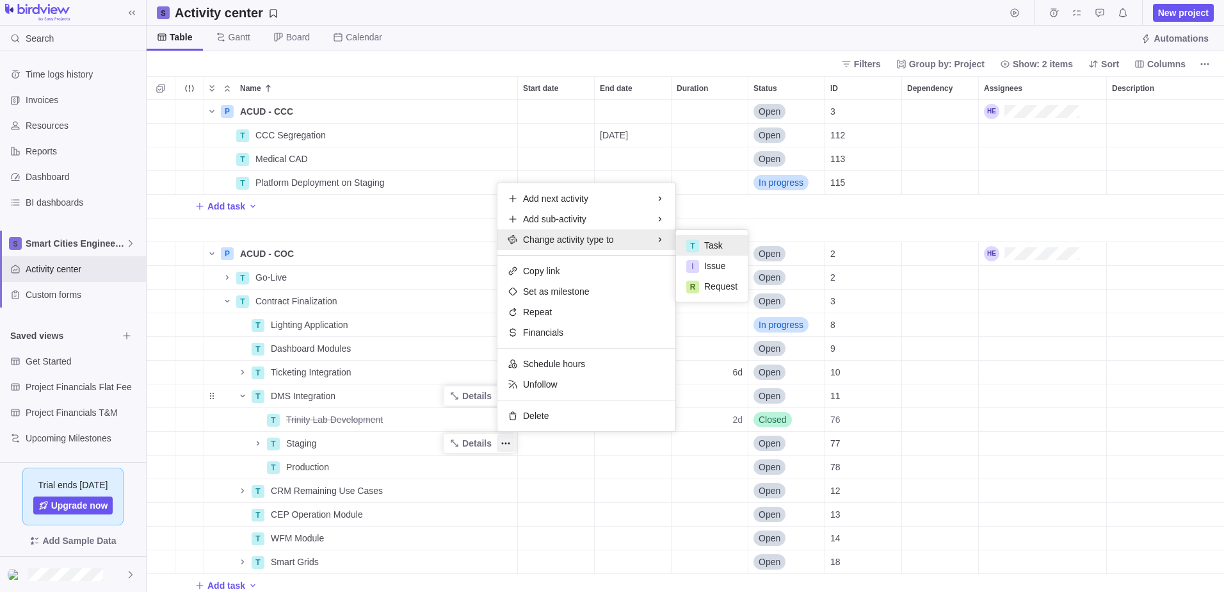
click at [352, 415] on div "P ACUD - CCC Details Open 3 T CCC Segregation Details 01/15/2026 Open 112 T Med…" at bounding box center [686, 346] width 1078 height 492
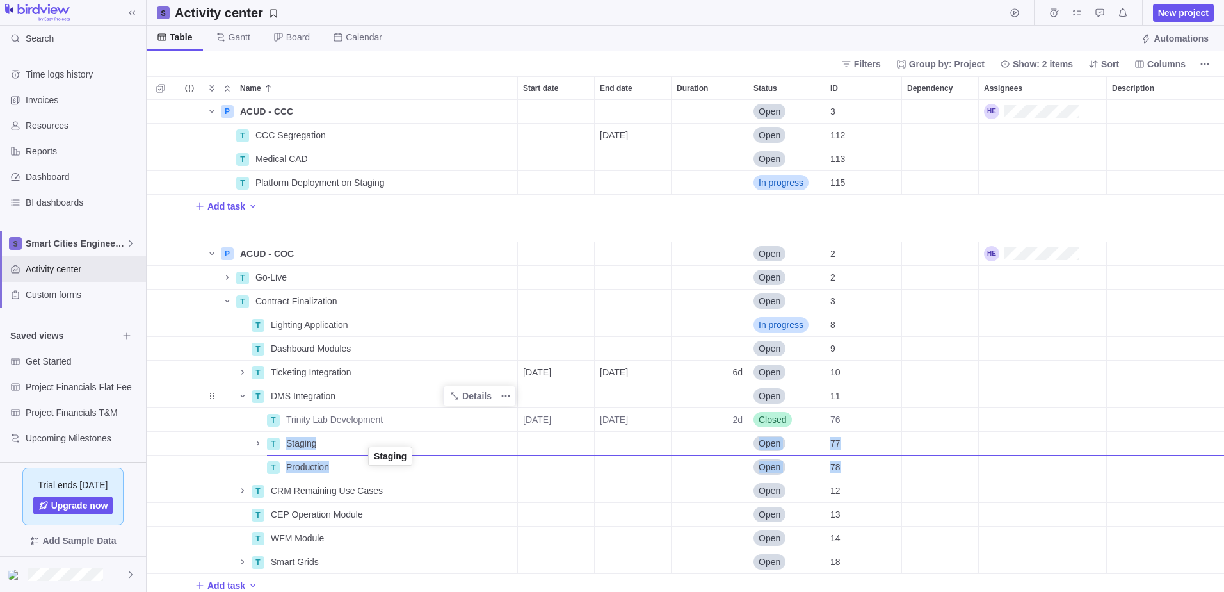
drag, startPoint x: 215, startPoint y: 444, endPoint x: 373, endPoint y: 456, distance: 158.6
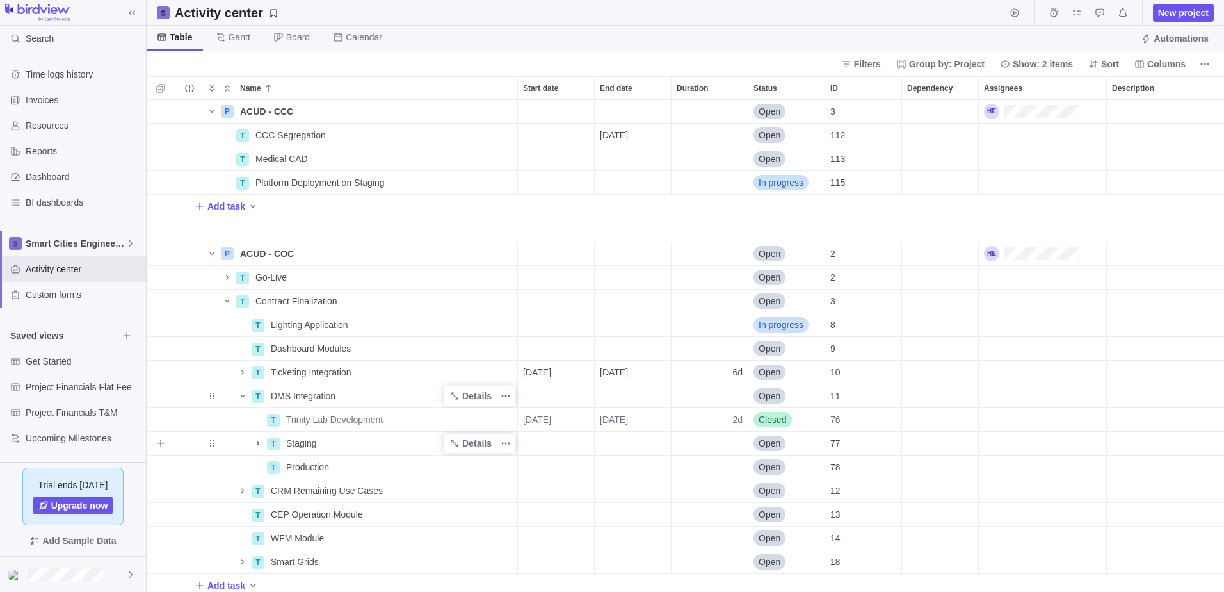
click at [255, 447] on icon "Name" at bounding box center [258, 443] width 10 height 10
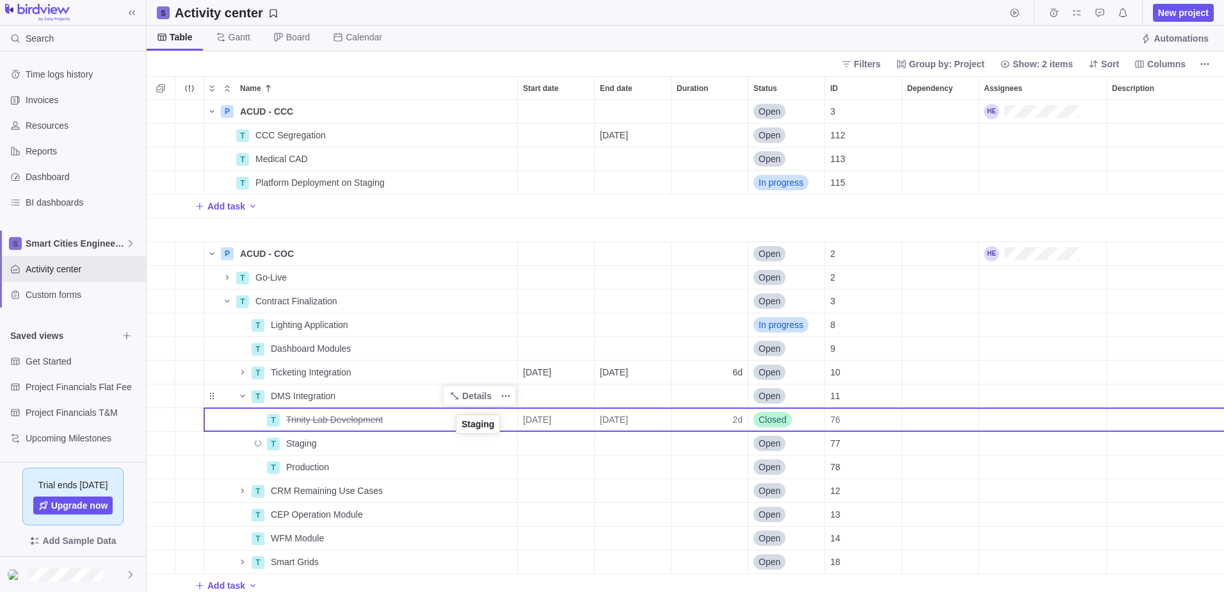
drag, startPoint x: 215, startPoint y: 442, endPoint x: 460, endPoint y: 431, distance: 245.5
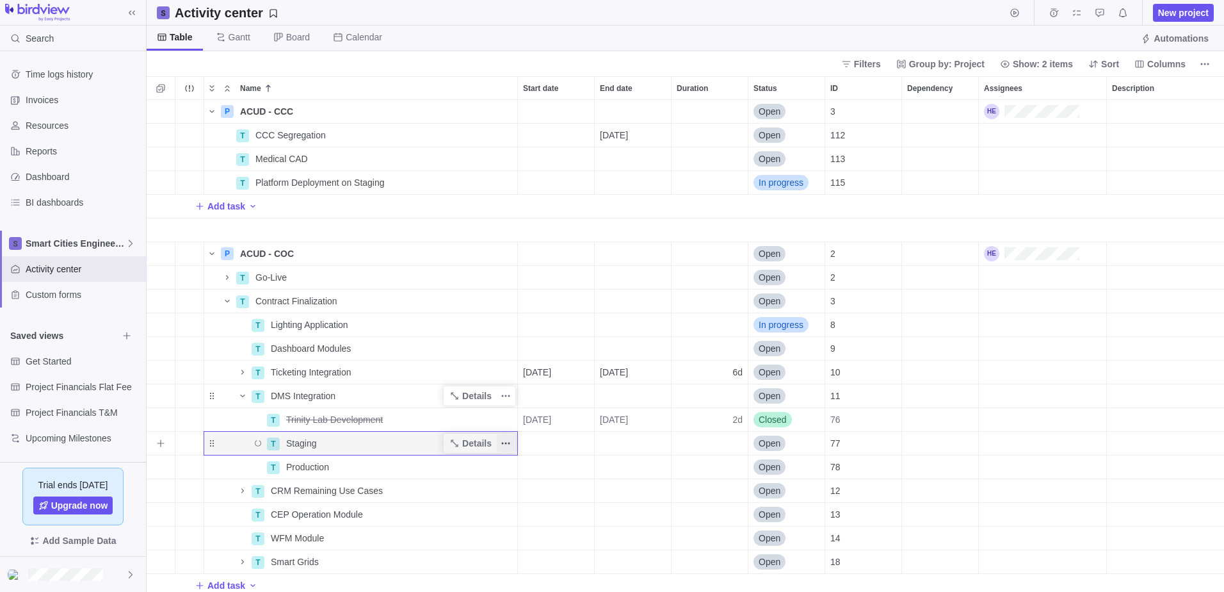
click at [504, 444] on icon "More actions" at bounding box center [506, 443] width 10 height 10
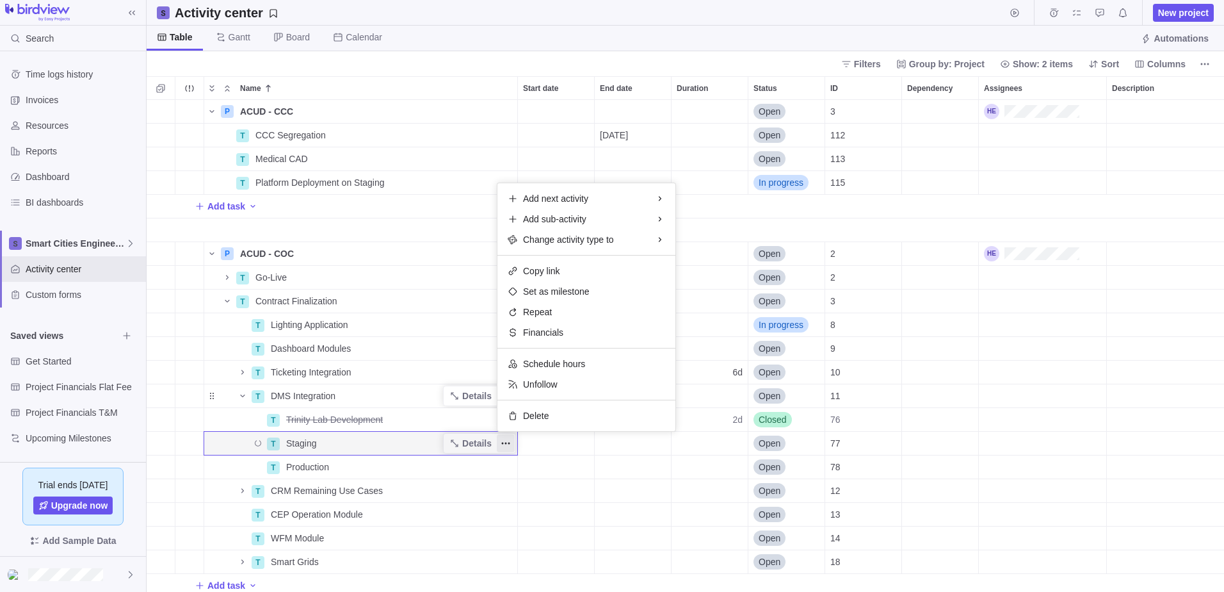
click at [386, 415] on div "P ACUD - CCC Details Open 3 T CCC Segregation Details 01/15/2026 Open 112 T Med…" at bounding box center [686, 346] width 1078 height 492
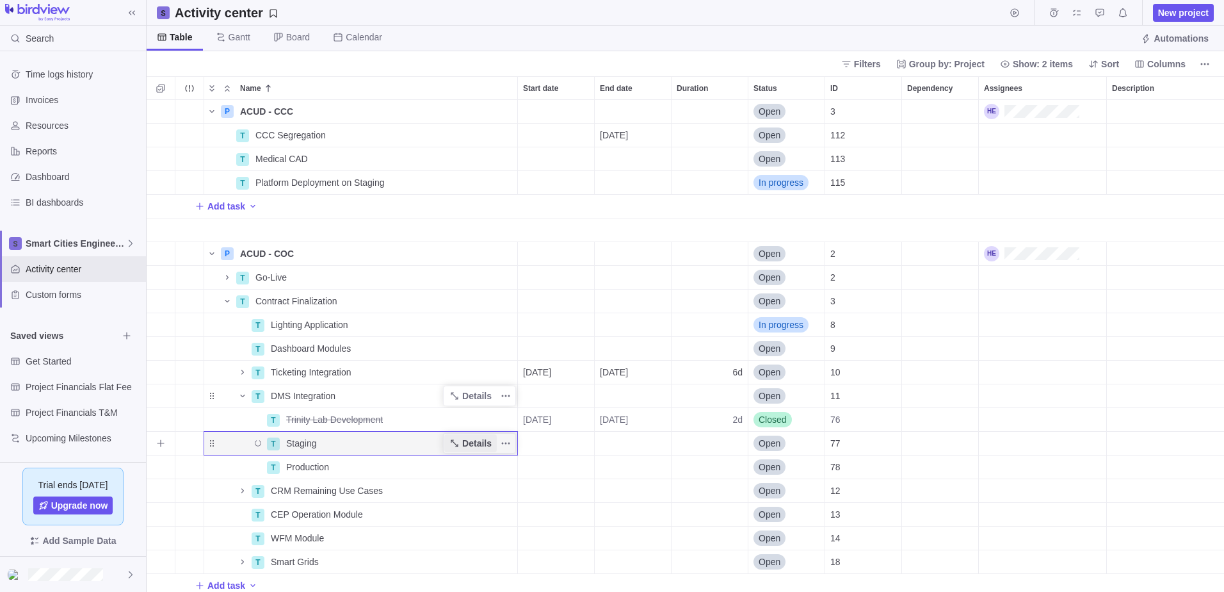
click at [485, 442] on span "Details" at bounding box center [476, 443] width 29 height 13
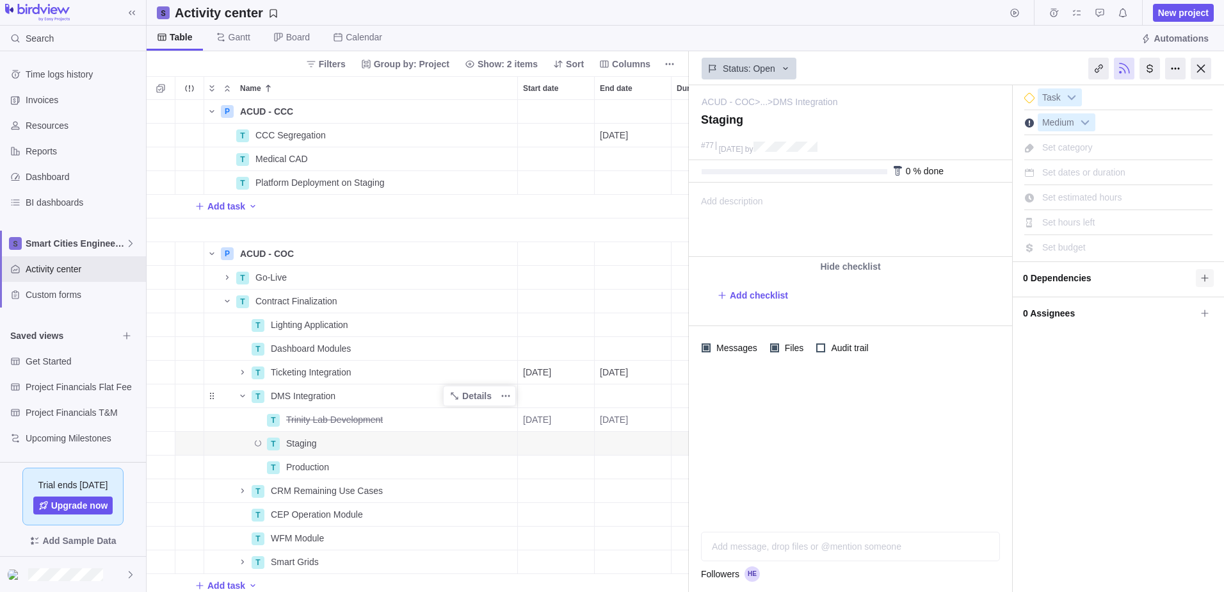
click at [1203, 278] on icon at bounding box center [1204, 277] width 7 height 7
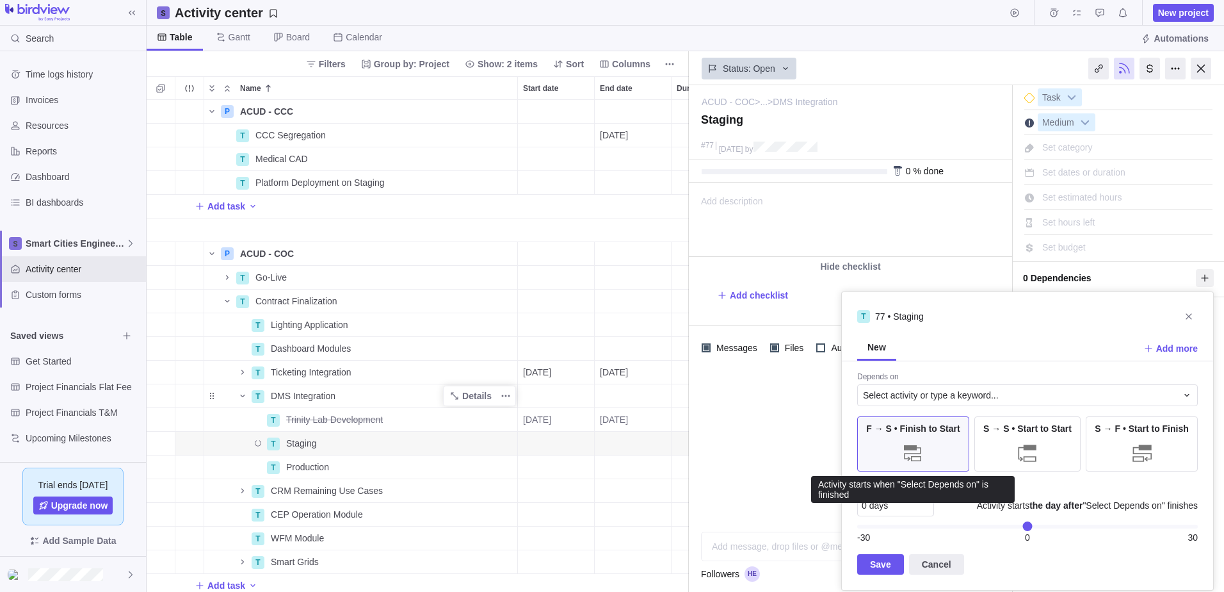
click at [941, 444] on div "F → S • Finish to Start" at bounding box center [913, 443] width 112 height 55
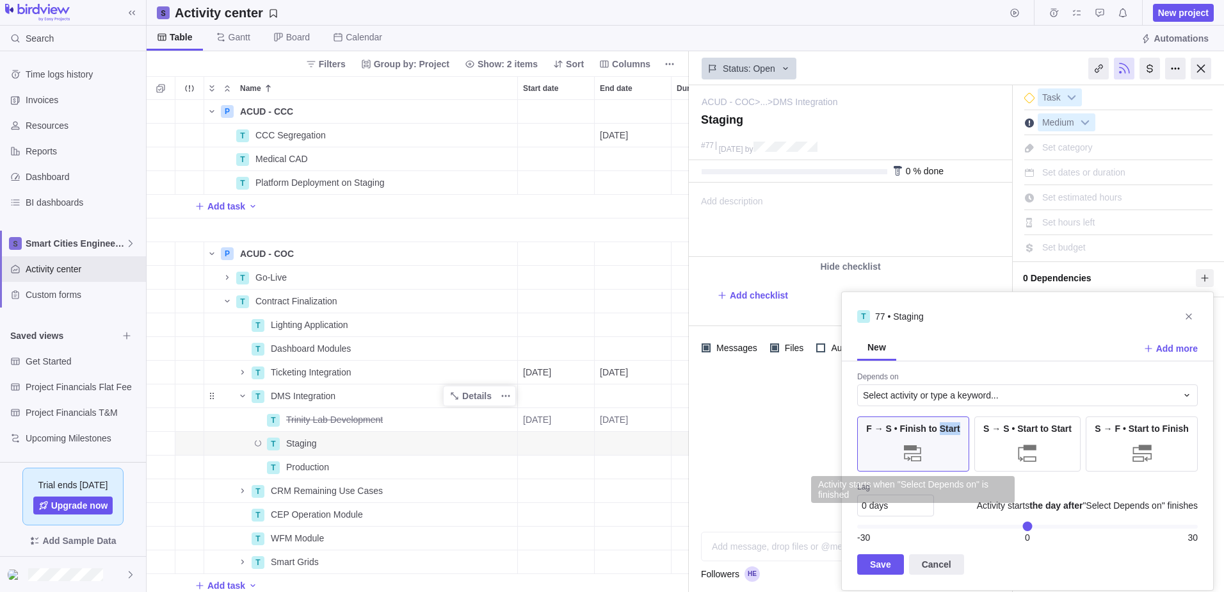
click at [941, 444] on div "F → S • Finish to Start" at bounding box center [913, 443] width 112 height 55
drag, startPoint x: 941, startPoint y: 444, endPoint x: 918, endPoint y: 399, distance: 50.4
click at [918, 399] on span "Select activity or type a keyword..." at bounding box center [931, 395] width 136 height 13
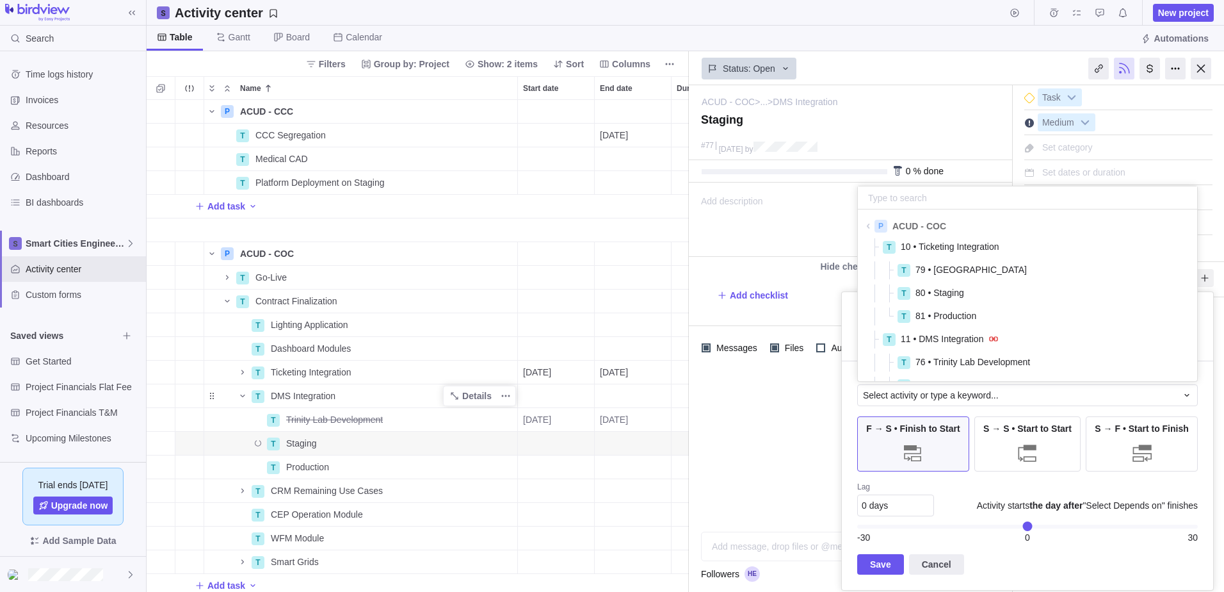
scroll to position [190, 0]
click at [941, 275] on span "79 • Trinity Dev" at bounding box center [971, 272] width 111 height 13
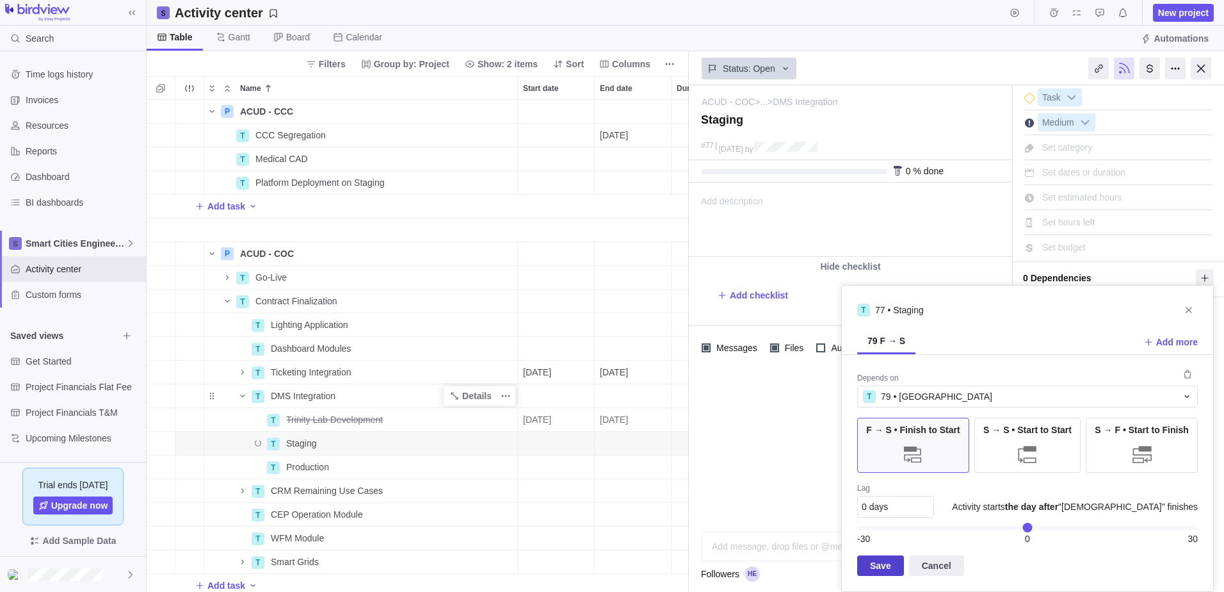
click at [882, 565] on span "Save" at bounding box center [880, 565] width 21 height 15
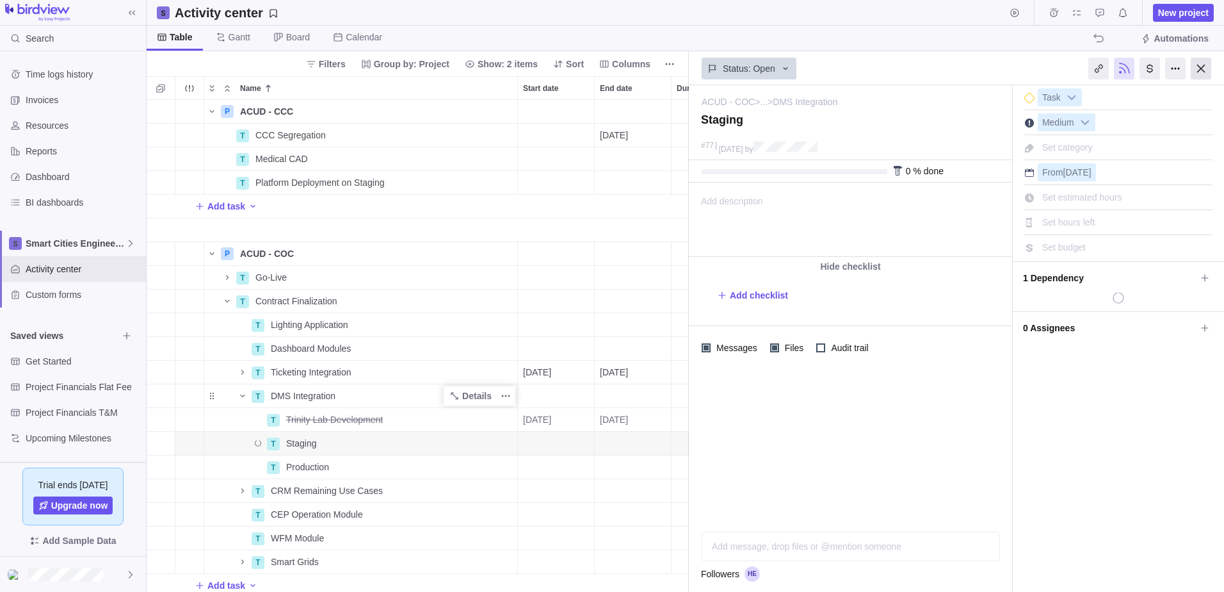
click at [1204, 65] on div at bounding box center [1201, 69] width 20 height 22
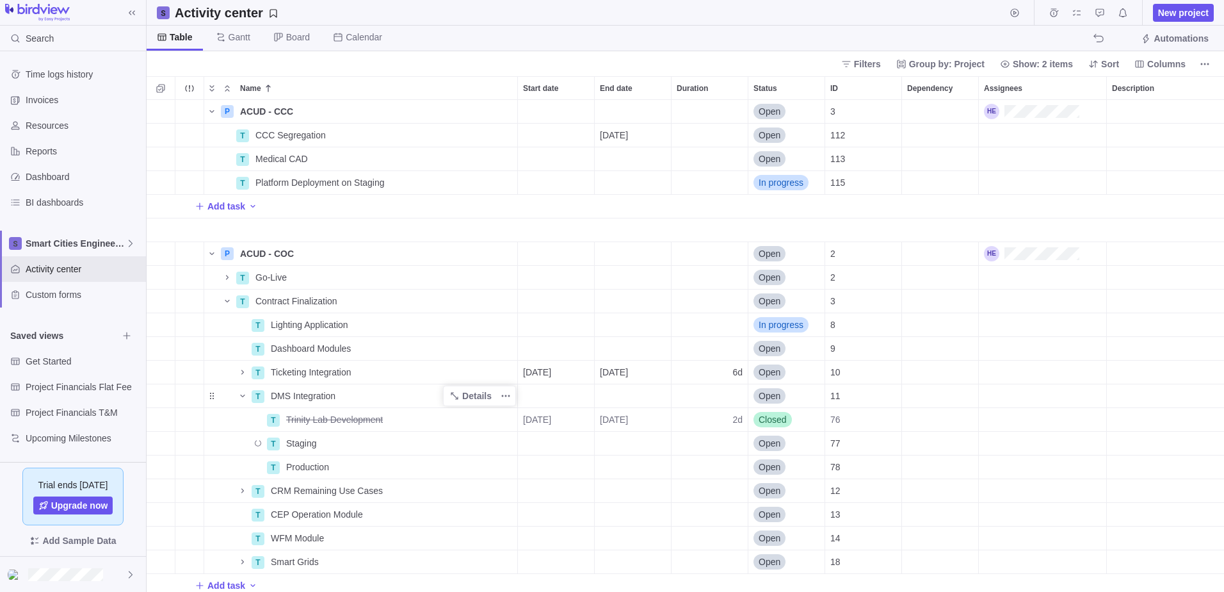
scroll to position [482, 1068]
click at [288, 464] on span "Production" at bounding box center [307, 466] width 43 height 13
click at [252, 441] on div "P ACUD - CCC Details Open 3 T CCC Segregation Details 01/15/2026 Open 112 T Med…" at bounding box center [686, 346] width 1078 height 492
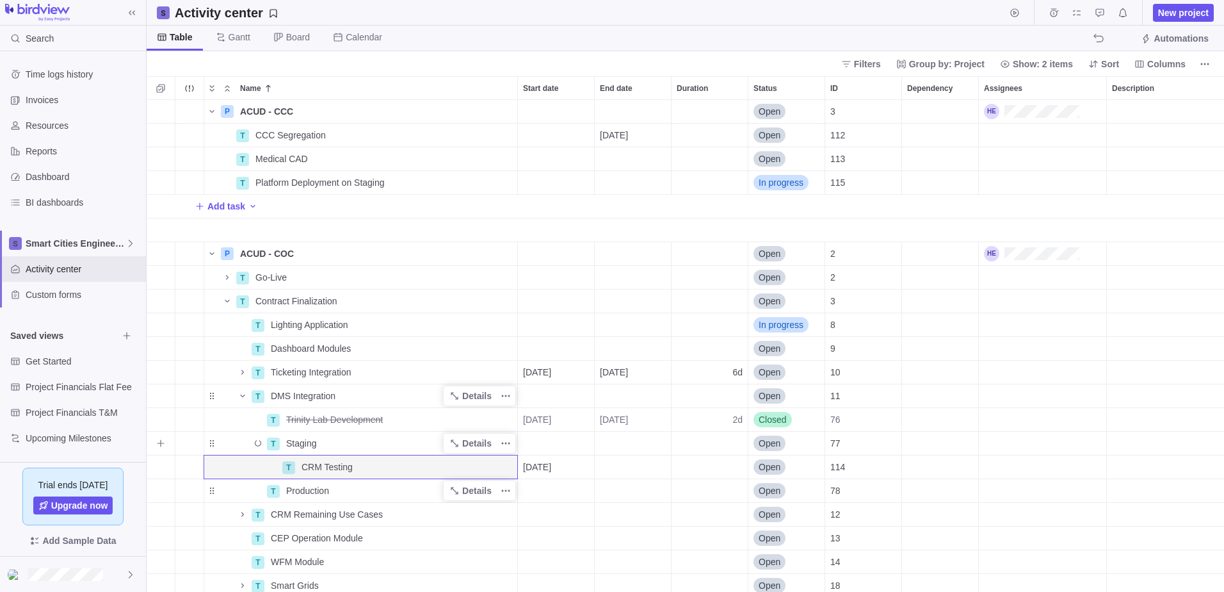
click at [259, 444] on icon "Name" at bounding box center [258, 443] width 8 height 8
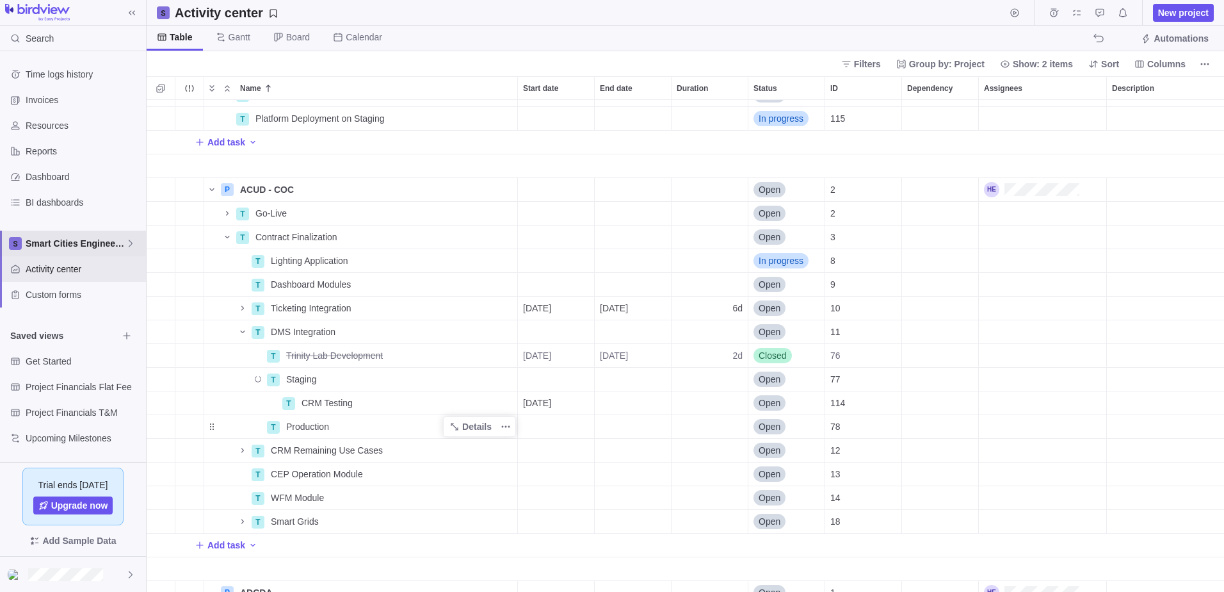
click at [138, 246] on div "Smart Cities Engineering" at bounding box center [73, 244] width 146 height 26
click at [104, 300] on span "Smart Cities Pre-Sales" at bounding box center [73, 296] width 78 height 13
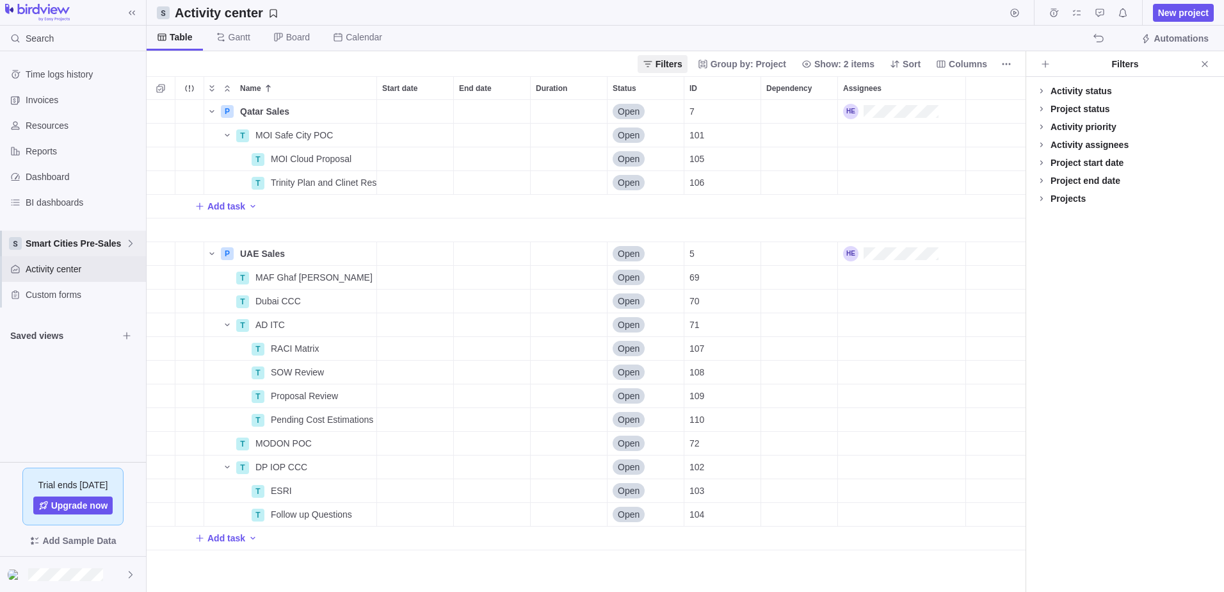
scroll to position [482, 870]
click at [226, 325] on icon "Name" at bounding box center [227, 325] width 10 height 10
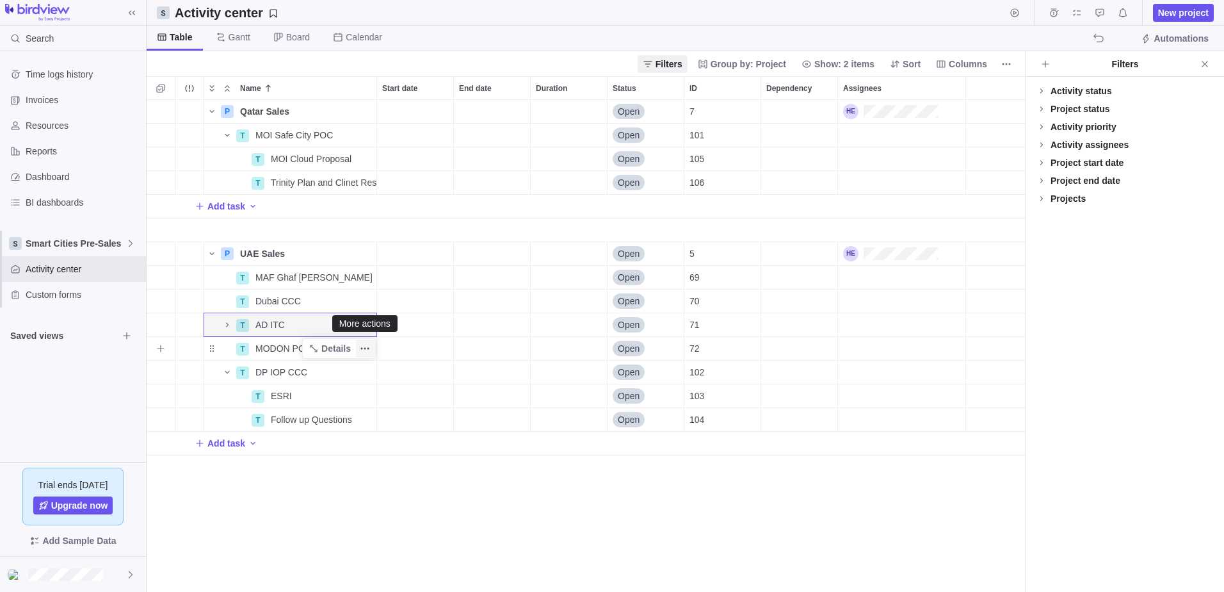
click at [369, 351] on icon "More actions" at bounding box center [365, 348] width 10 height 10
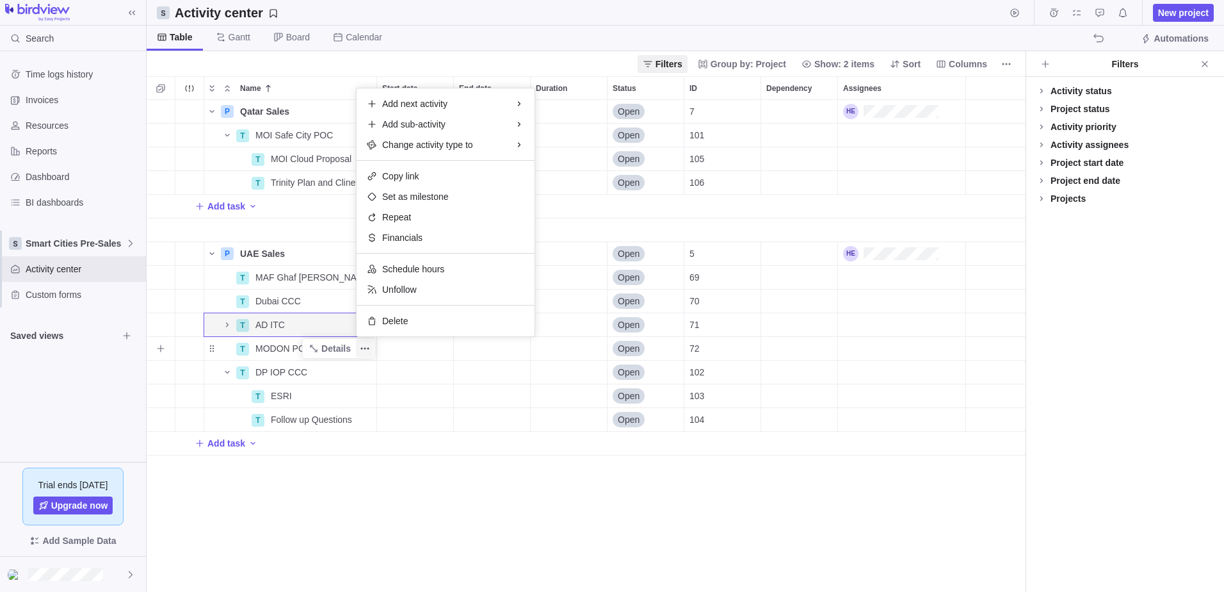
click at [369, 351] on icon "More actions" at bounding box center [365, 348] width 10 height 10
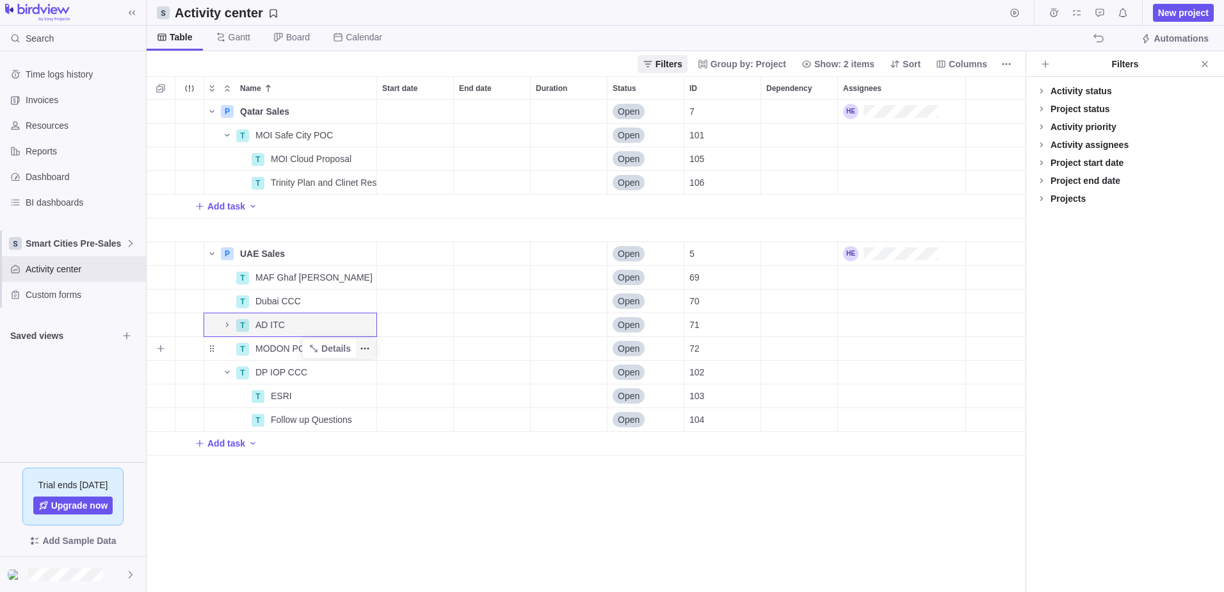
click at [369, 351] on icon "More actions" at bounding box center [365, 348] width 10 height 10
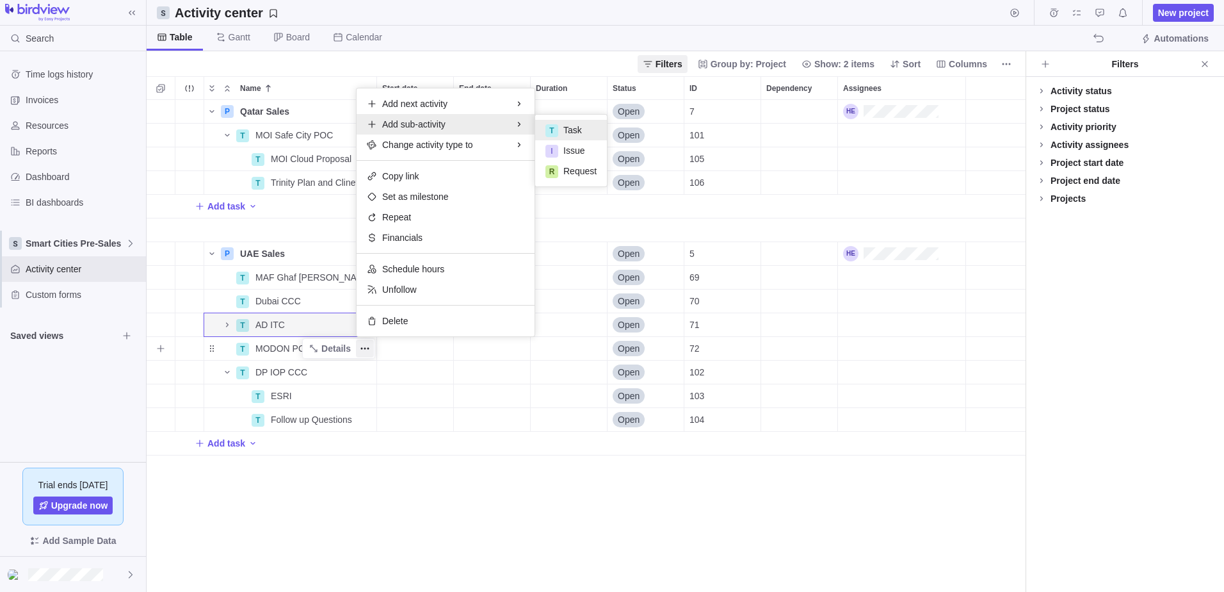
click at [560, 129] on div "T Task" at bounding box center [571, 130] width 72 height 20
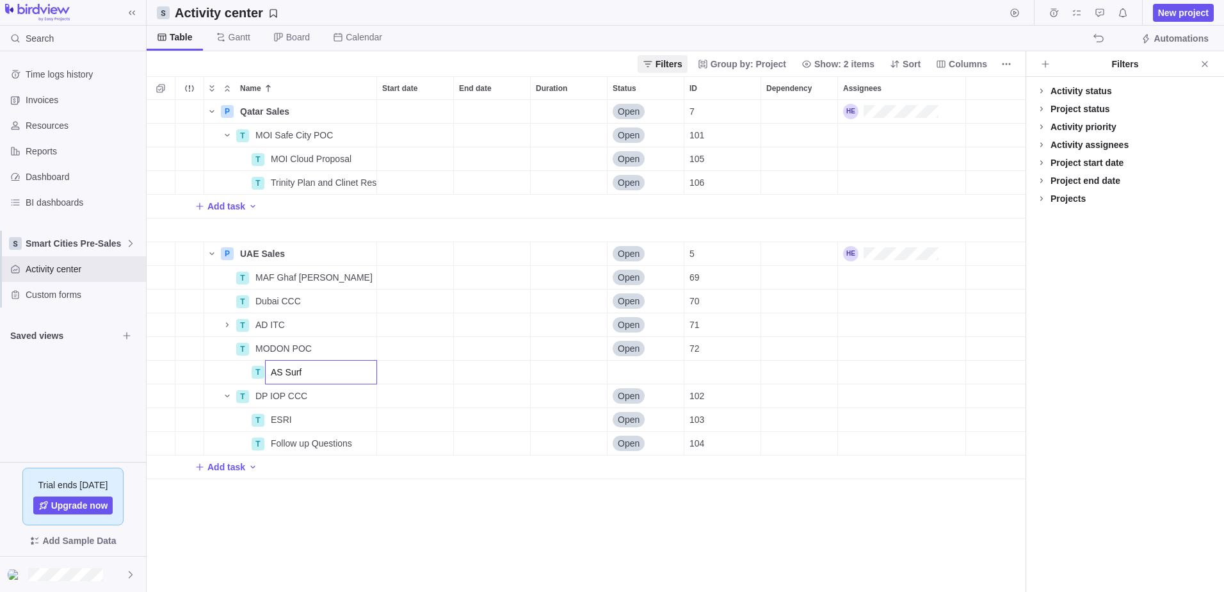
click at [282, 374] on input "AS Surf" at bounding box center [321, 372] width 112 height 24
type input "AD Surf"
click at [506, 511] on div "Name Start date End date Duration Status ID Dependency Assignees P Qatar Sales …" at bounding box center [586, 333] width 879 height 515
